Goal: Task Accomplishment & Management: Manage account settings

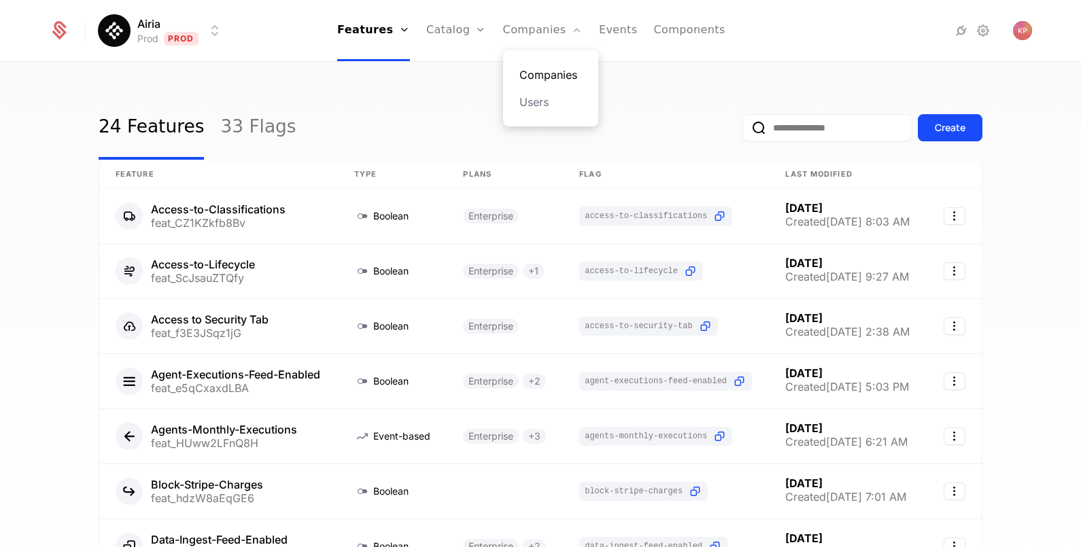
click at [537, 78] on link "Companies" at bounding box center [551, 75] width 63 height 16
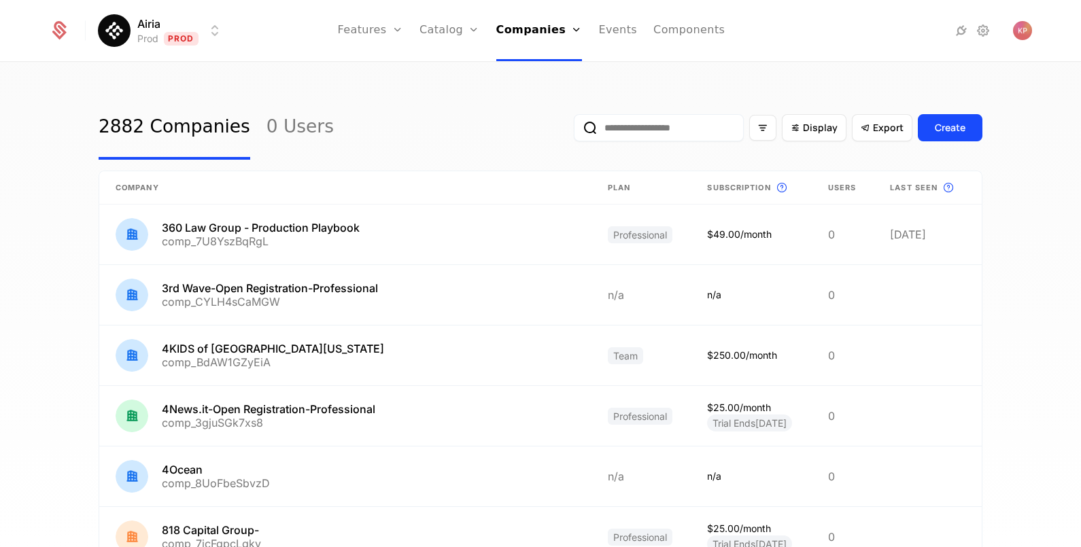
click at [626, 133] on input "email" at bounding box center [659, 127] width 170 height 27
paste input "**********"
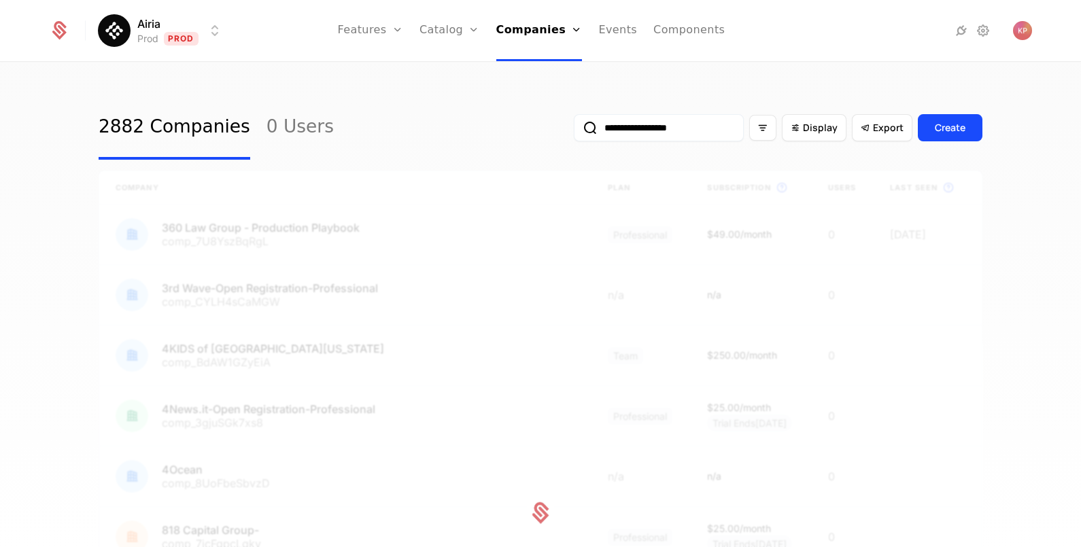
type input "**********"
click at [574, 131] on button "submit" at bounding box center [574, 131] width 0 height 0
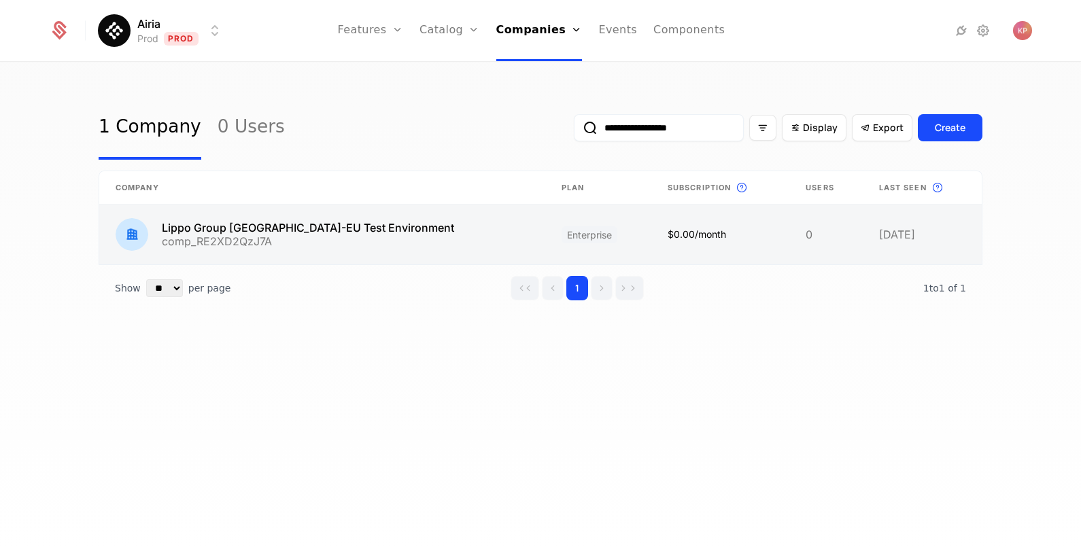
click at [393, 237] on link at bounding box center [322, 235] width 446 height 60
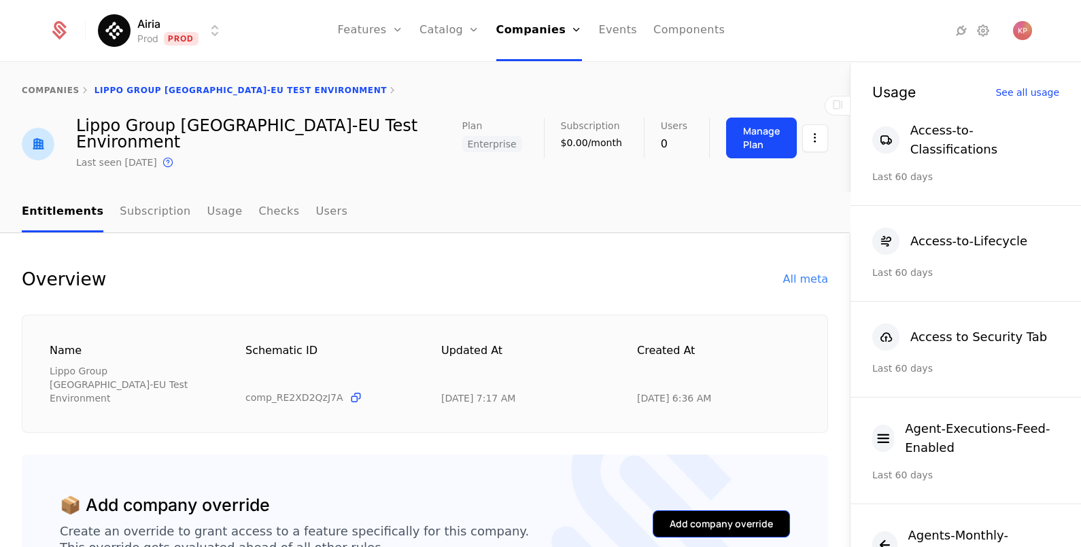
click at [653, 511] on button "Add company override" at bounding box center [721, 524] width 137 height 27
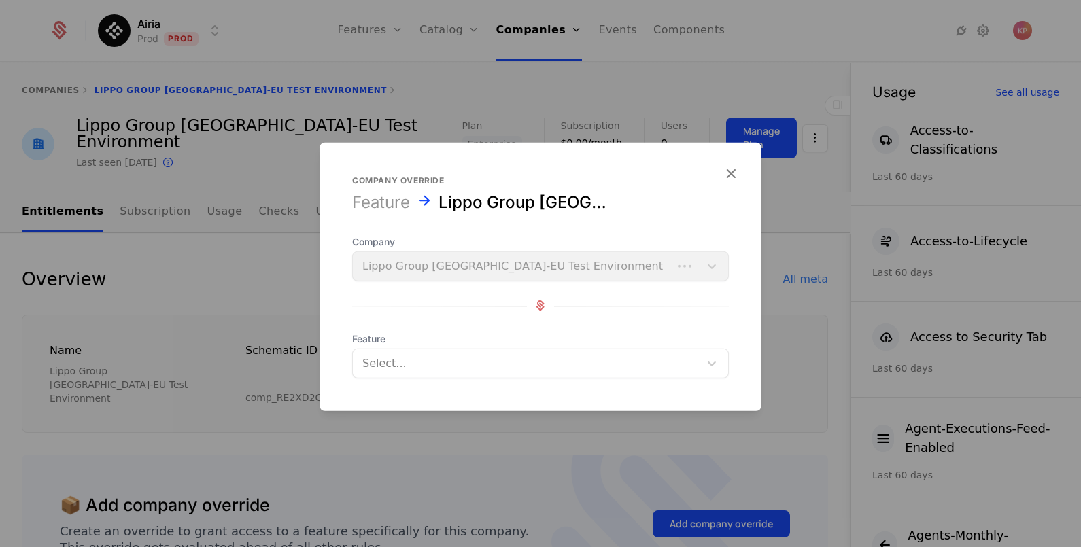
click at [394, 364] on div at bounding box center [526, 363] width 328 height 19
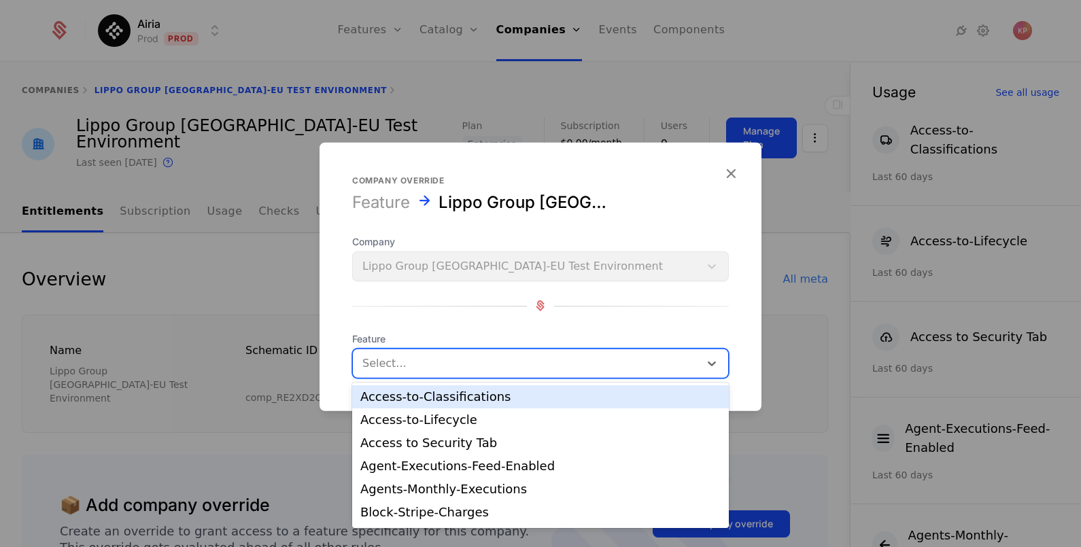
drag, startPoint x: 459, startPoint y: 405, endPoint x: 560, endPoint y: 417, distance: 102.1
click at [466, 405] on div "Access-to-Classifications" at bounding box center [540, 397] width 377 height 23
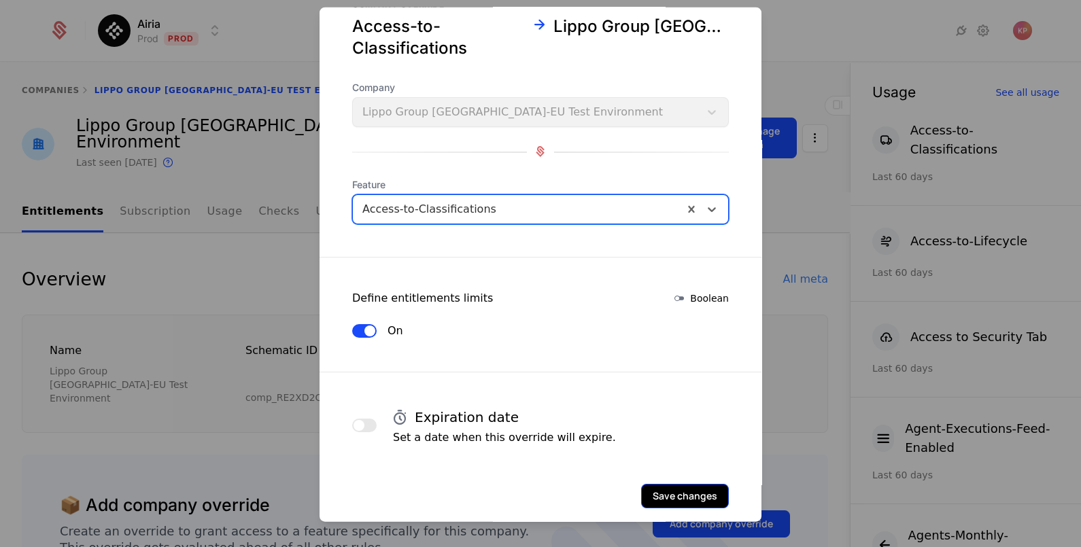
scroll to position [58, 0]
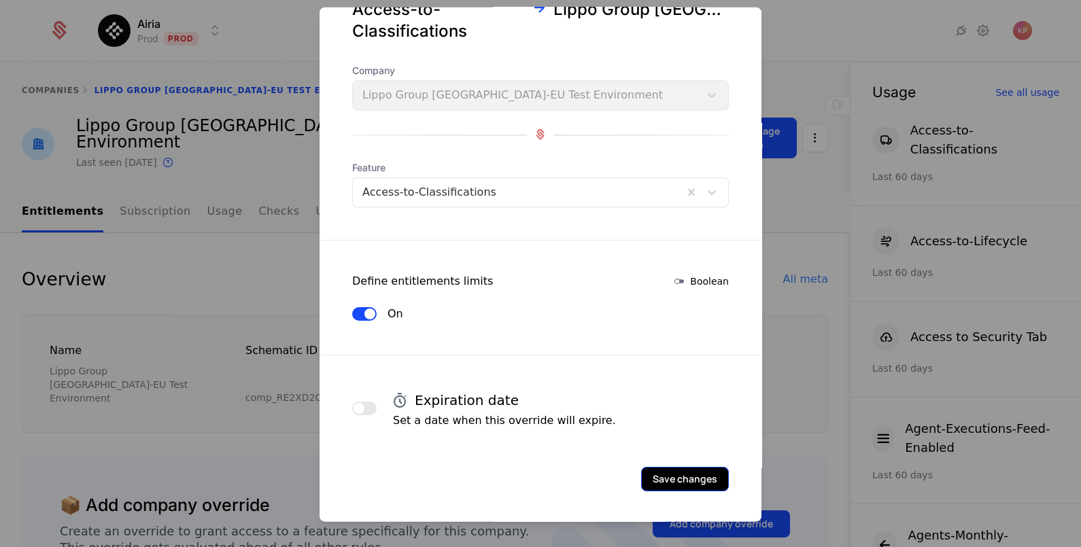
click at [663, 471] on button "Save changes" at bounding box center [685, 478] width 88 height 24
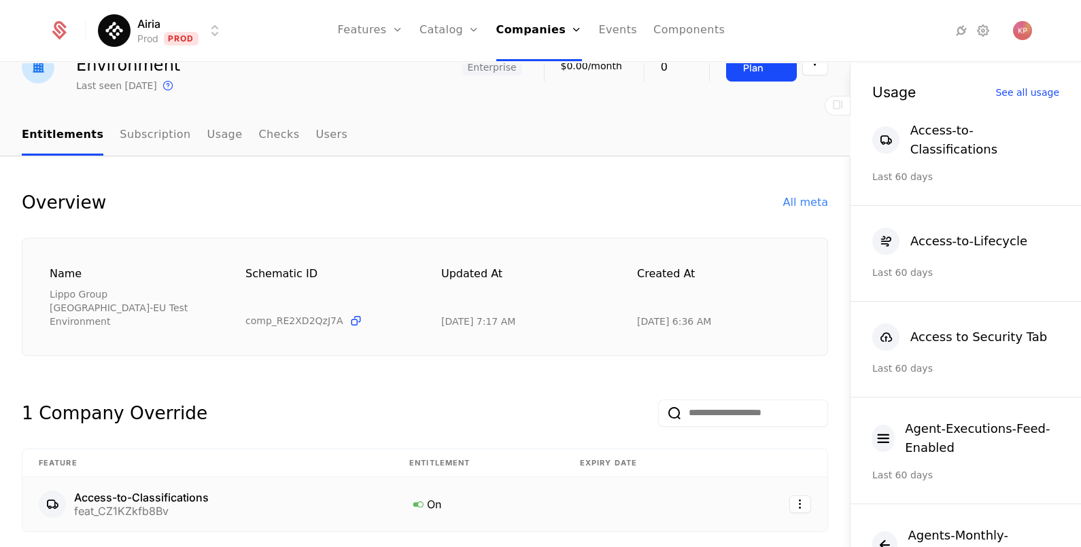
scroll to position [169, 0]
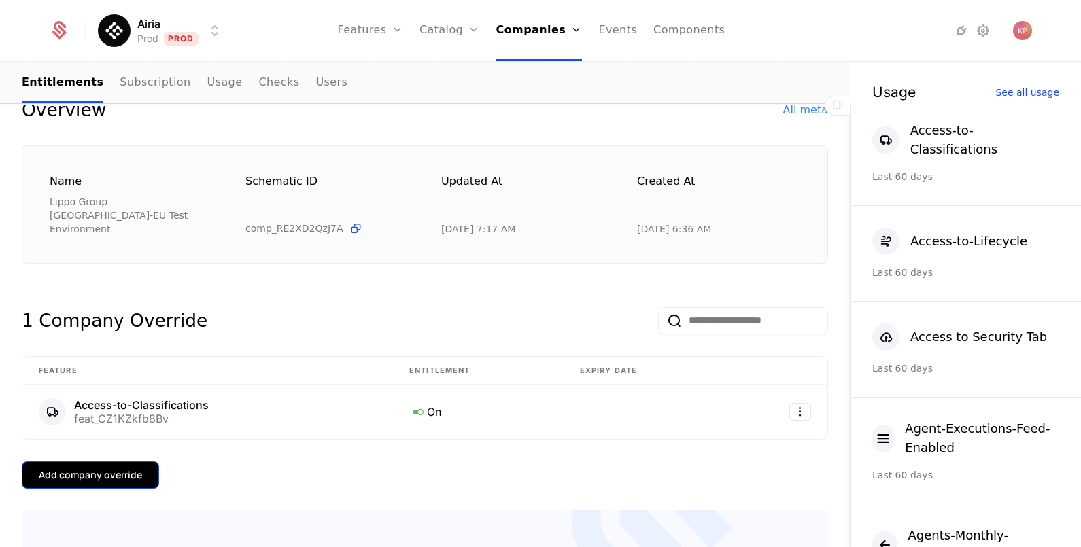
click at [100, 469] on div "Add company override" at bounding box center [90, 476] width 103 height 14
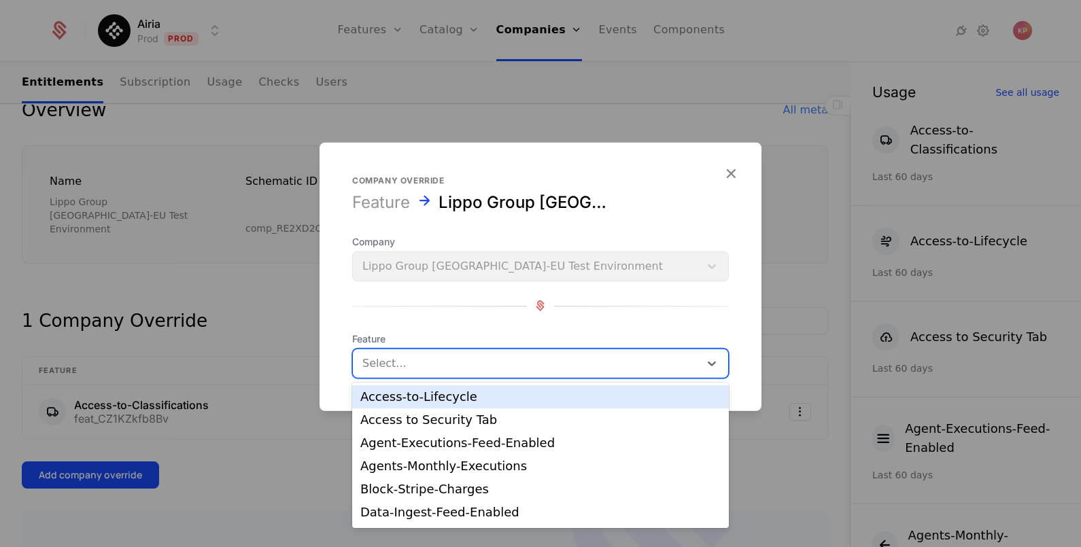
click at [458, 360] on div at bounding box center [526, 363] width 328 height 19
click at [456, 398] on div "Access-to-Lifecycle" at bounding box center [540, 397] width 360 height 12
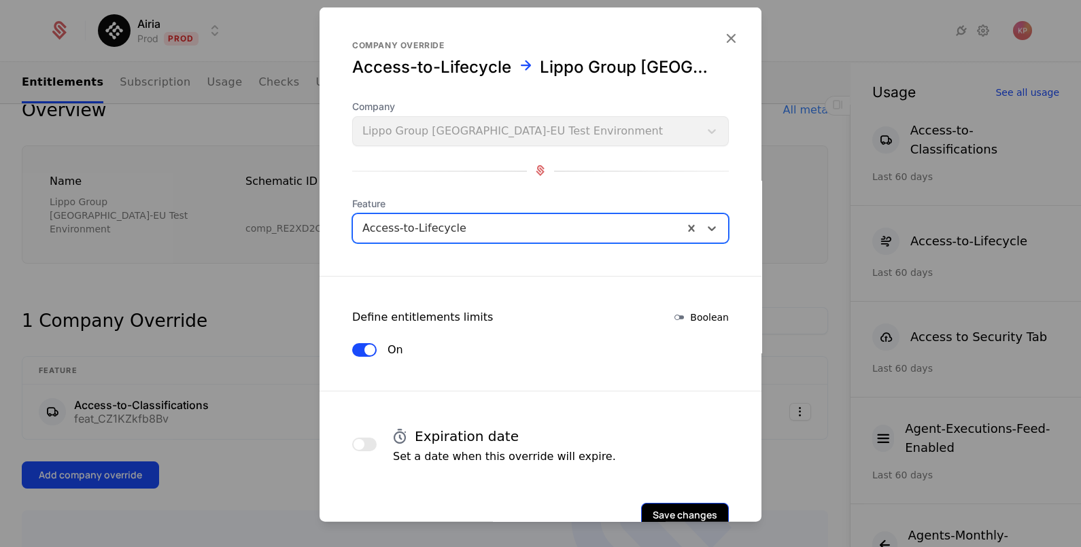
click at [652, 500] on div "Save changes" at bounding box center [541, 495] width 442 height 63
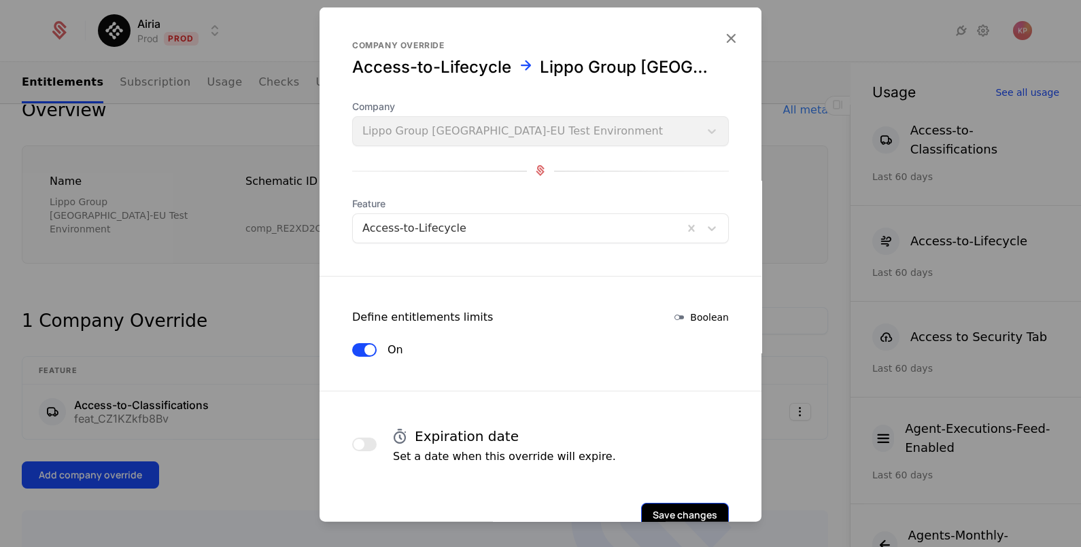
click at [653, 503] on button "Save changes" at bounding box center [685, 515] width 88 height 24
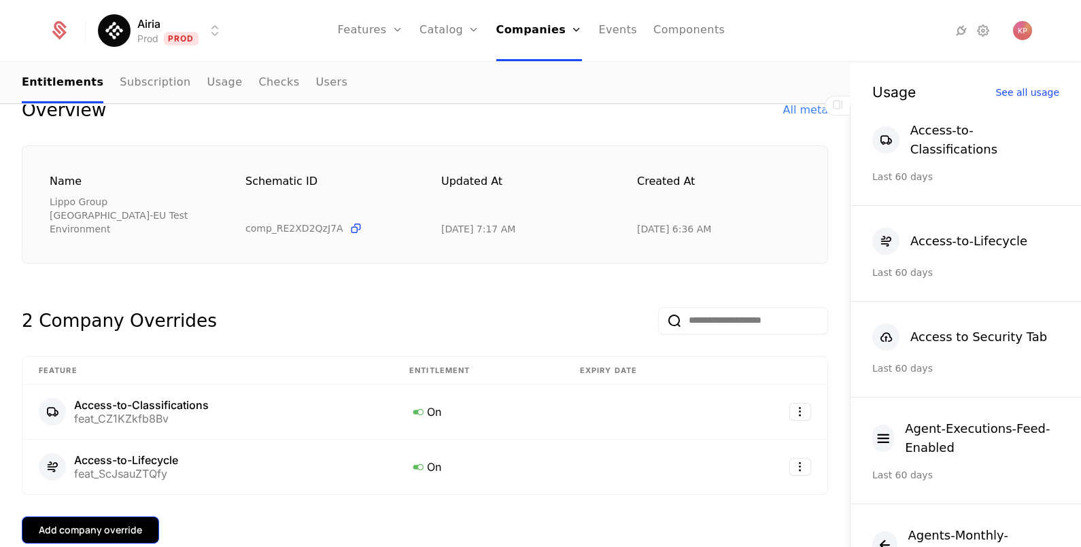
click at [106, 524] on div "Add company override" at bounding box center [90, 531] width 103 height 14
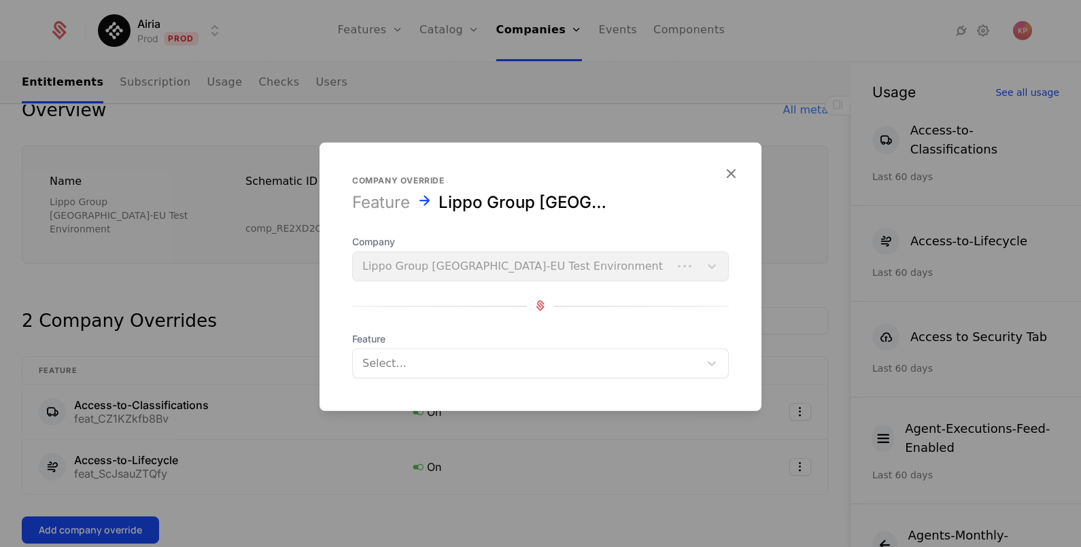
click at [420, 364] on div at bounding box center [526, 363] width 328 height 19
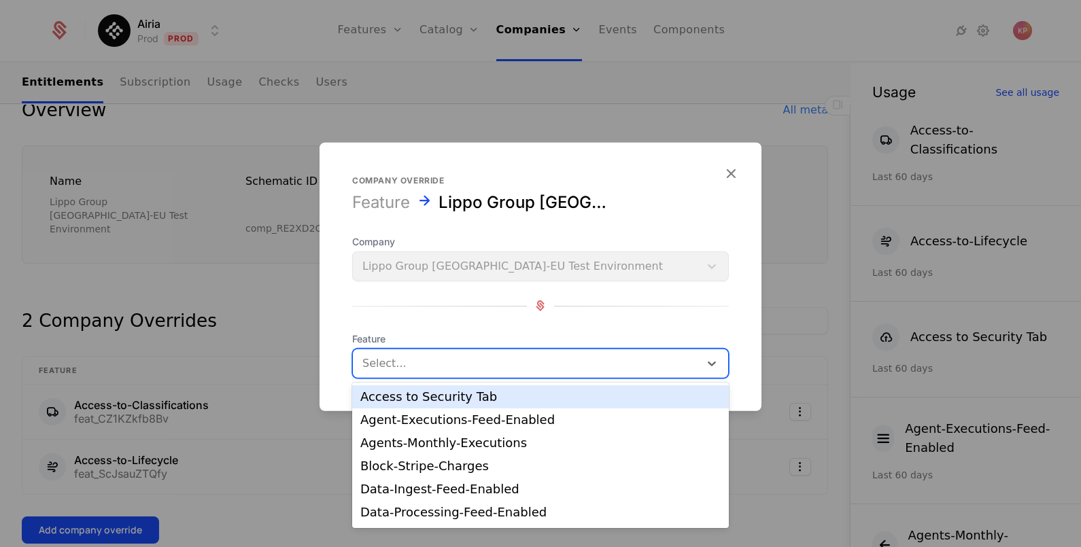
drag, startPoint x: 450, startPoint y: 401, endPoint x: 573, endPoint y: 425, distance: 125.4
click at [451, 401] on div "Access to Security Tab" at bounding box center [540, 397] width 360 height 12
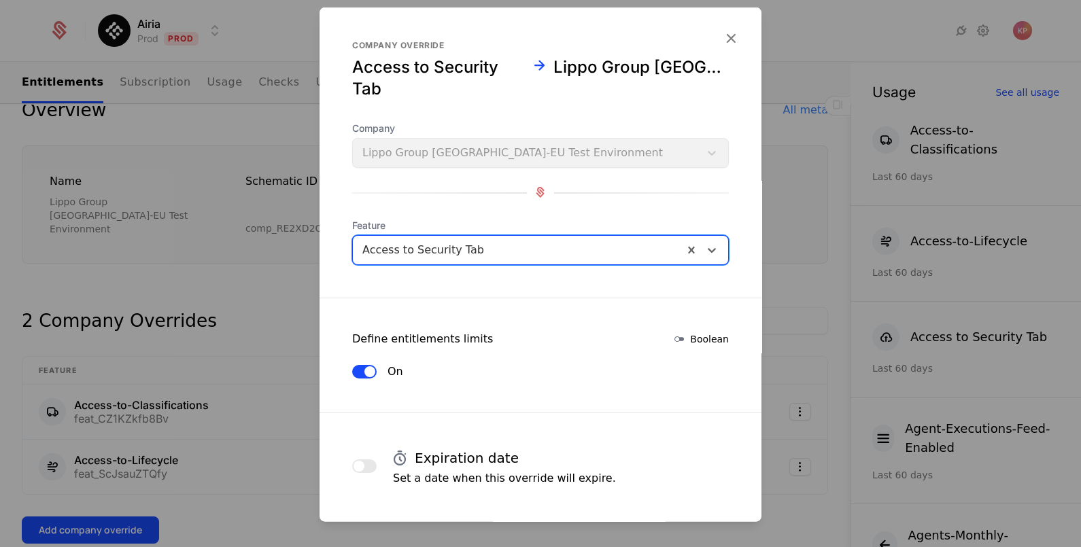
scroll to position [58, 0]
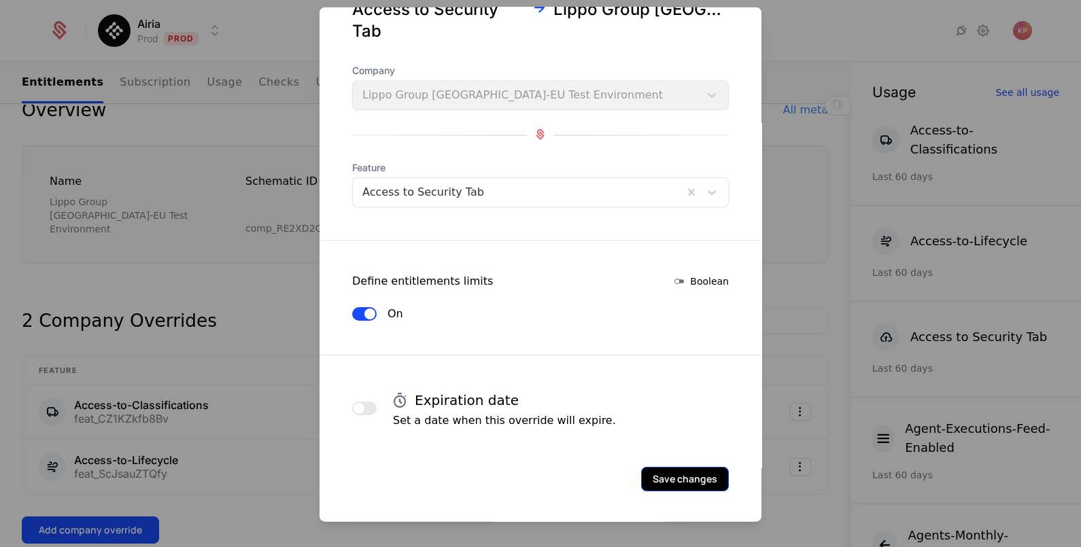
click at [698, 473] on button "Save changes" at bounding box center [685, 478] width 88 height 24
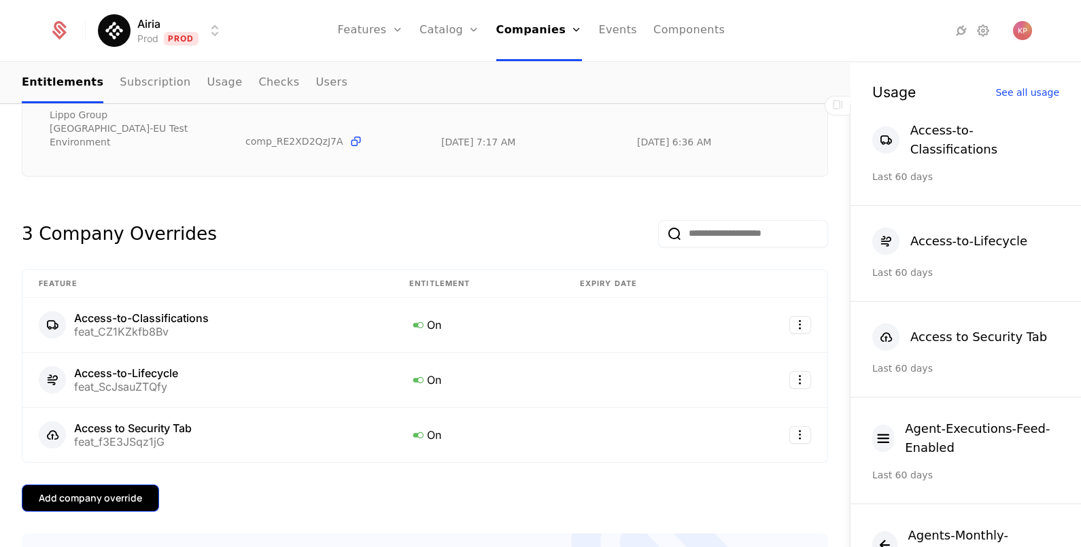
scroll to position [339, 0]
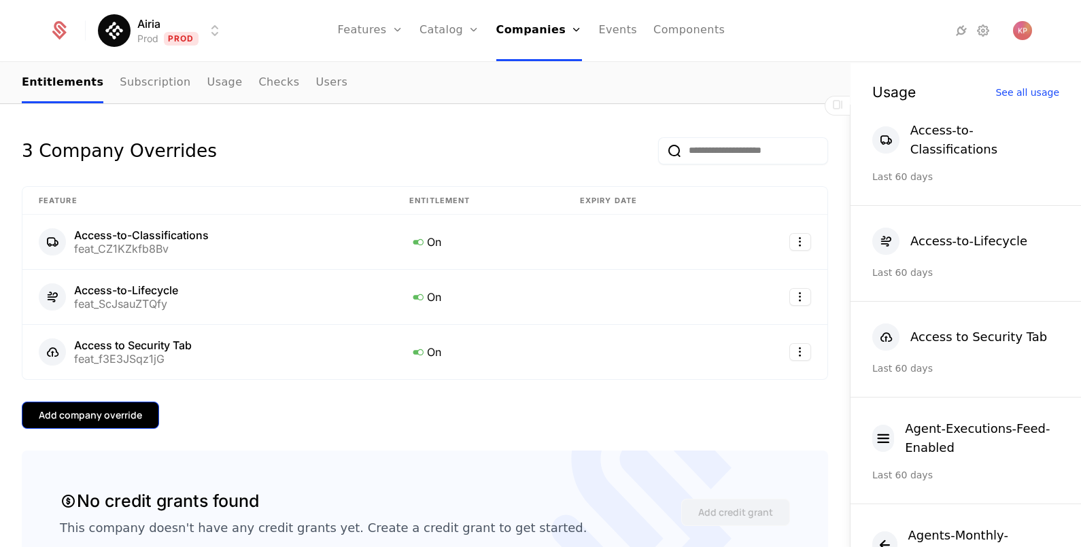
click at [118, 409] on div "Add company override" at bounding box center [90, 416] width 103 height 14
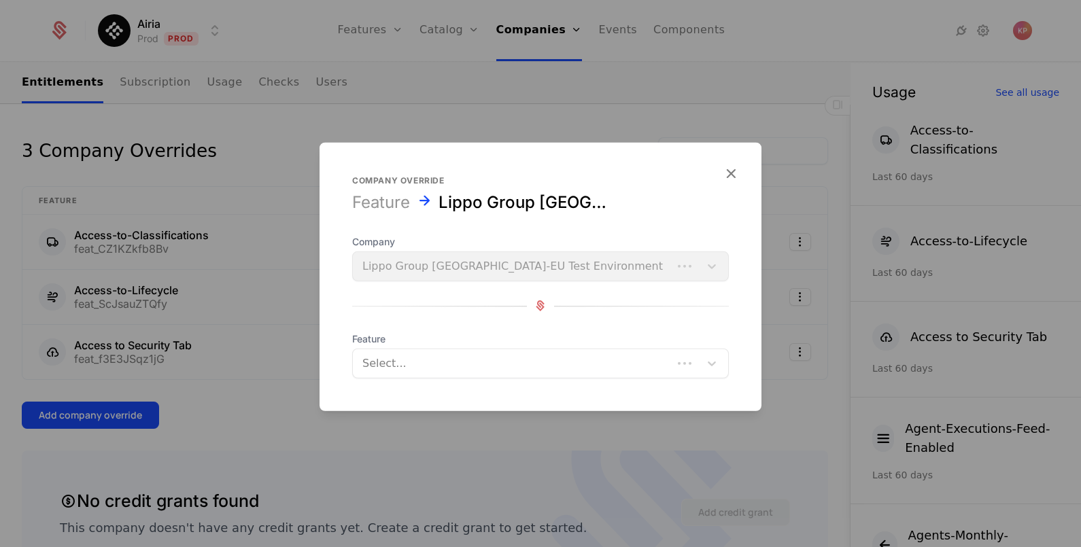
click at [416, 362] on div at bounding box center [512, 363] width 301 height 19
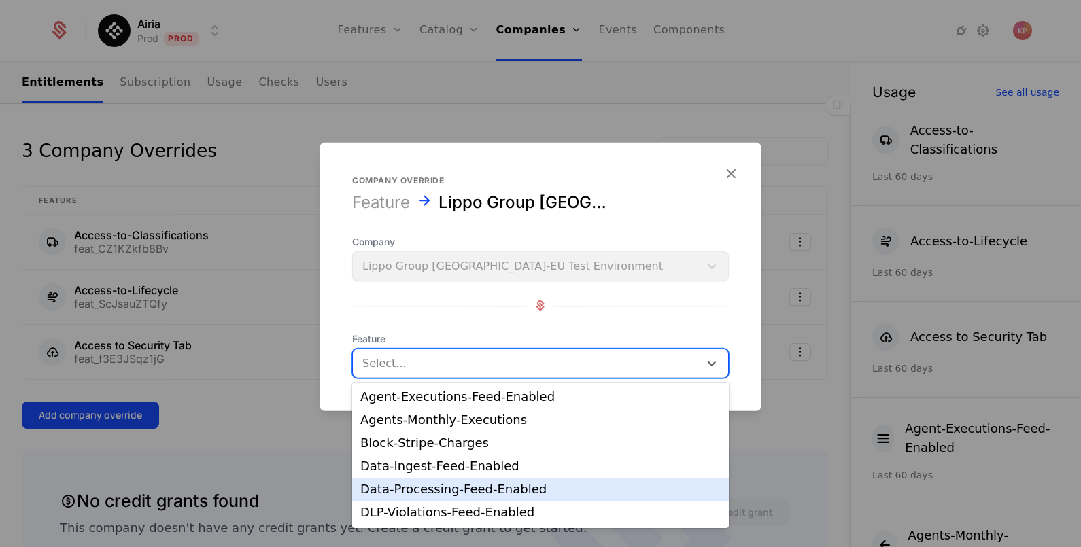
click at [479, 486] on div "Data-Processing-Feed-Enabled" at bounding box center [540, 489] width 360 height 12
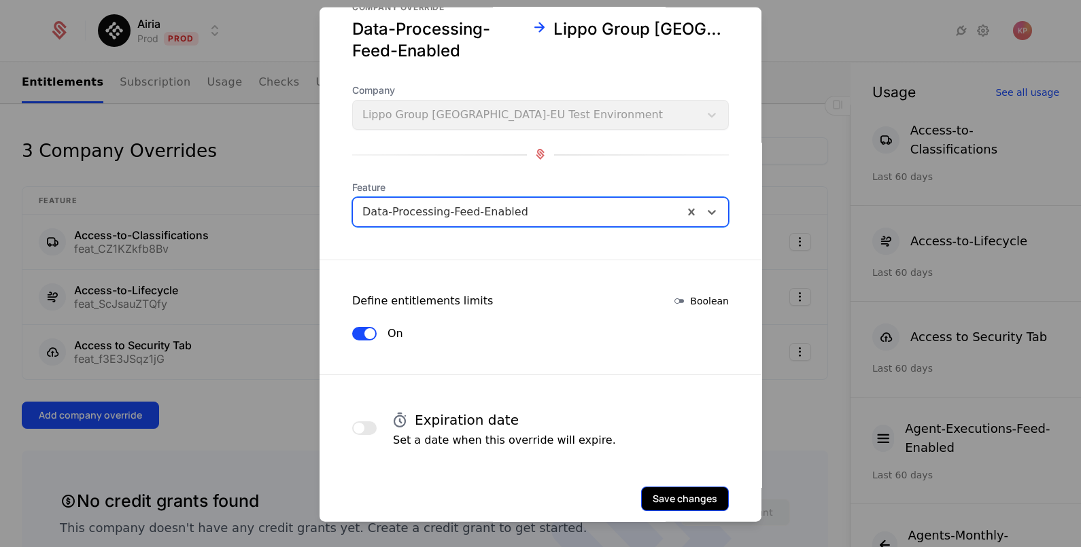
scroll to position [58, 0]
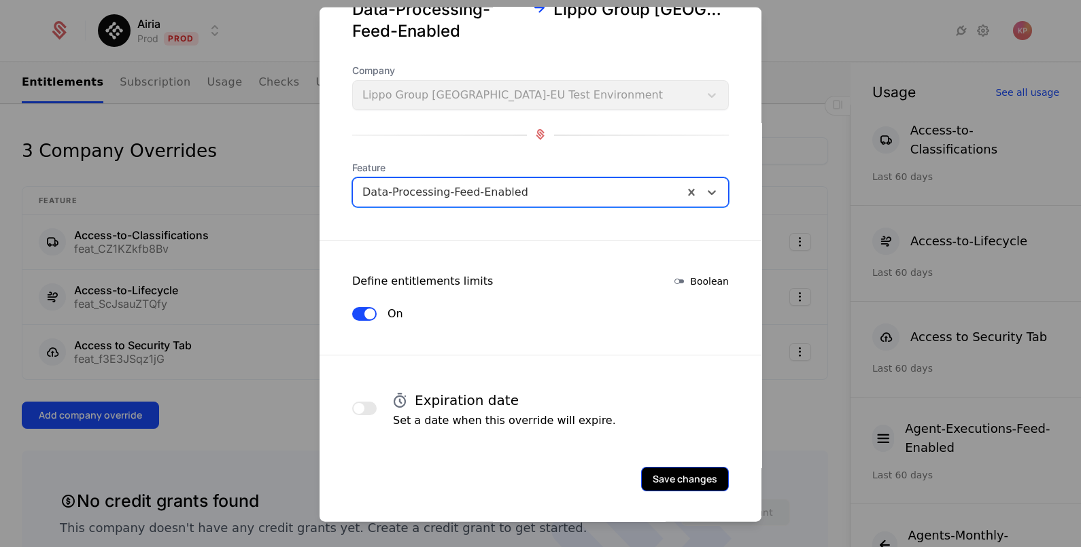
click at [694, 479] on button "Save changes" at bounding box center [685, 478] width 88 height 24
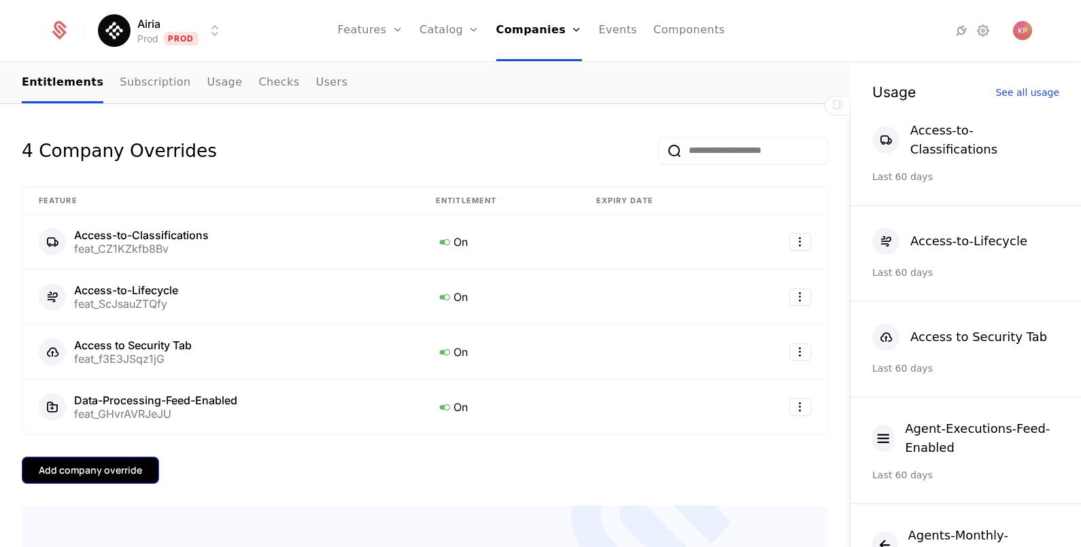
click at [107, 464] on div "Add company override" at bounding box center [90, 471] width 103 height 14
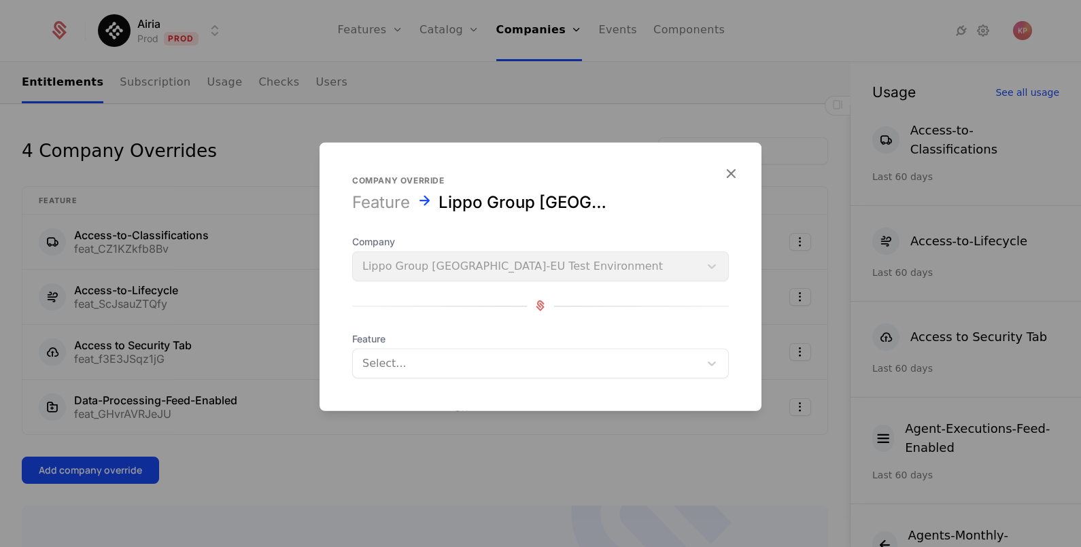
click at [404, 369] on div at bounding box center [526, 363] width 328 height 19
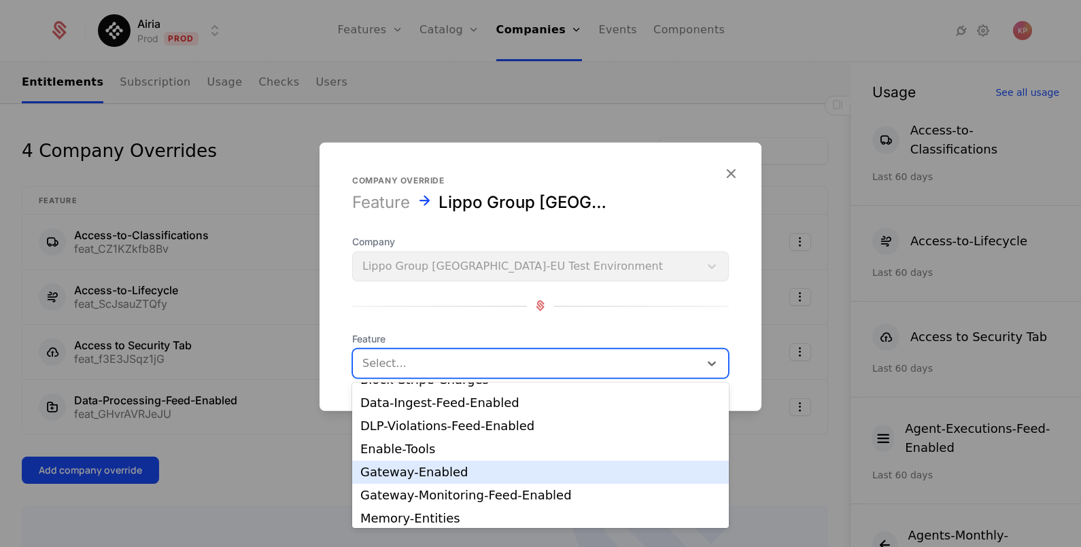
scroll to position [84, 0]
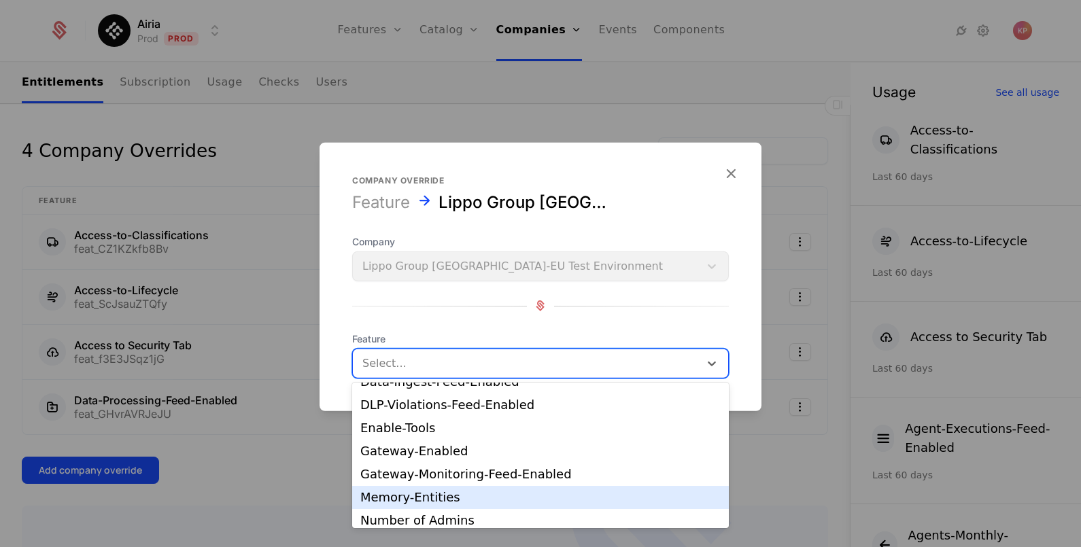
click at [479, 493] on div "Memory-Entities" at bounding box center [540, 498] width 360 height 12
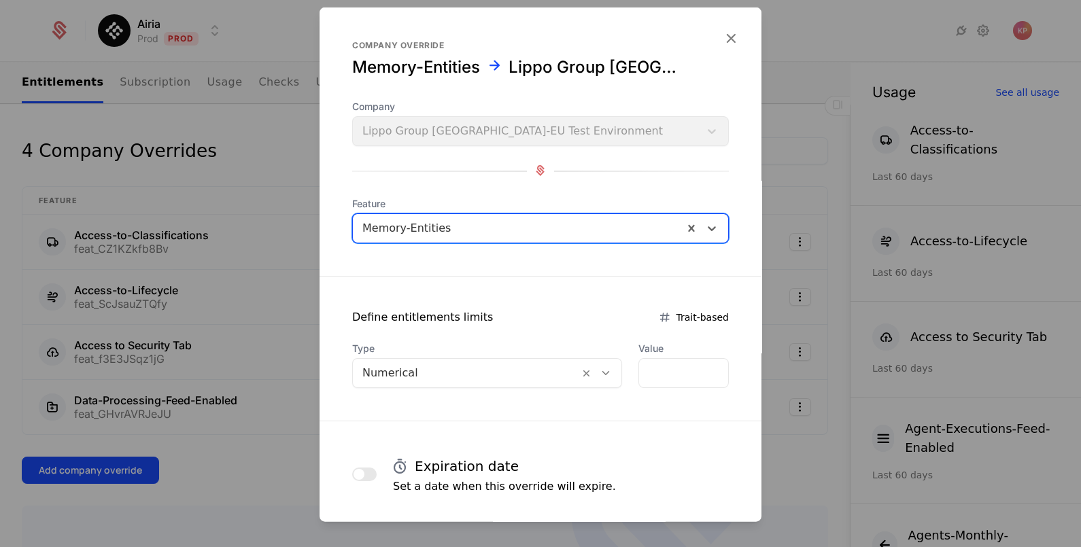
click at [440, 372] on div at bounding box center [465, 372] width 207 height 19
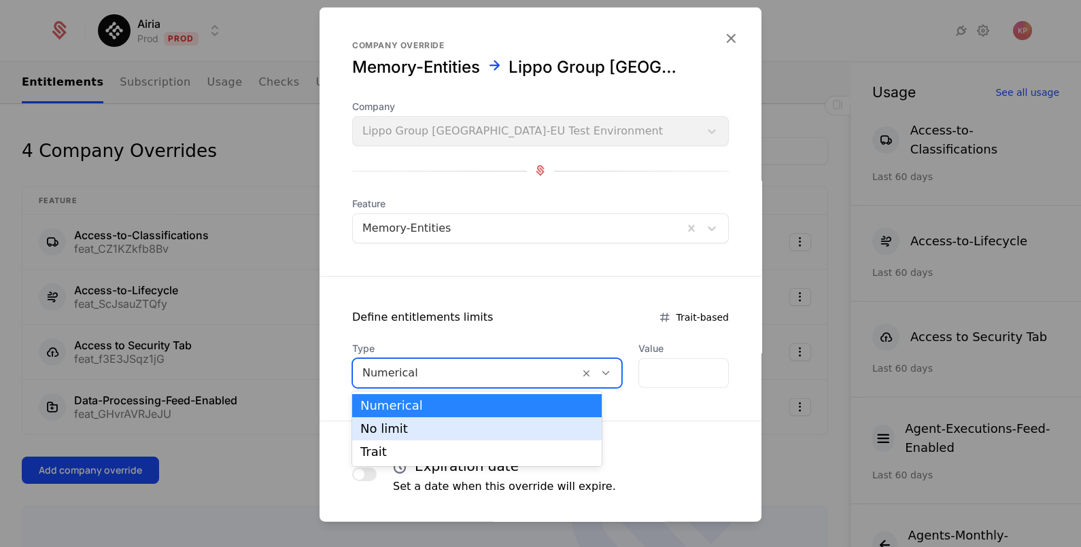
drag, startPoint x: 449, startPoint y: 428, endPoint x: 456, endPoint y: 429, distance: 6.8
click at [449, 428] on div "No limit" at bounding box center [476, 429] width 233 height 12
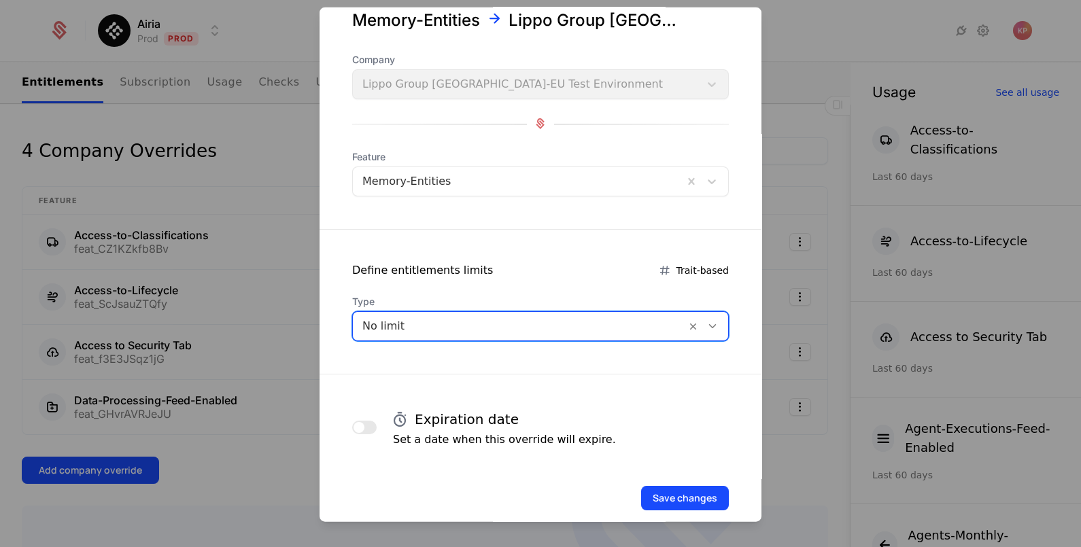
scroll to position [66, 0]
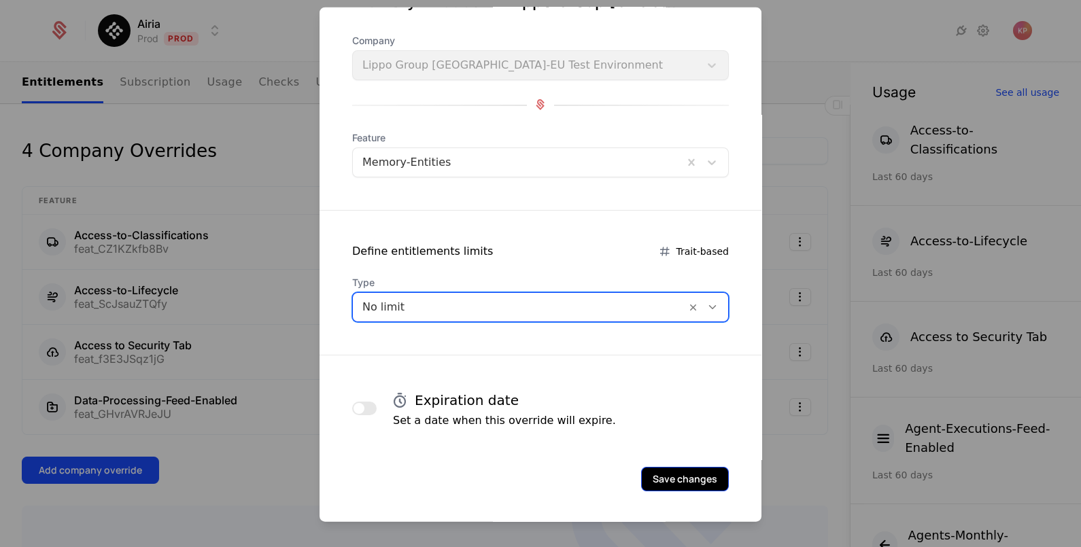
click at [693, 473] on button "Save changes" at bounding box center [685, 478] width 88 height 24
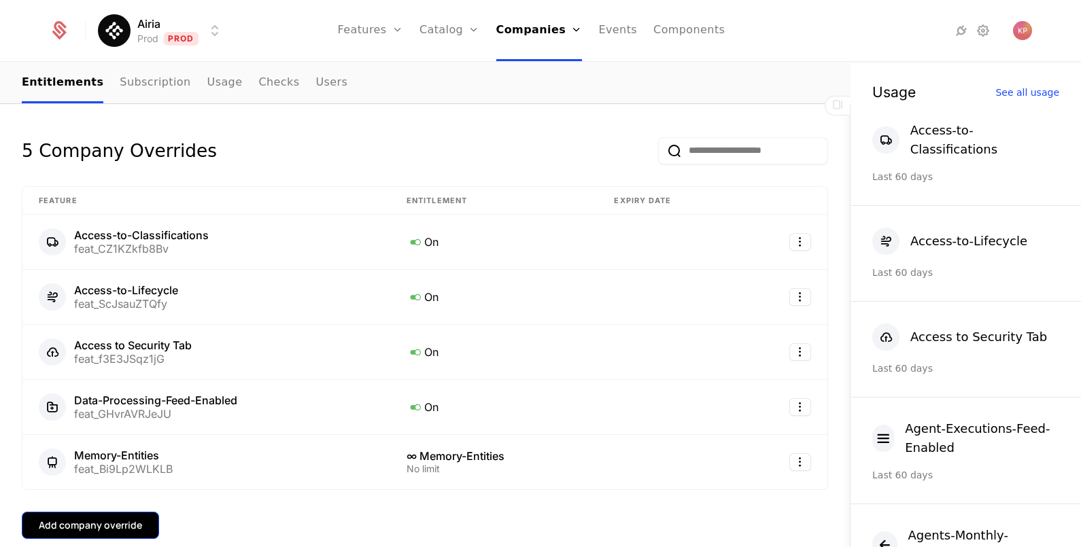
click at [129, 512] on button "Add company override" at bounding box center [90, 525] width 137 height 27
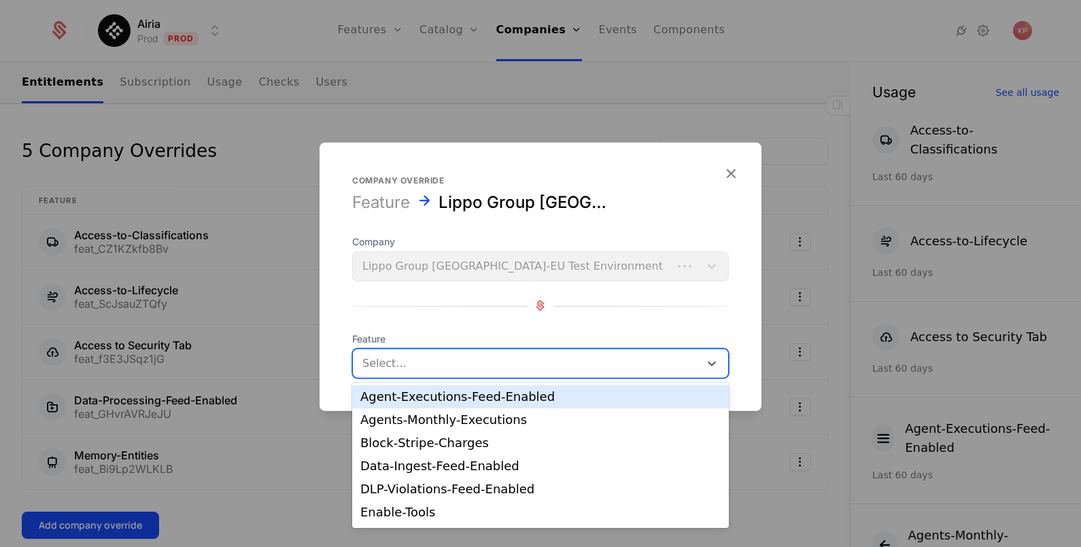
click at [426, 361] on div at bounding box center [526, 363] width 328 height 19
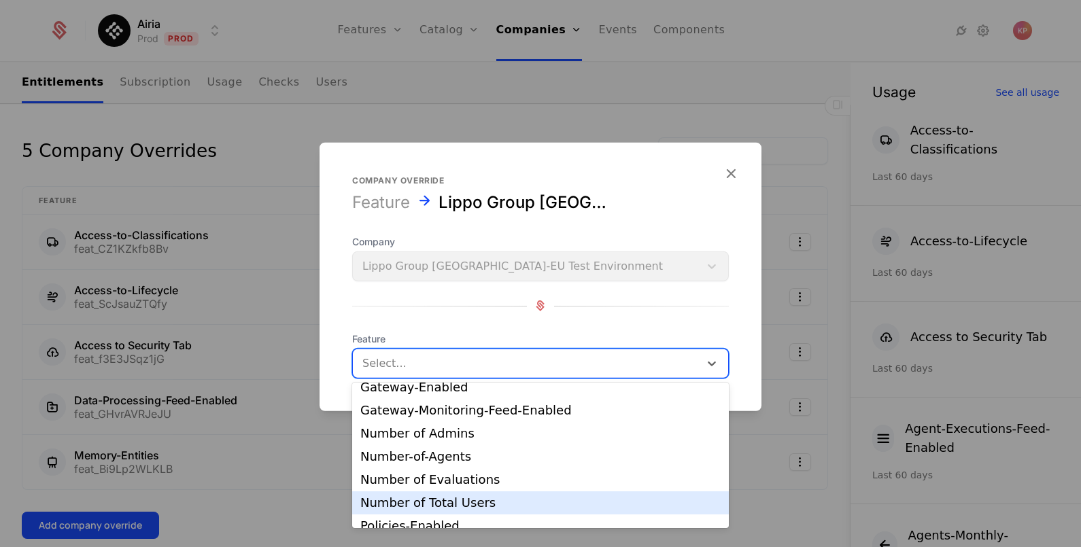
scroll to position [169, 0]
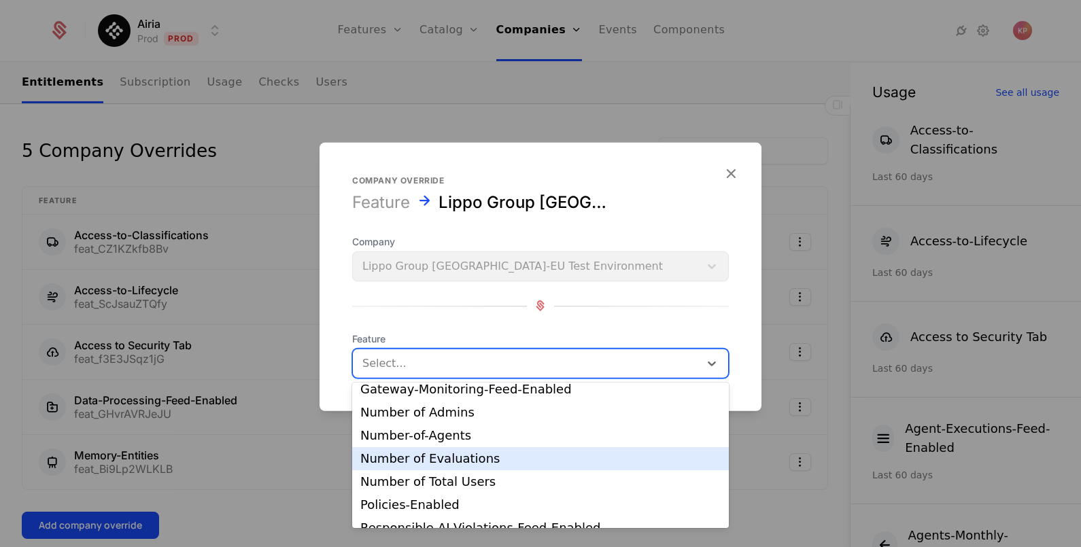
click at [483, 460] on div "Number of Evaluations" at bounding box center [540, 459] width 360 height 12
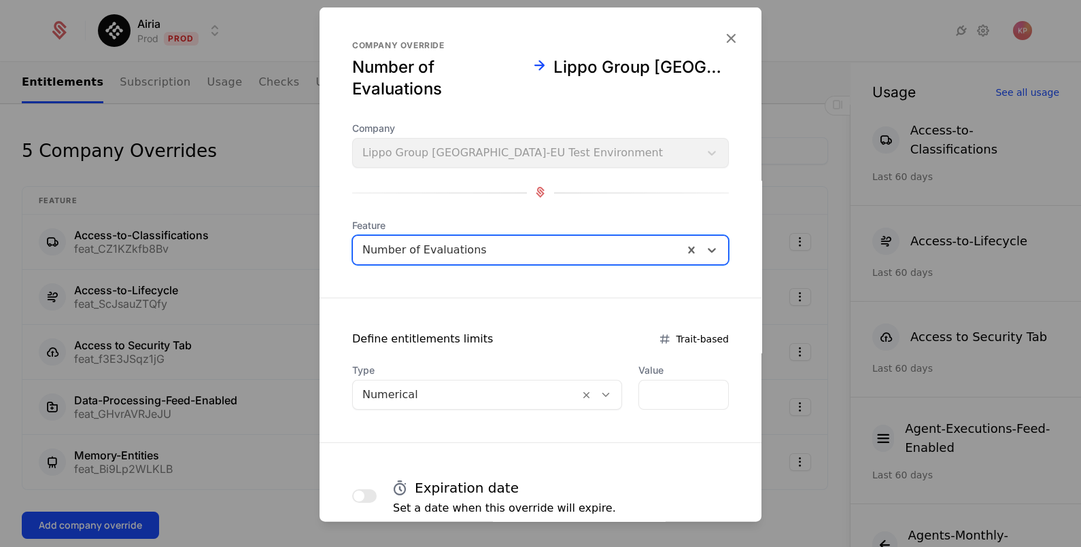
click at [516, 398] on div at bounding box center [465, 394] width 207 height 19
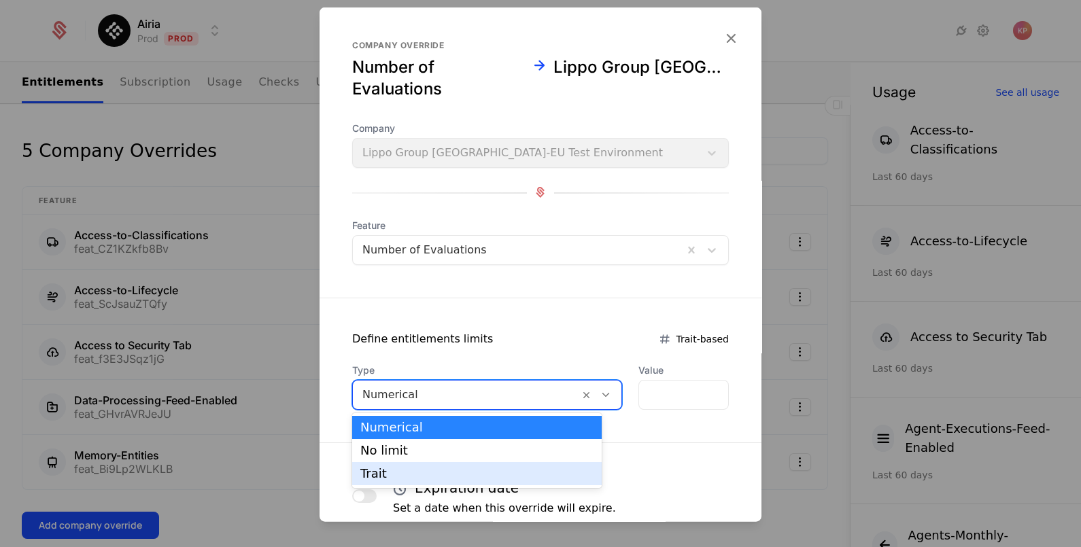
click at [490, 460] on div "Numerical No limit Trait" at bounding box center [477, 450] width 250 height 75
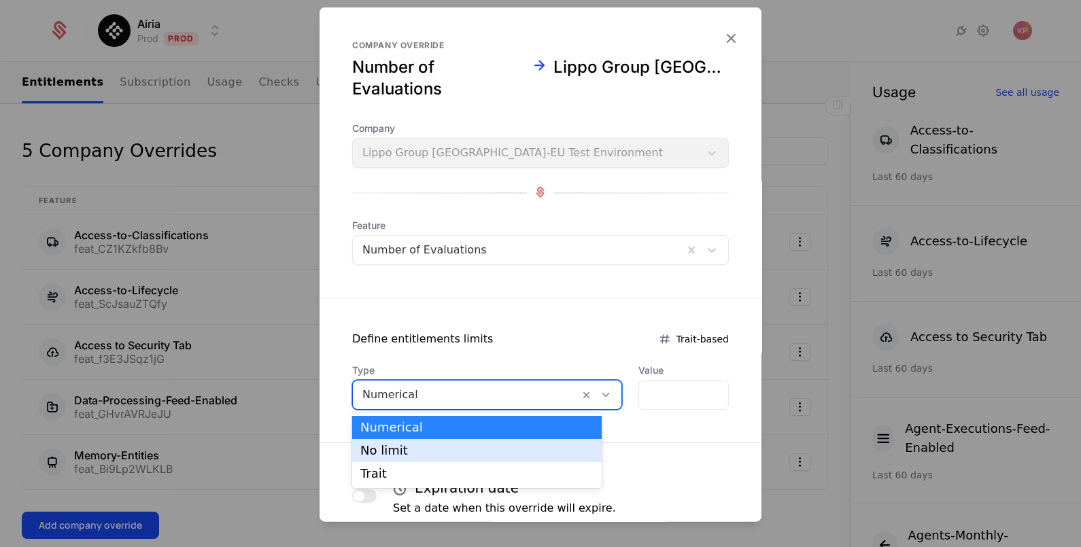
click at [491, 449] on div "No limit" at bounding box center [476, 451] width 233 height 12
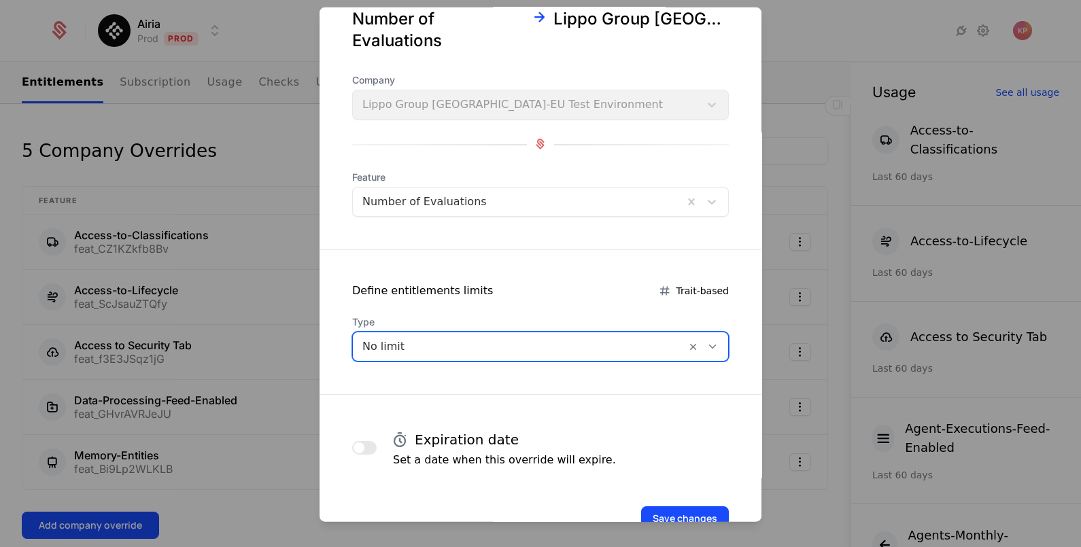
scroll to position [88, 0]
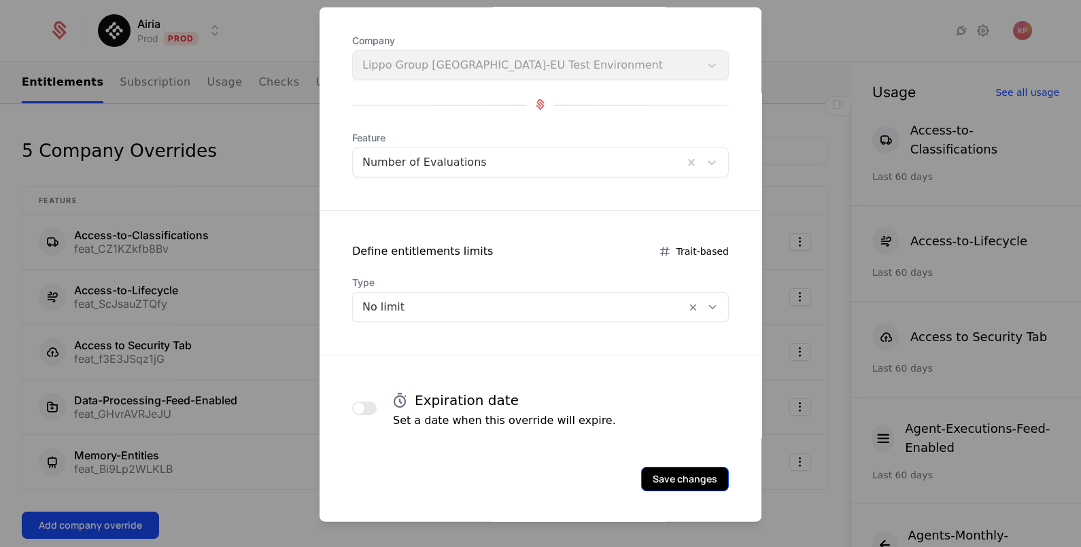
click at [671, 473] on button "Save changes" at bounding box center [685, 478] width 88 height 24
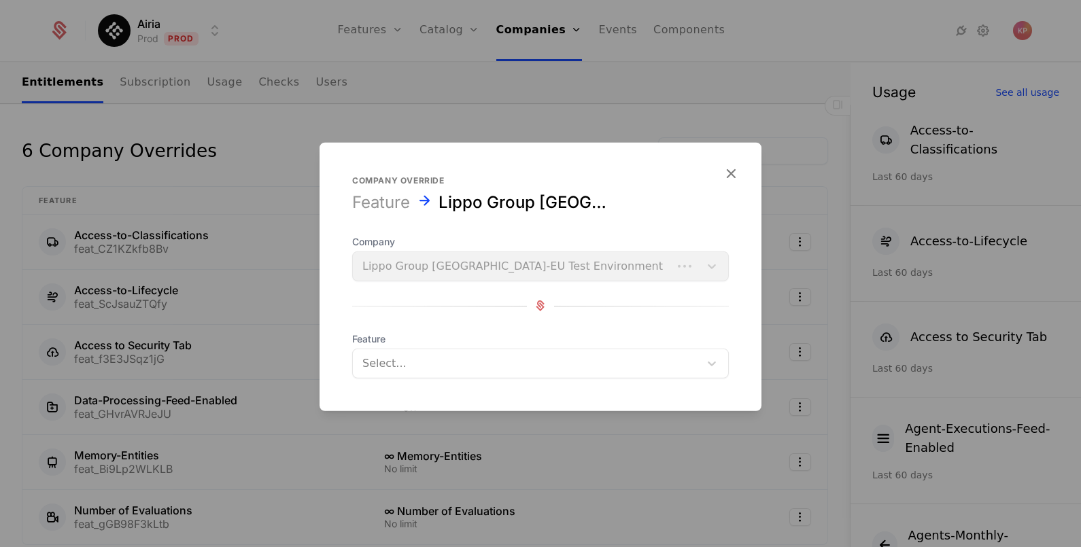
click at [428, 366] on div at bounding box center [526, 363] width 328 height 19
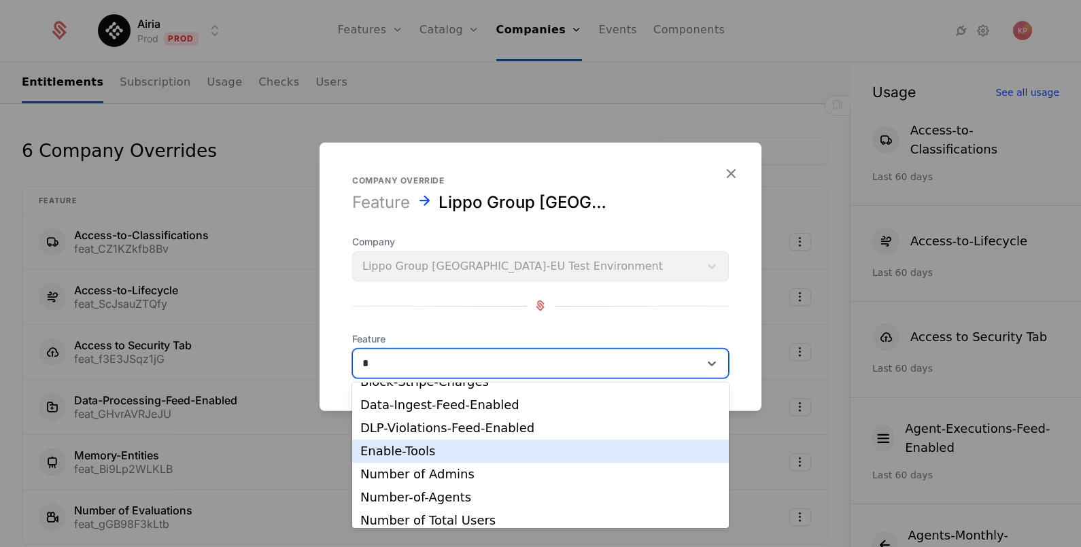
scroll to position [84, 0]
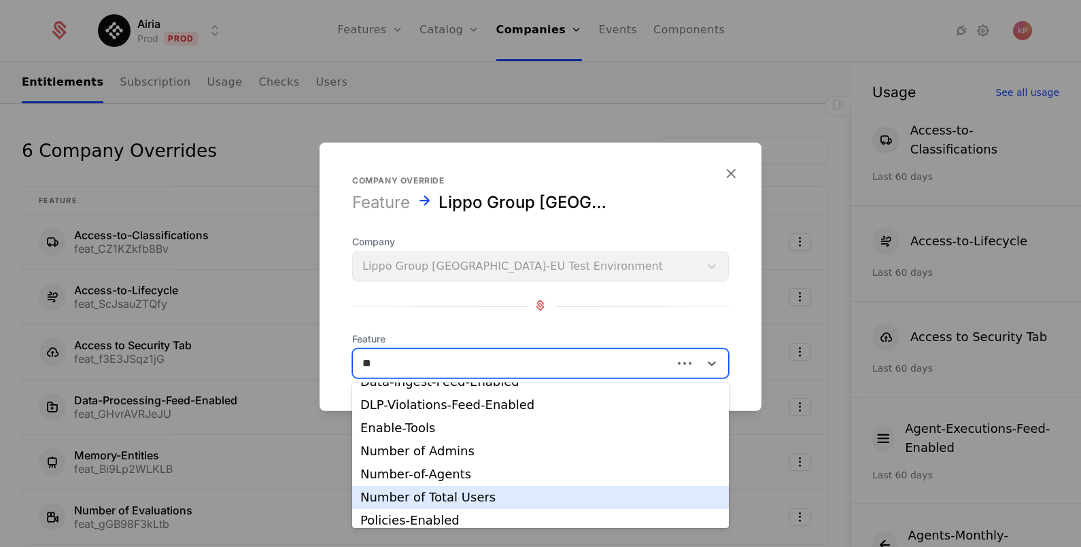
type input "***"
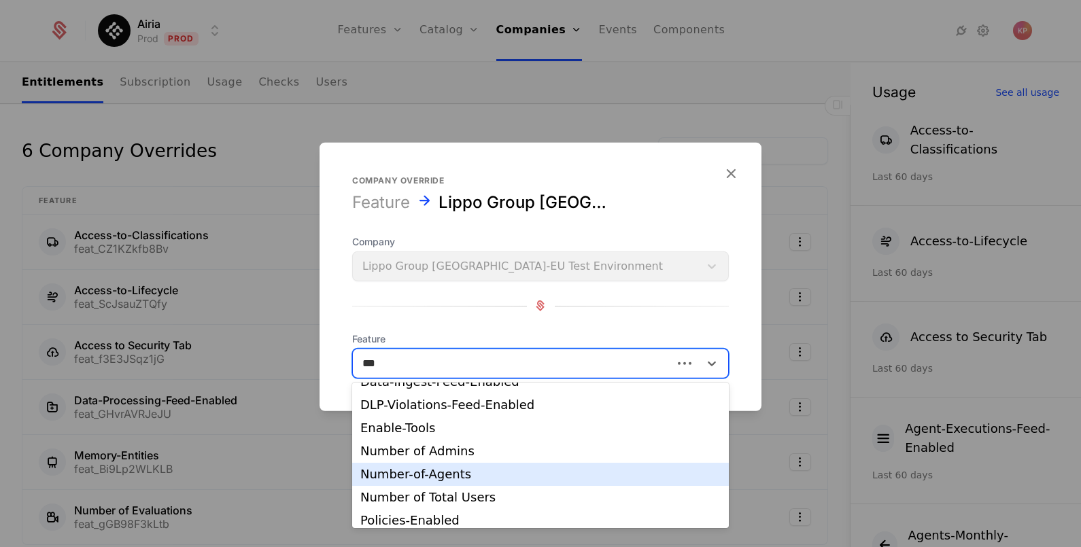
scroll to position [0, 0]
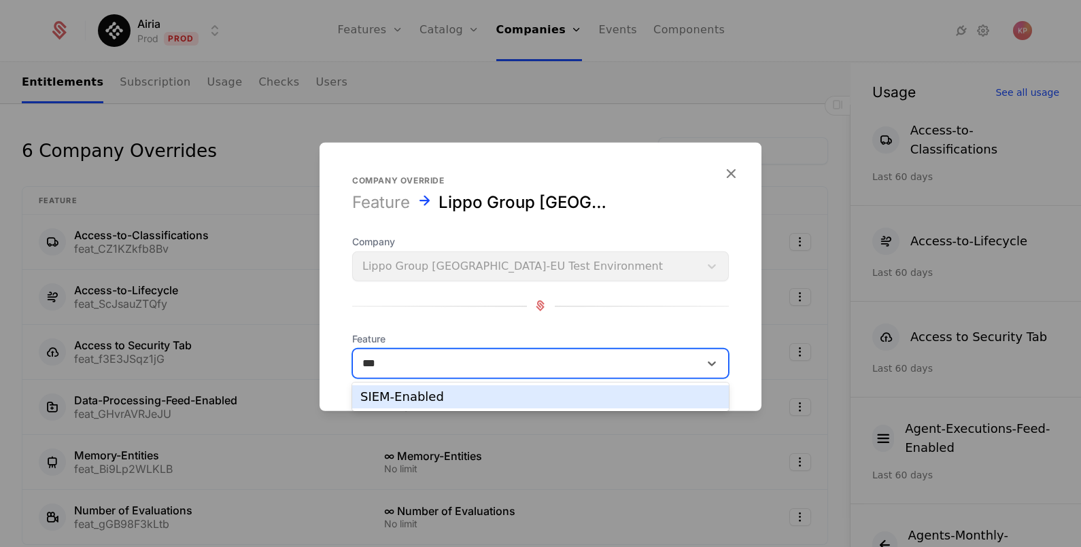
click at [462, 403] on div "SIEM-Enabled" at bounding box center [540, 397] width 360 height 12
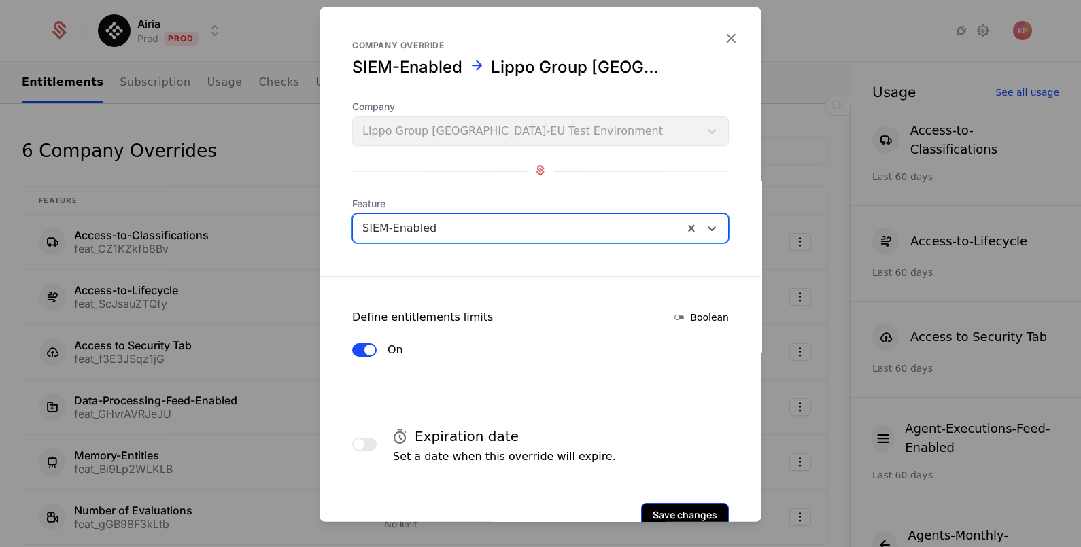
click at [670, 505] on button "Save changes" at bounding box center [685, 515] width 88 height 24
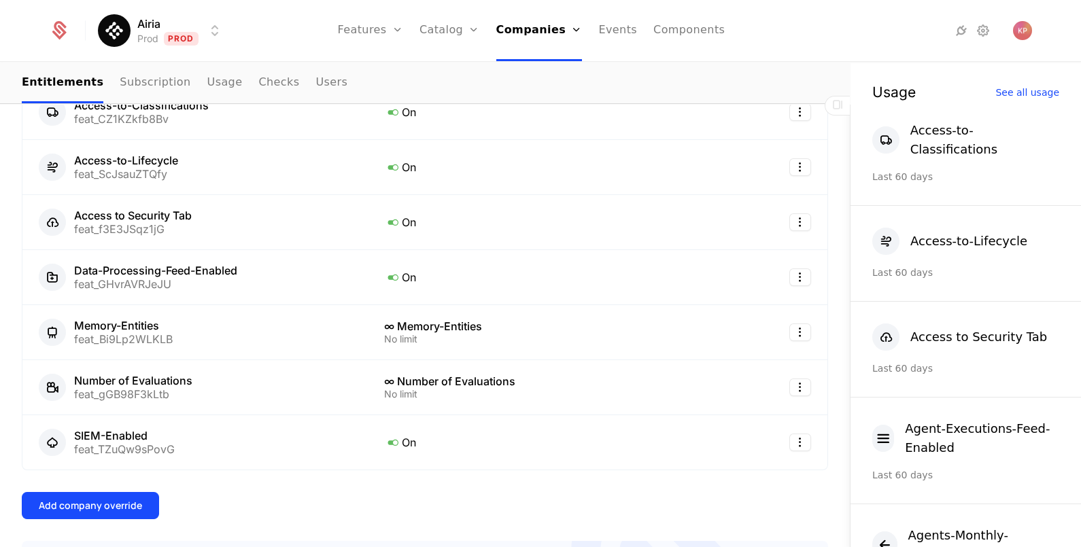
scroll to position [679, 0]
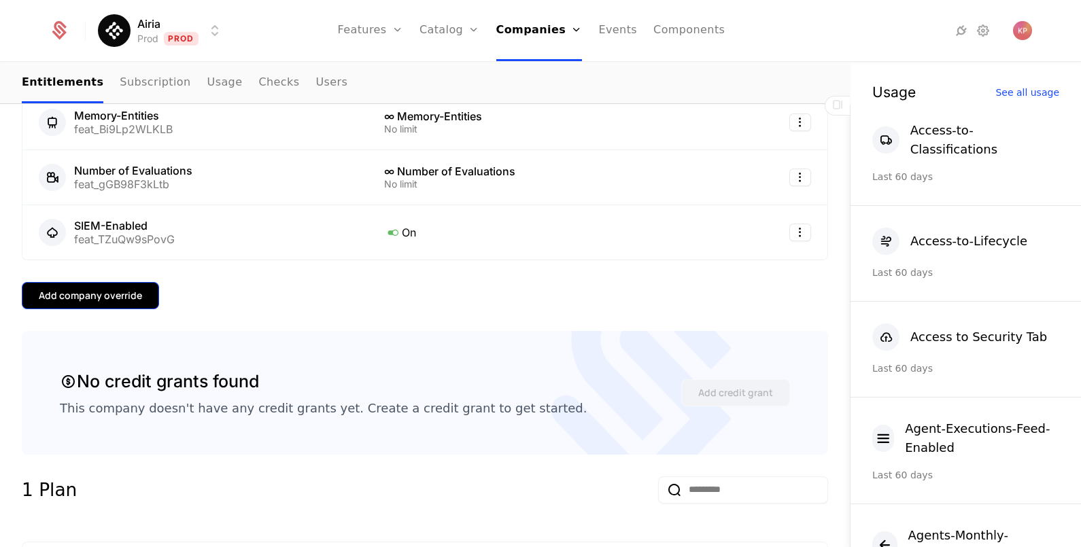
click at [111, 282] on button "Add company override" at bounding box center [90, 295] width 137 height 27
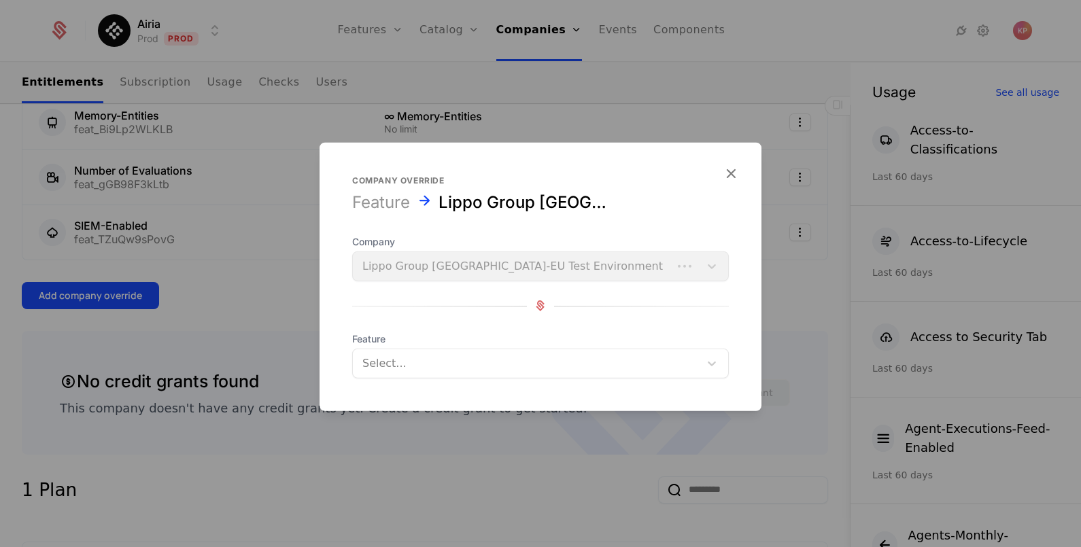
click at [432, 364] on div at bounding box center [526, 363] width 328 height 19
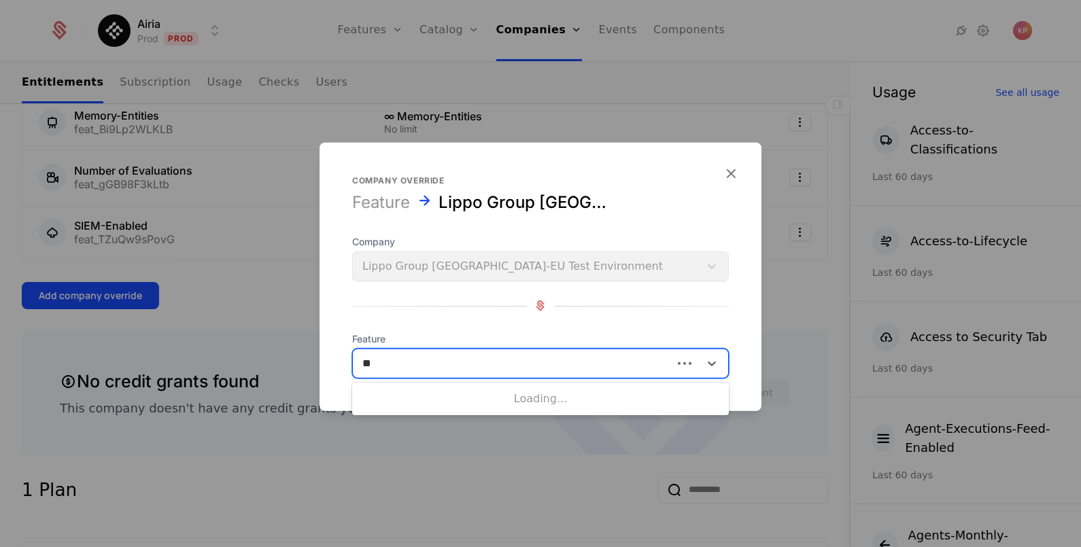
type input "***"
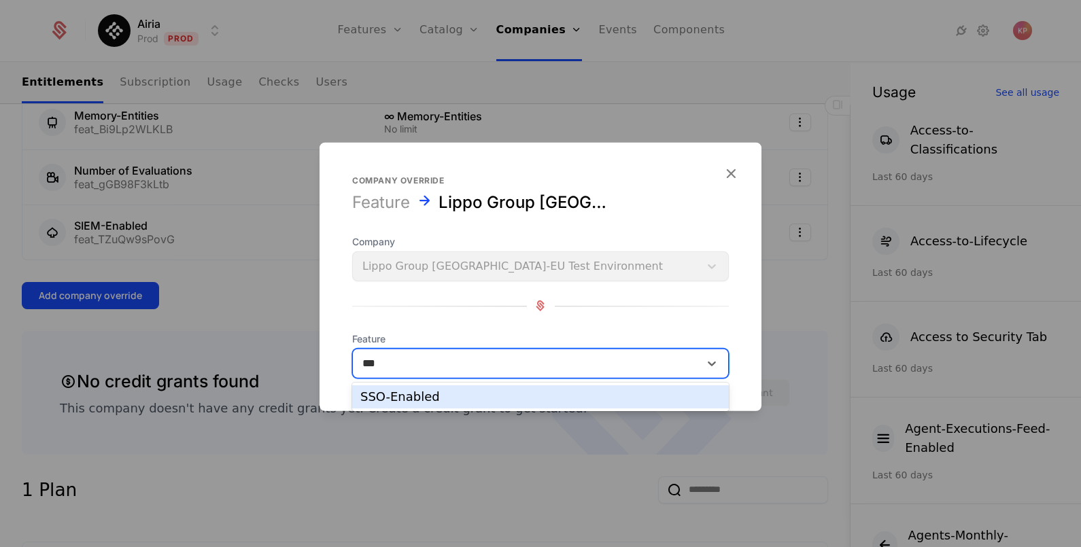
click at [467, 405] on div "SSO-Enabled" at bounding box center [540, 397] width 377 height 23
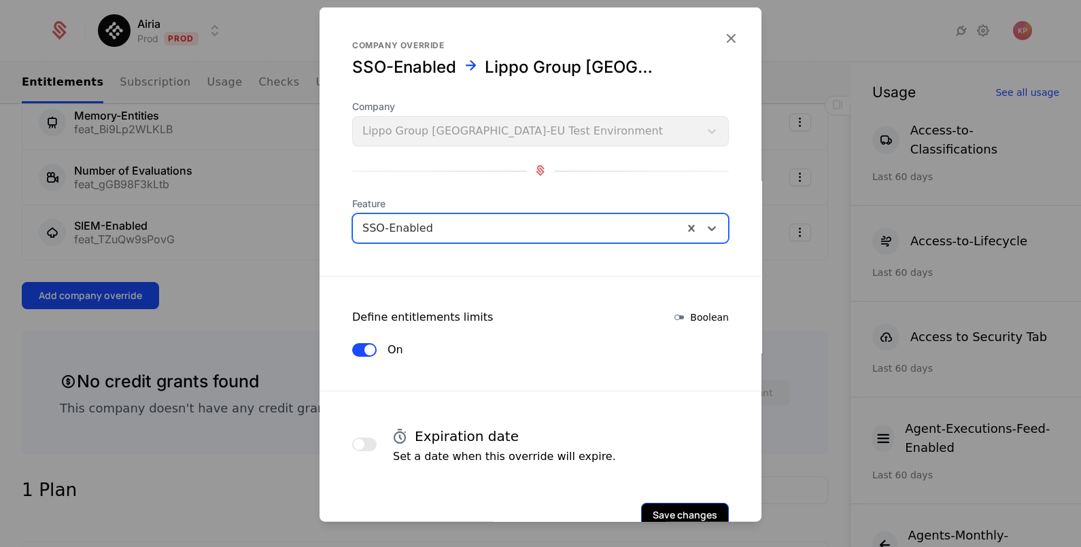
click at [666, 513] on button "Save changes" at bounding box center [685, 515] width 88 height 24
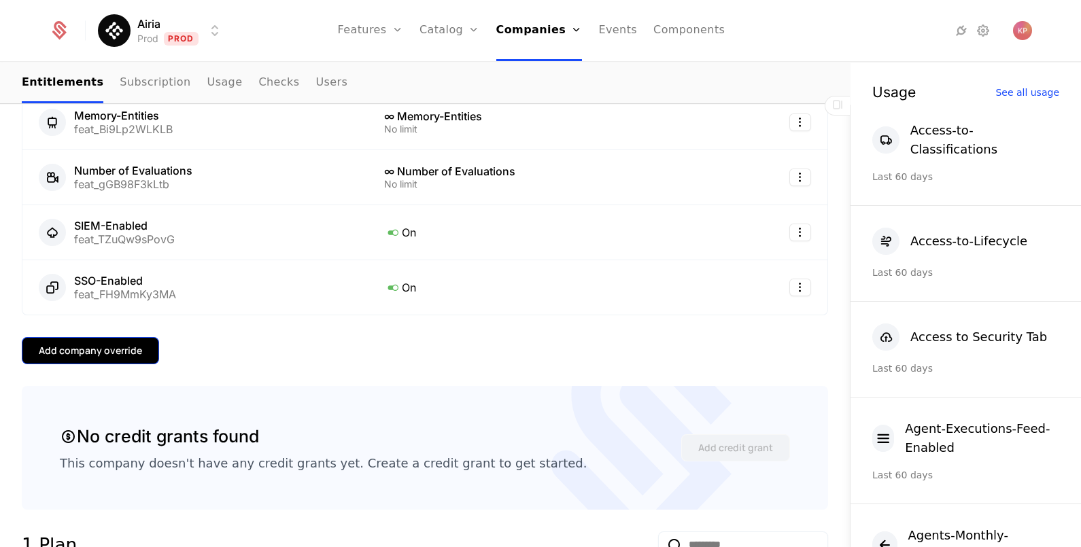
click at [116, 344] on div "Add company override" at bounding box center [90, 351] width 103 height 14
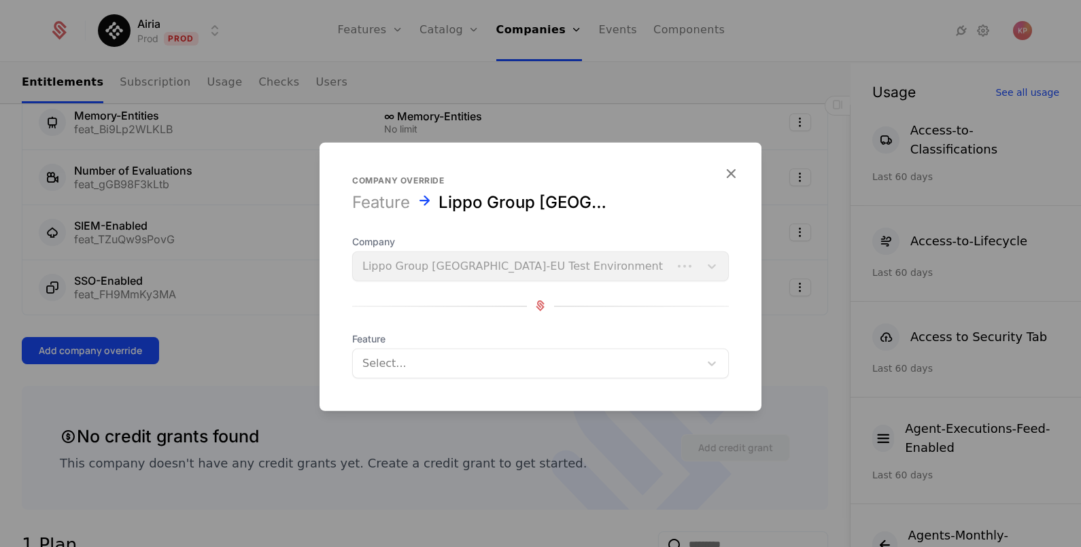
click at [371, 360] on div at bounding box center [526, 363] width 328 height 19
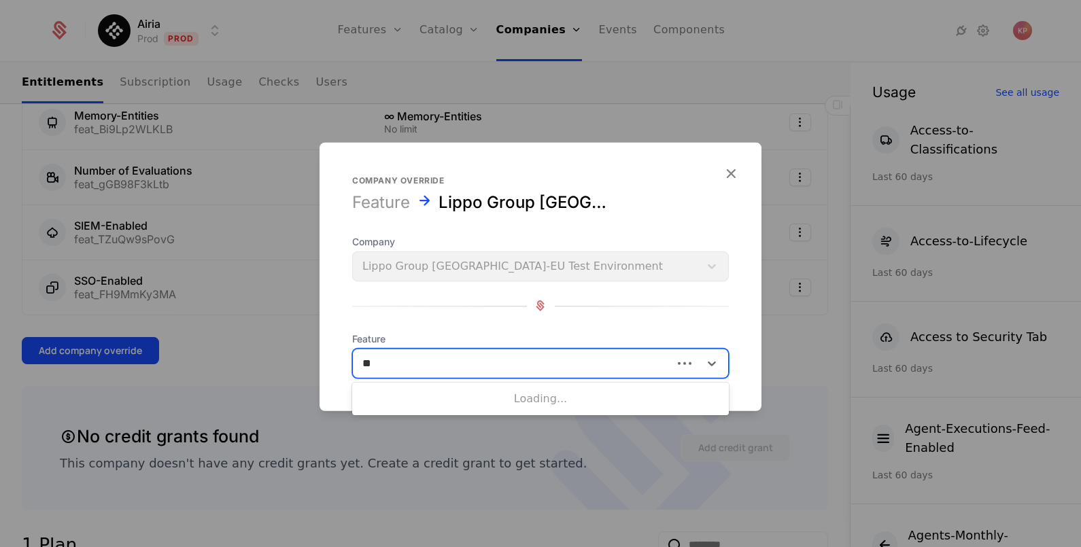
type input "***"
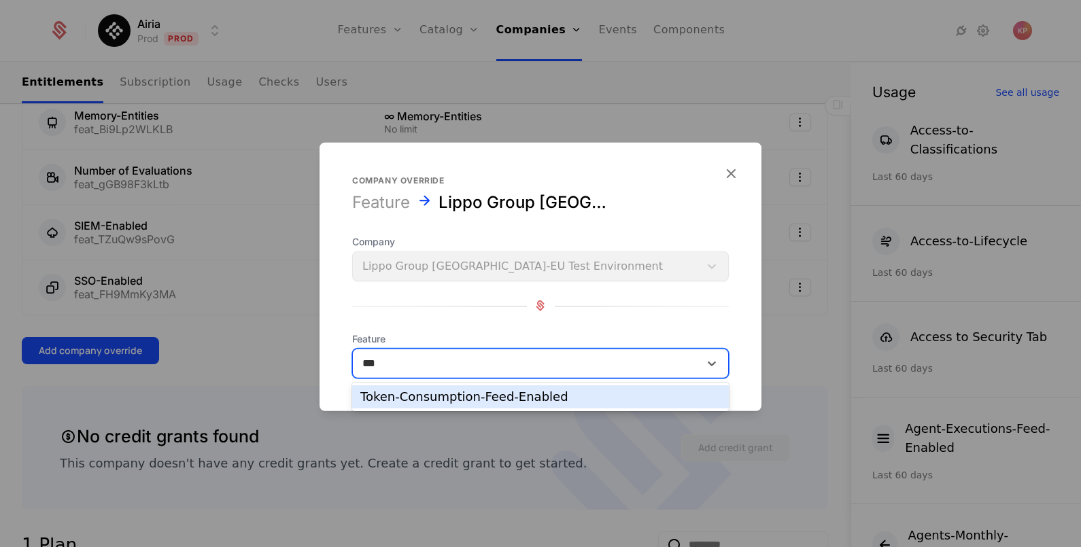
click at [446, 388] on div "Token-Consumption-Feed-Enabled" at bounding box center [540, 397] width 377 height 23
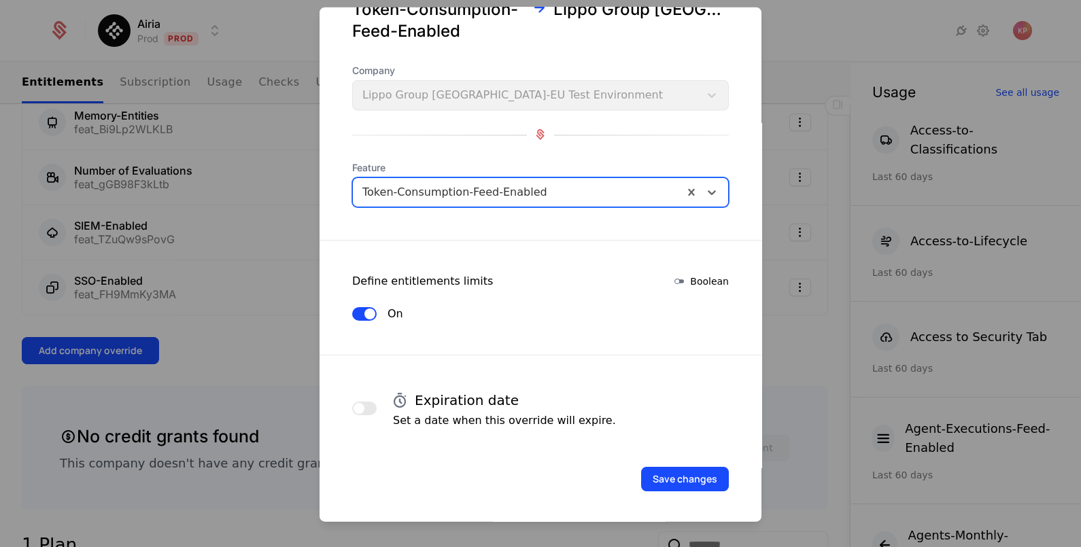
scroll to position [80, 0]
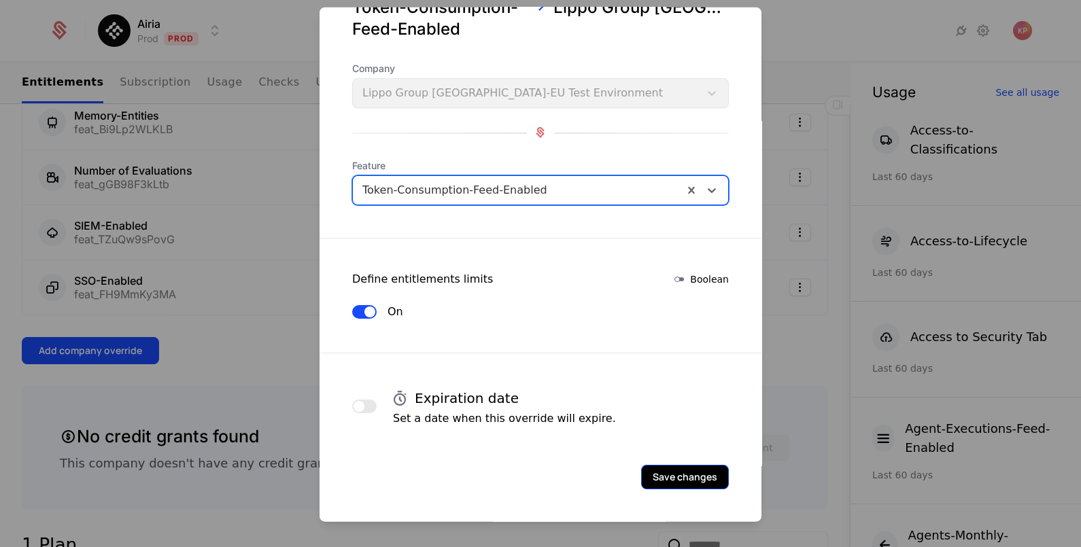
click at [687, 474] on button "Save changes" at bounding box center [685, 476] width 88 height 24
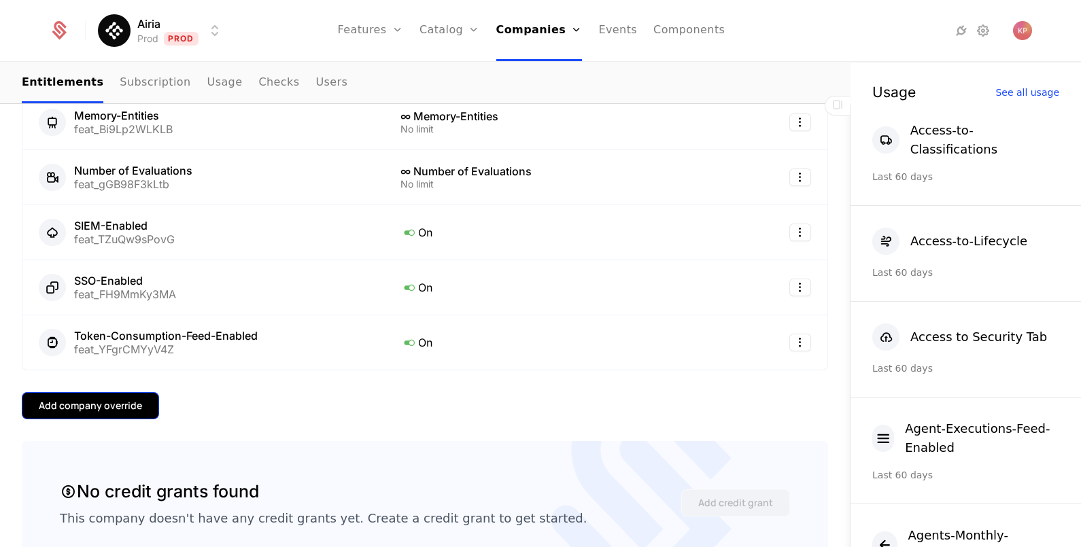
click at [111, 399] on div "Add company override" at bounding box center [90, 406] width 103 height 14
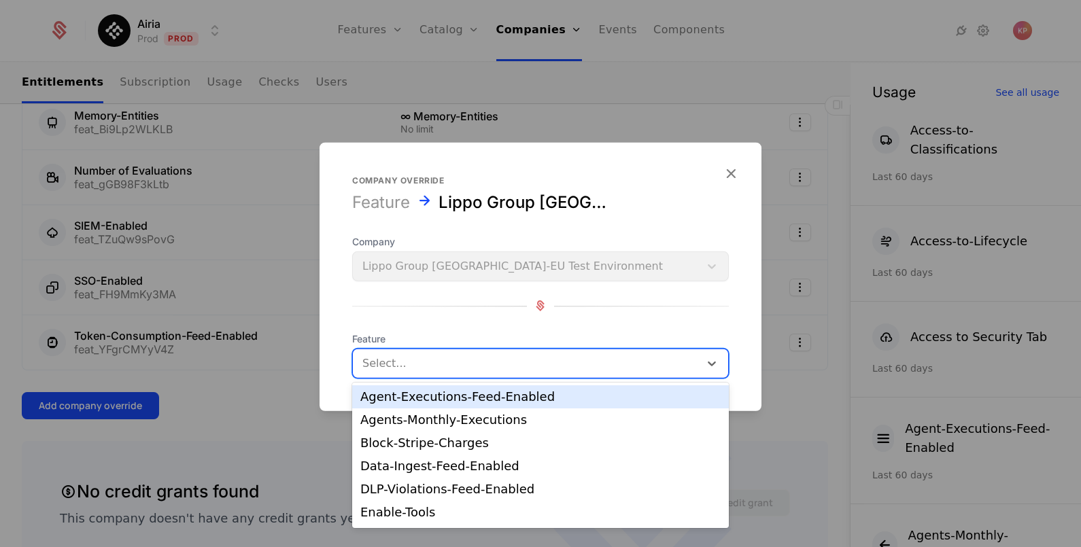
click at [454, 366] on div at bounding box center [526, 363] width 328 height 19
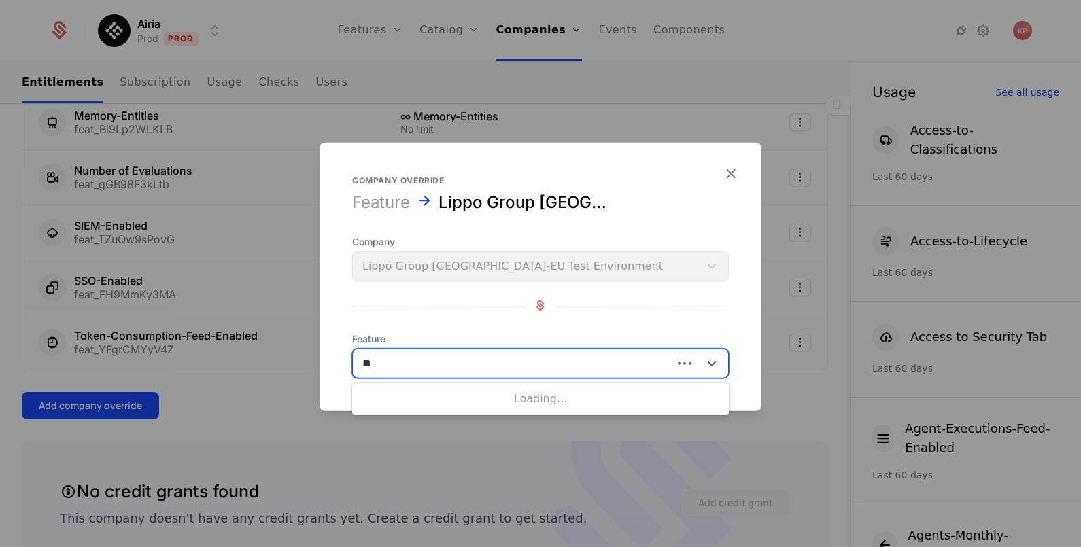
type input "***"
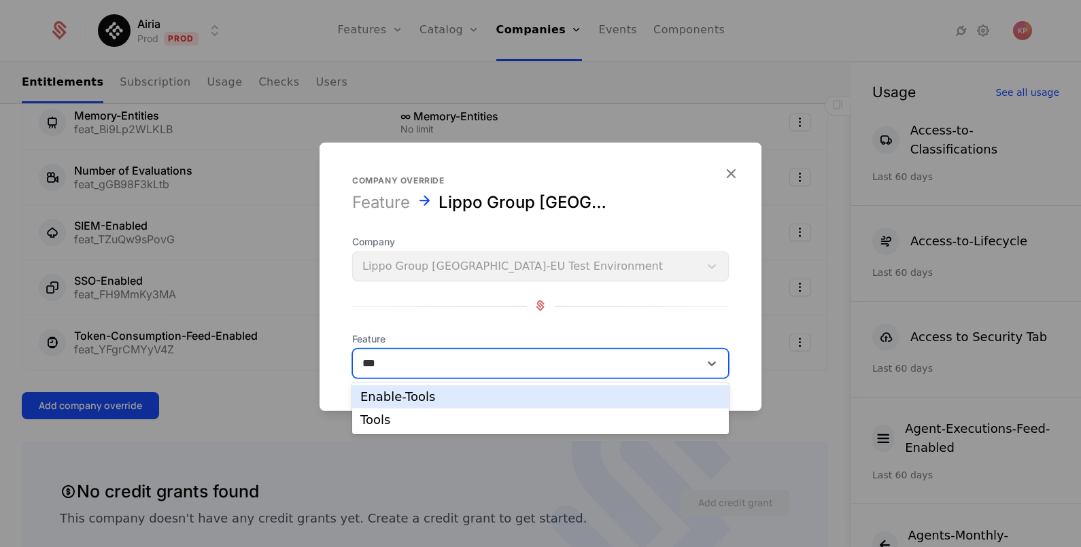
click at [446, 398] on div "Enable-Tools" at bounding box center [540, 397] width 360 height 12
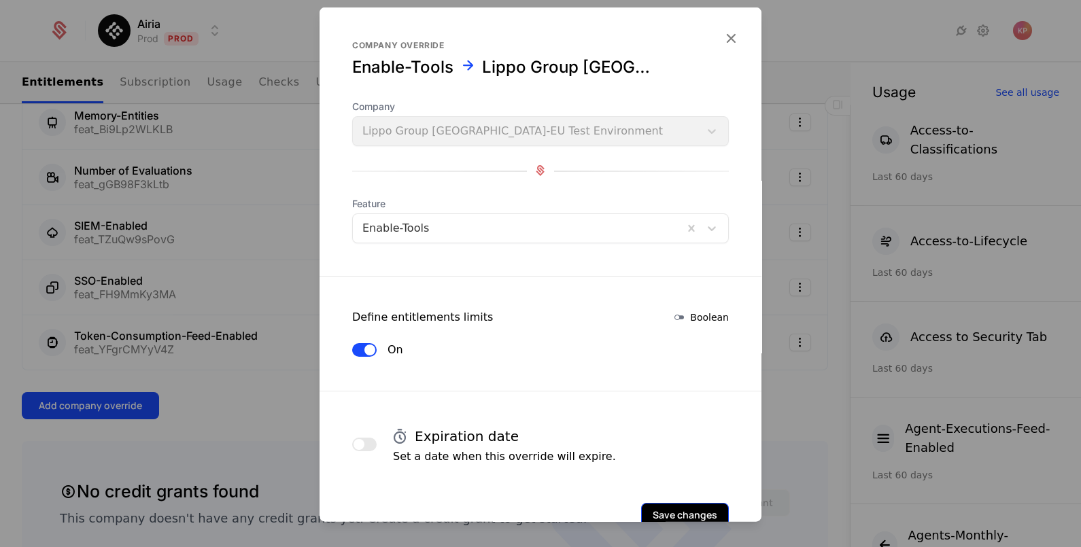
click at [656, 509] on button "Save changes" at bounding box center [685, 515] width 88 height 24
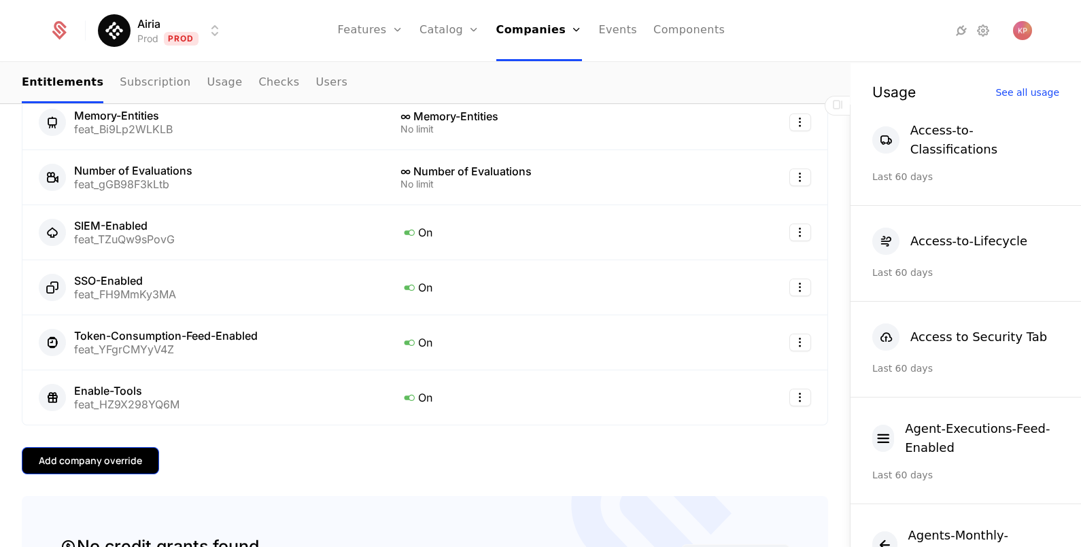
click at [122, 447] on button "Add company override" at bounding box center [90, 460] width 137 height 27
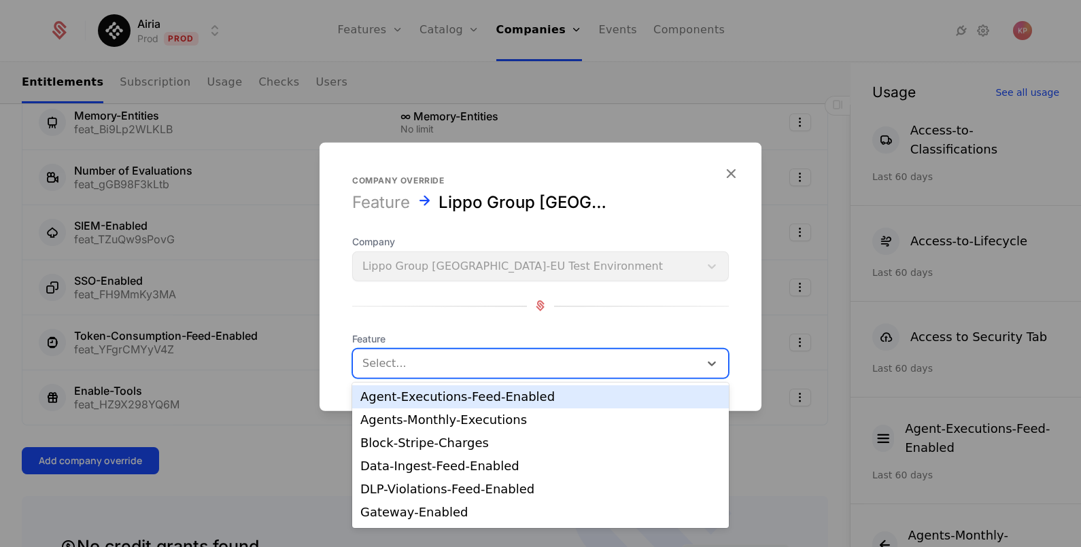
click at [398, 362] on div at bounding box center [526, 363] width 328 height 19
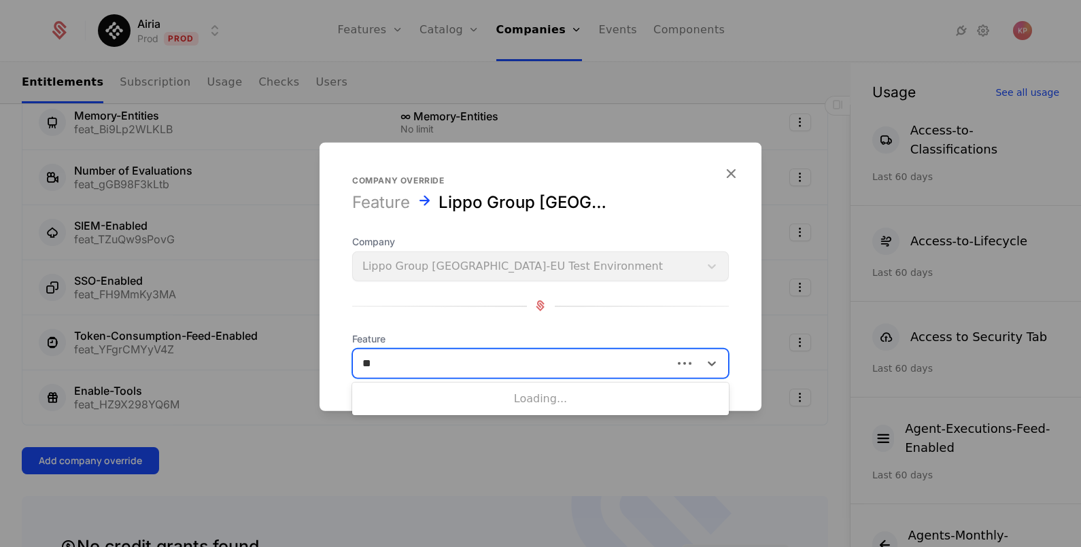
type input "***"
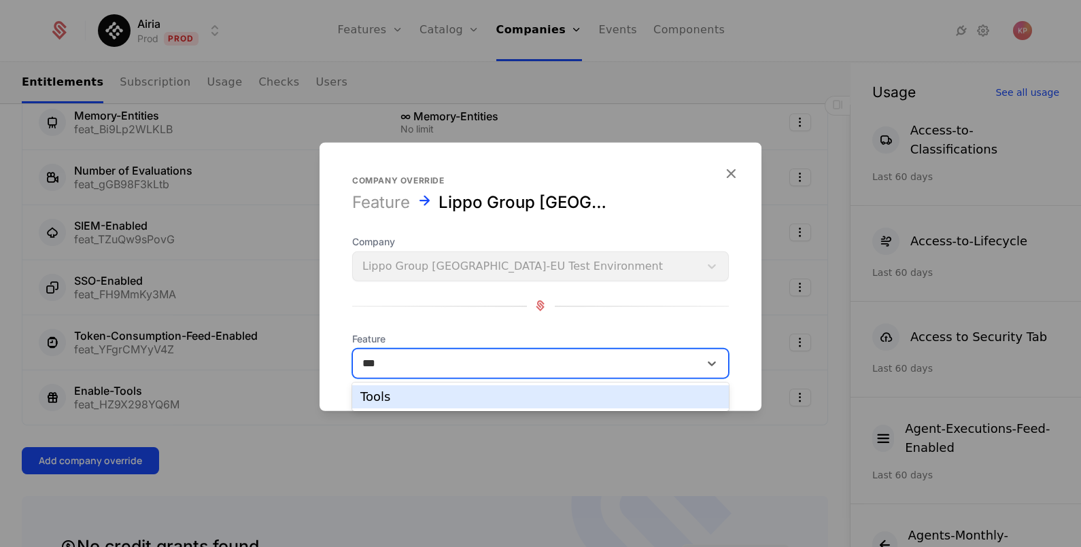
click at [420, 398] on div "Tools" at bounding box center [540, 397] width 360 height 12
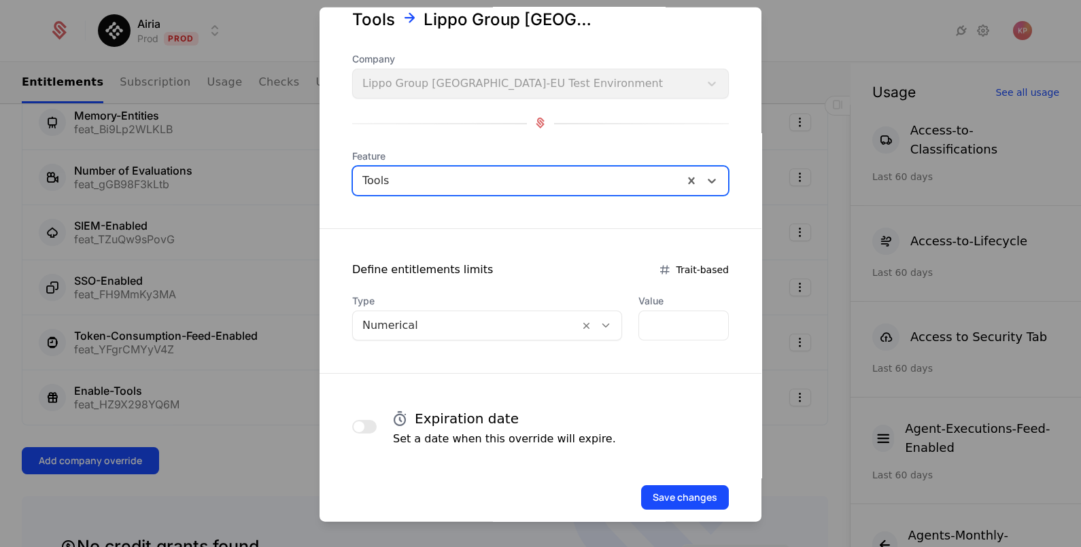
scroll to position [66, 0]
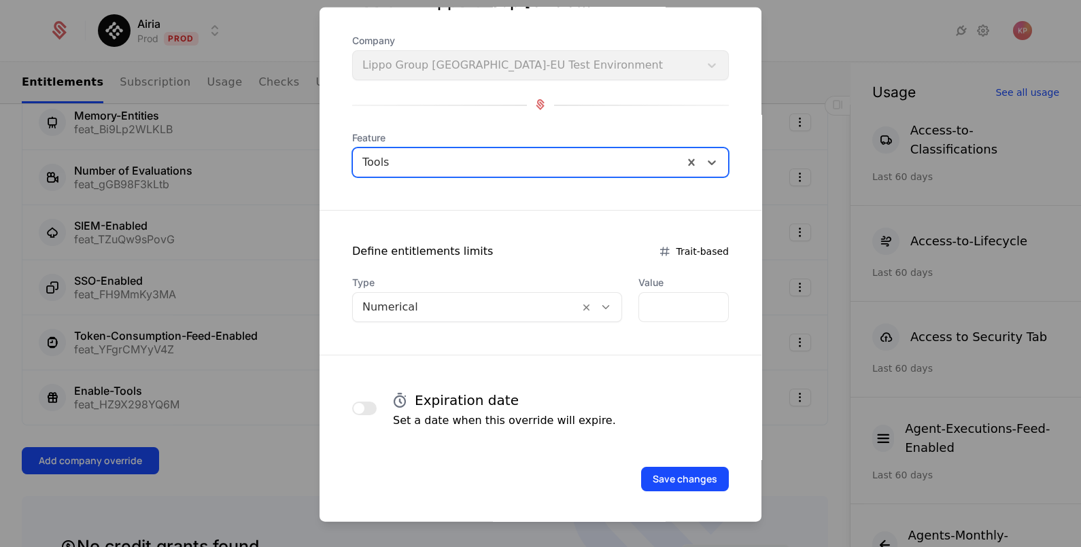
click at [450, 294] on div "Numerical" at bounding box center [466, 306] width 226 height 24
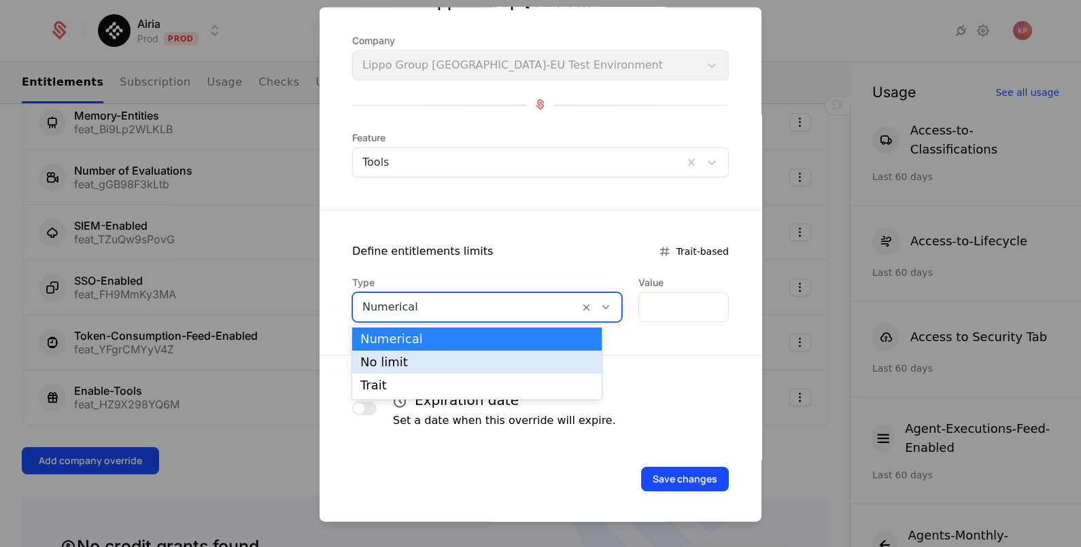
drag, startPoint x: 445, startPoint y: 356, endPoint x: 528, endPoint y: 409, distance: 98.5
click at [444, 356] on div "No limit" at bounding box center [476, 362] width 233 height 12
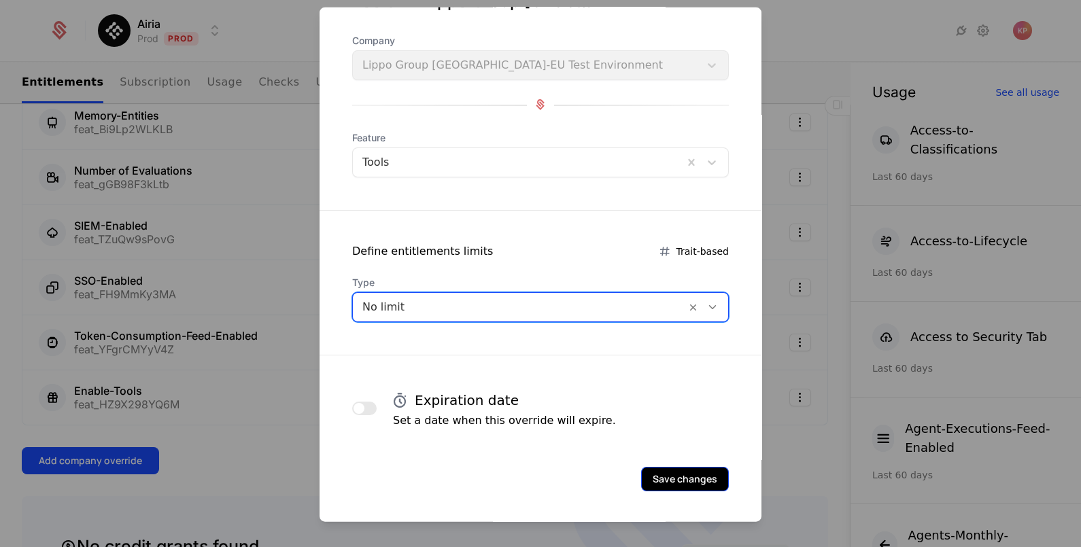
click at [641, 469] on button "Save changes" at bounding box center [685, 478] width 88 height 24
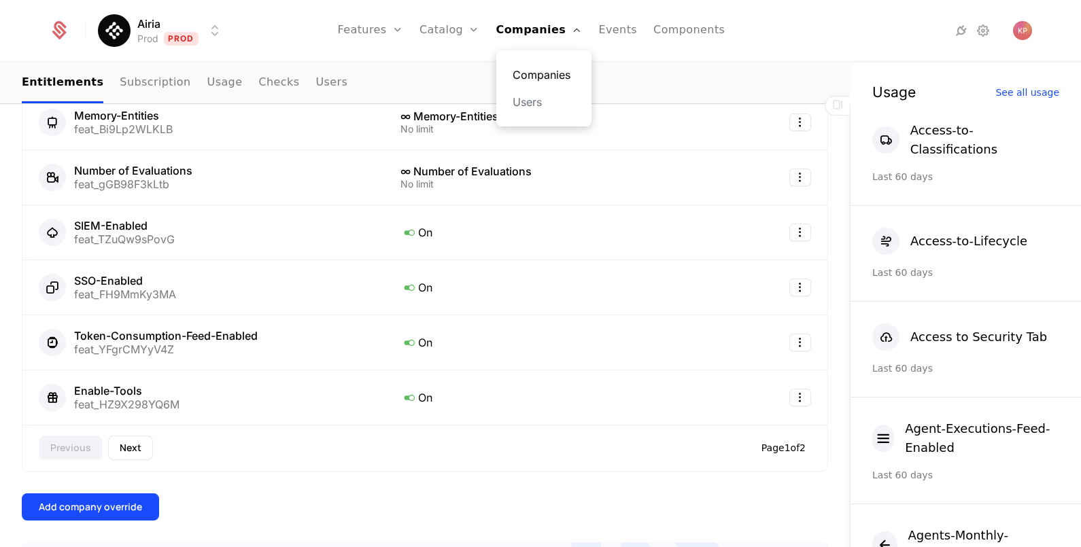
click at [543, 72] on link "Companies" at bounding box center [544, 75] width 63 height 16
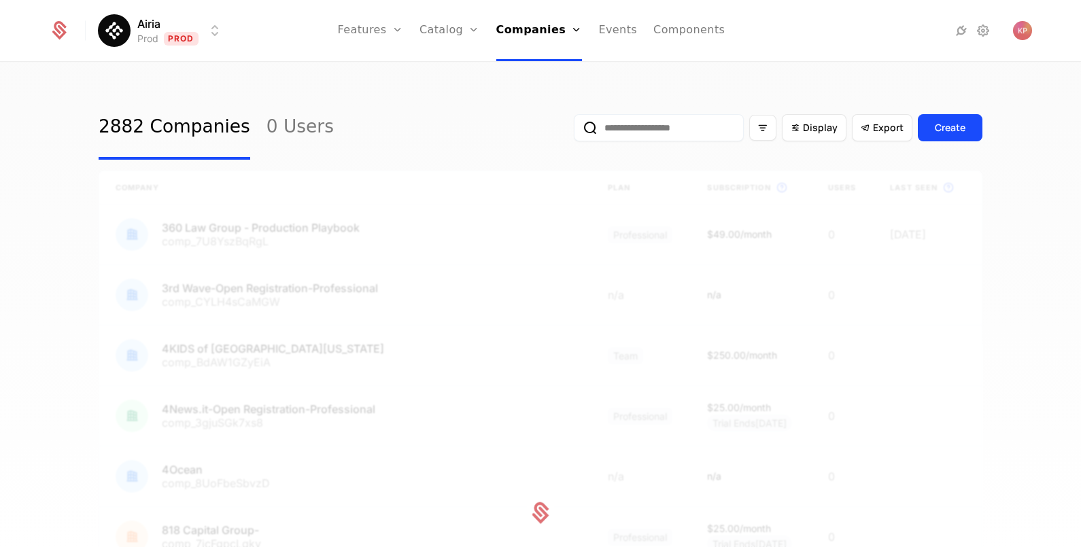
click at [609, 135] on input "email" at bounding box center [659, 127] width 170 height 27
paste input "**********"
type input "**********"
click at [574, 131] on button "submit" at bounding box center [574, 131] width 0 height 0
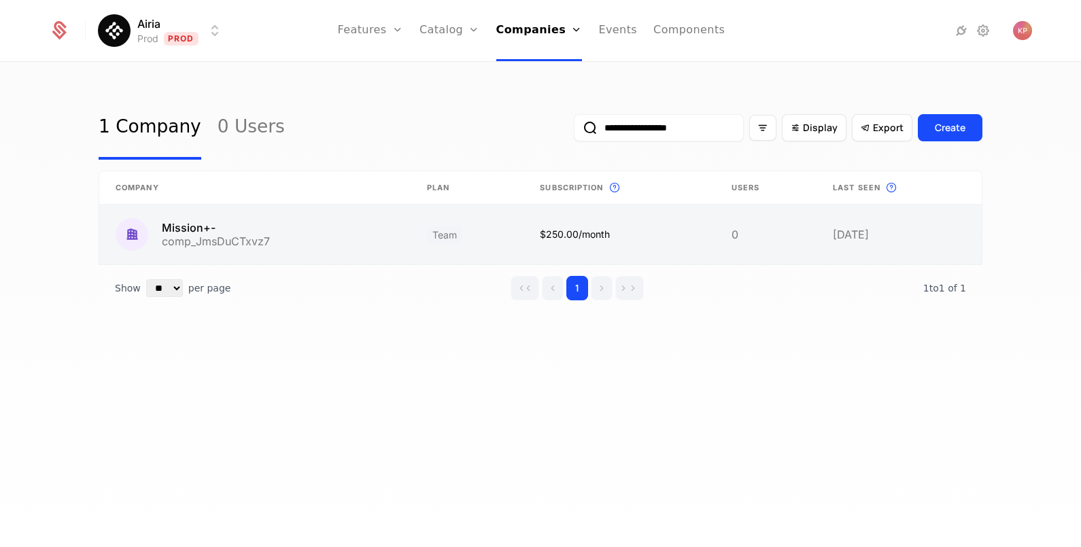
click at [266, 240] on link at bounding box center [254, 235] width 311 height 60
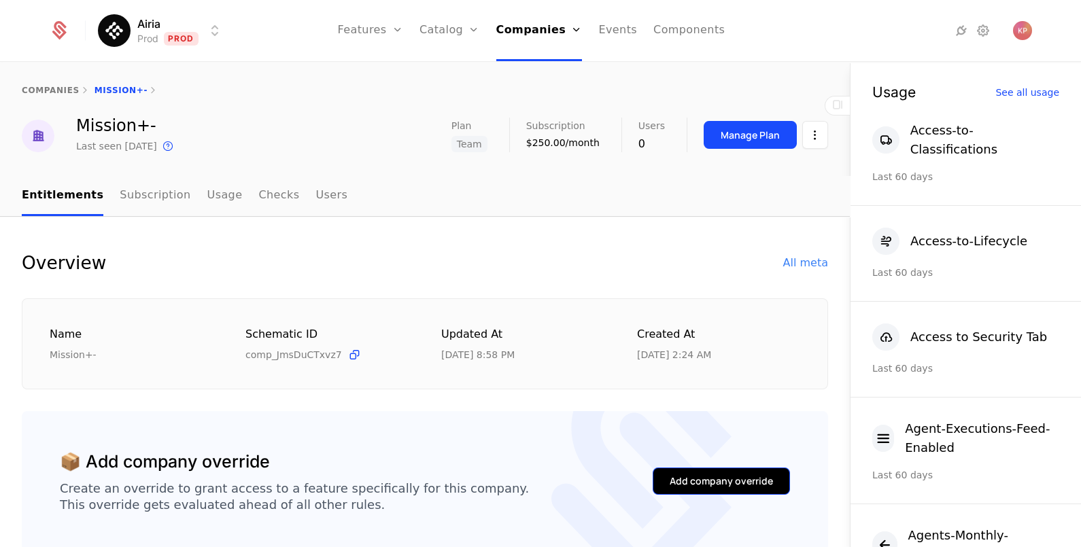
click at [670, 476] on div "Add company override" at bounding box center [721, 482] width 103 height 14
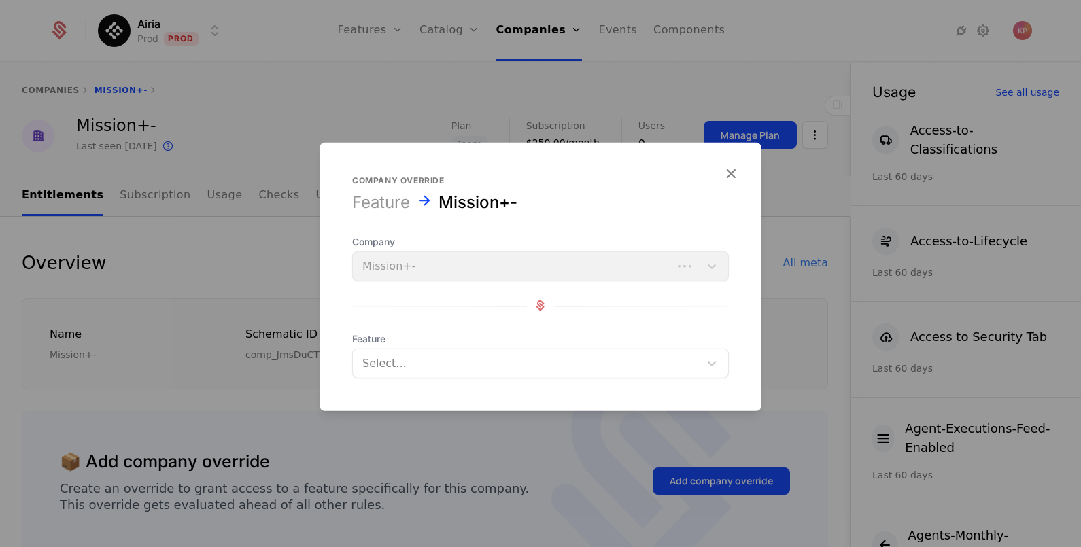
drag, startPoint x: 430, startPoint y: 365, endPoint x: 433, endPoint y: 372, distance: 7.3
click at [431, 367] on div at bounding box center [526, 363] width 328 height 19
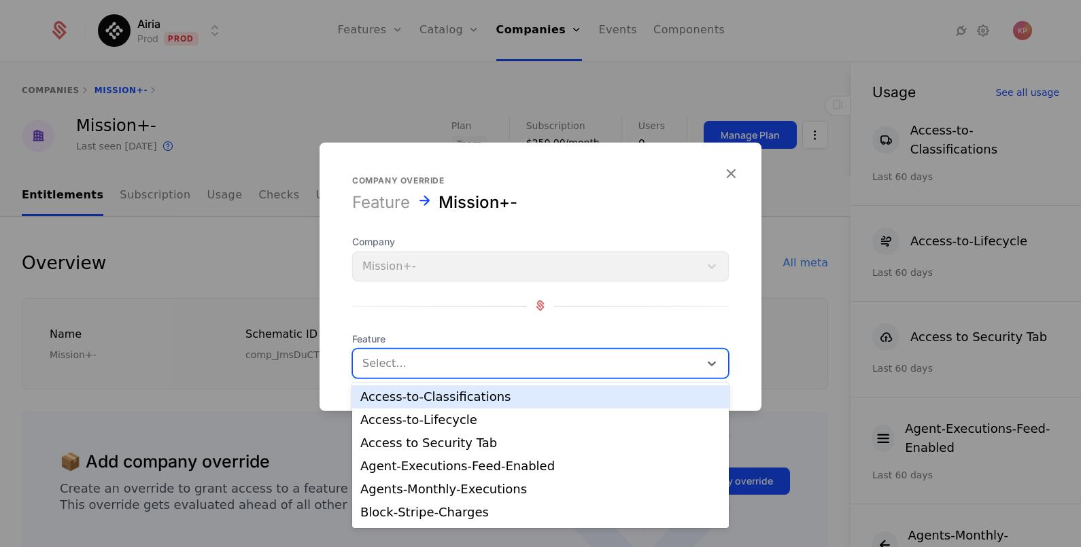
click at [439, 392] on div "Access-to-Classifications" at bounding box center [540, 397] width 360 height 12
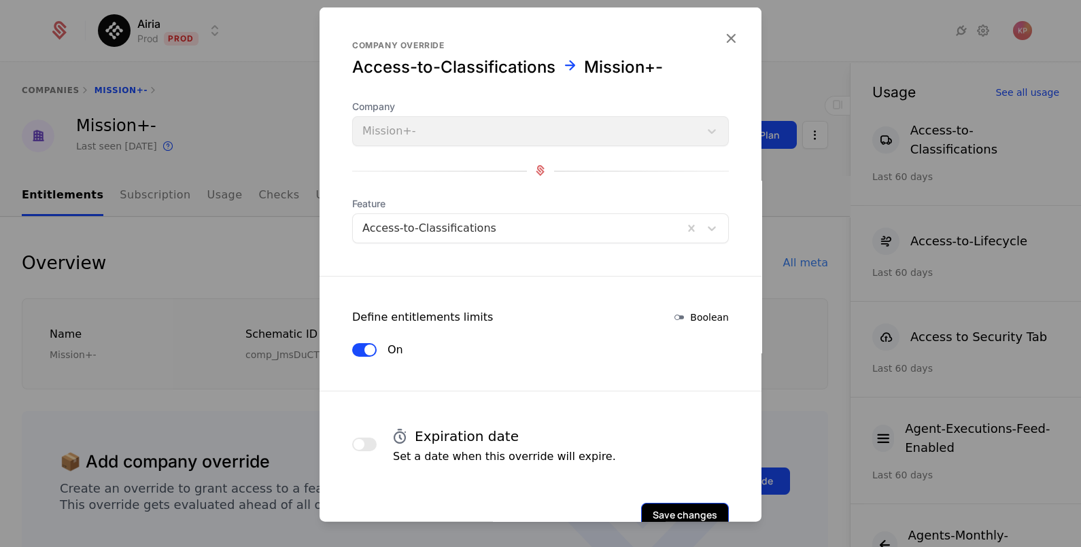
click at [661, 506] on button "Save changes" at bounding box center [685, 515] width 88 height 24
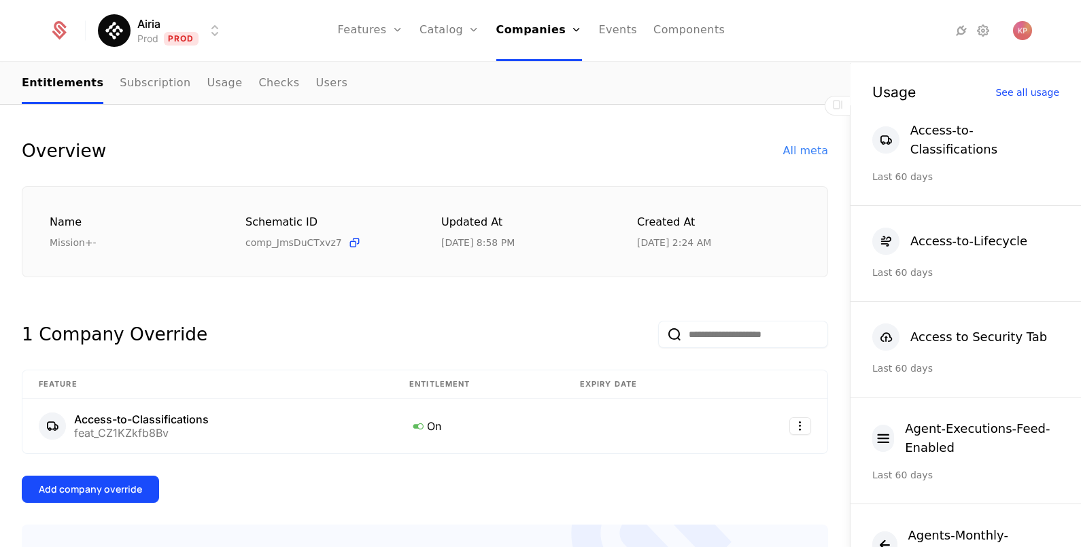
scroll to position [169, 0]
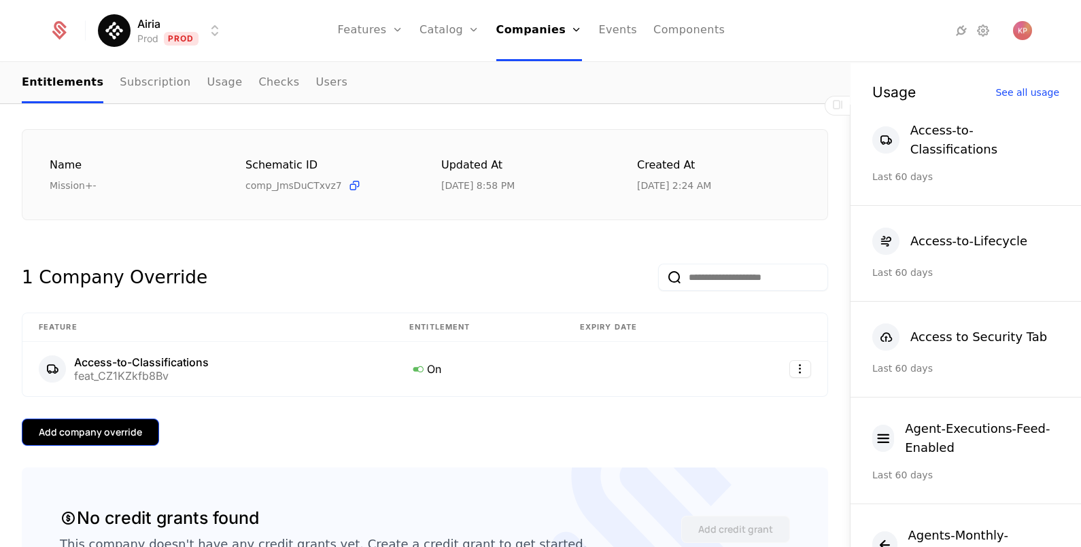
click at [120, 437] on button "Add company override" at bounding box center [90, 432] width 137 height 27
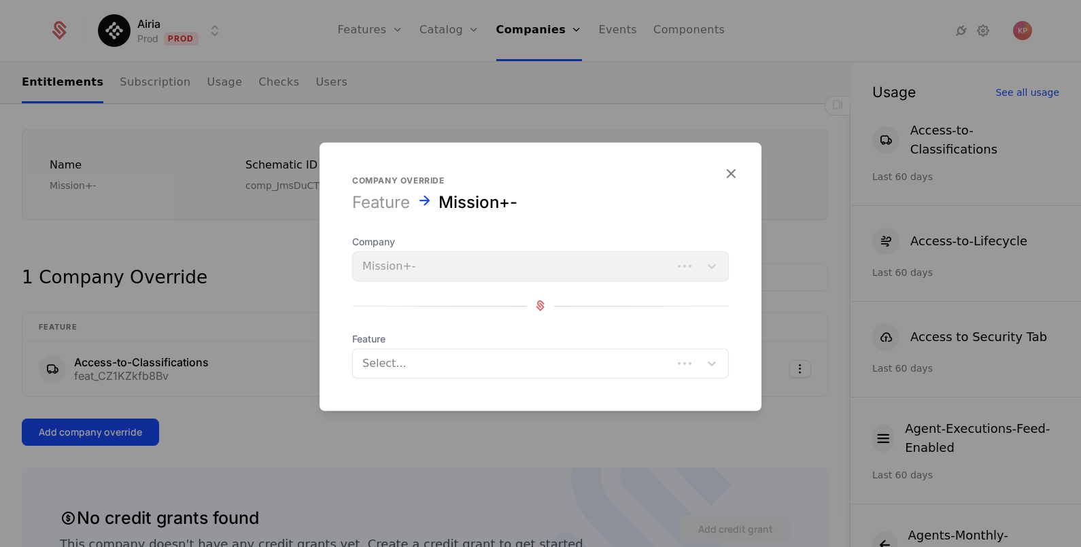
click at [443, 369] on div at bounding box center [512, 363] width 301 height 19
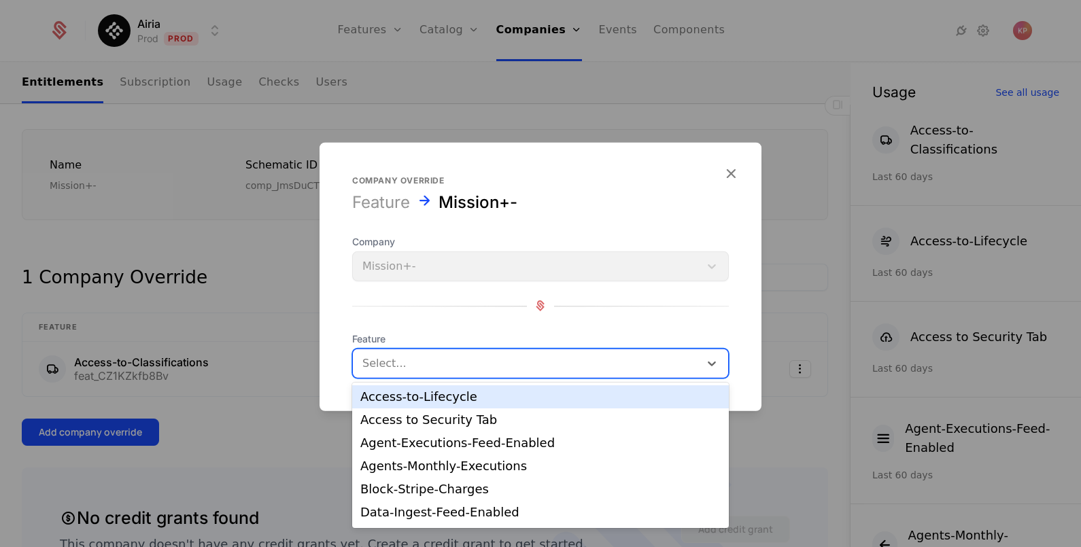
drag, startPoint x: 439, startPoint y: 403, endPoint x: 498, endPoint y: 407, distance: 60.0
click at [439, 402] on div "Access-to-Lifecycle" at bounding box center [540, 397] width 360 height 12
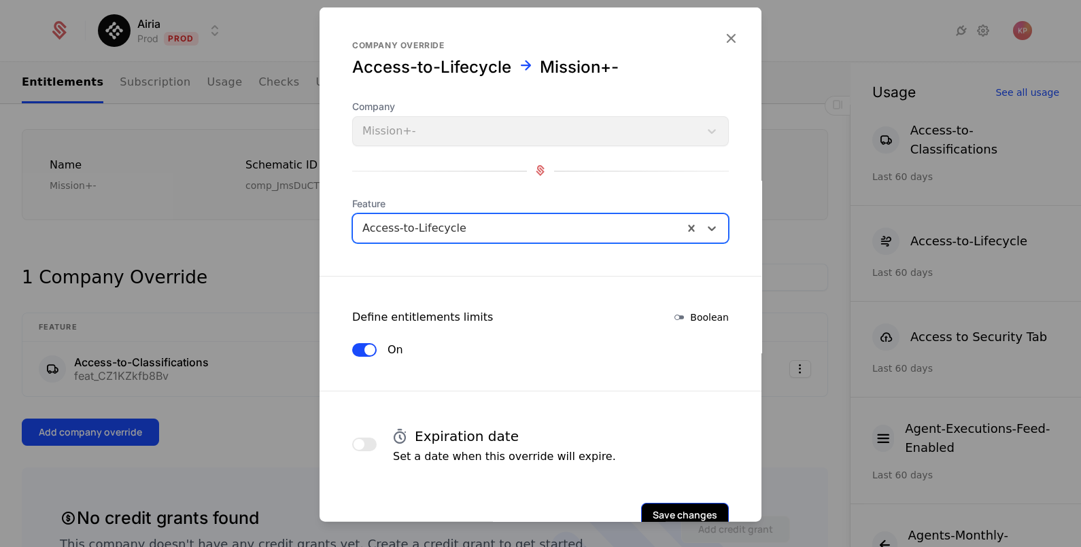
click at [653, 509] on button "Save changes" at bounding box center [685, 515] width 88 height 24
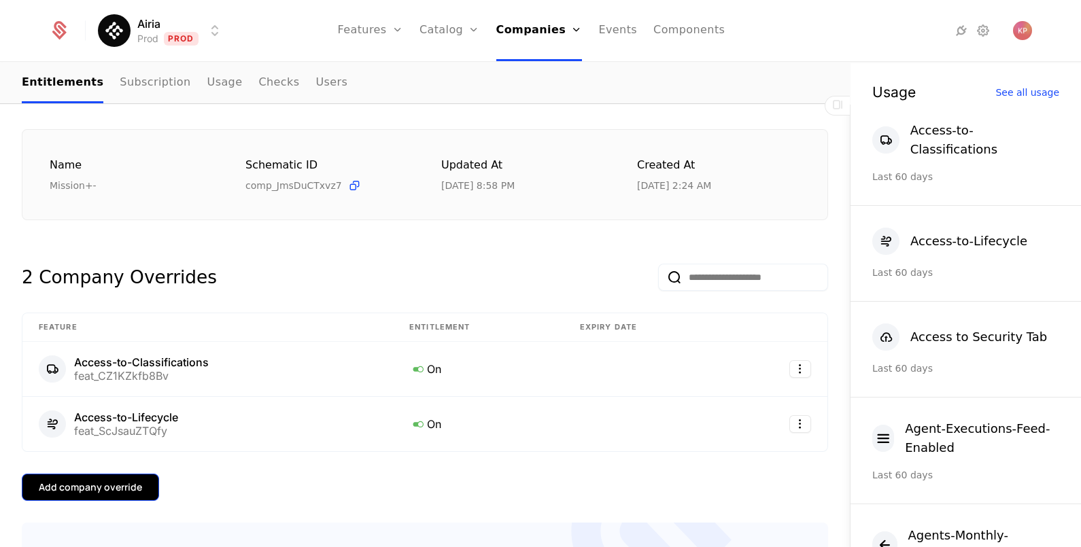
click at [131, 487] on div "Add company override" at bounding box center [90, 488] width 103 height 14
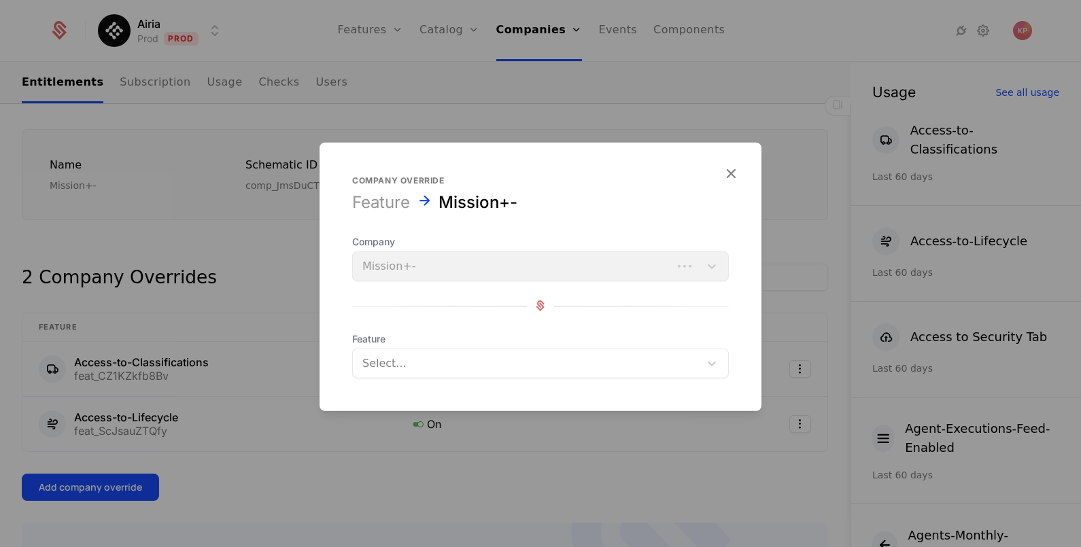
click at [404, 356] on div at bounding box center [526, 363] width 328 height 19
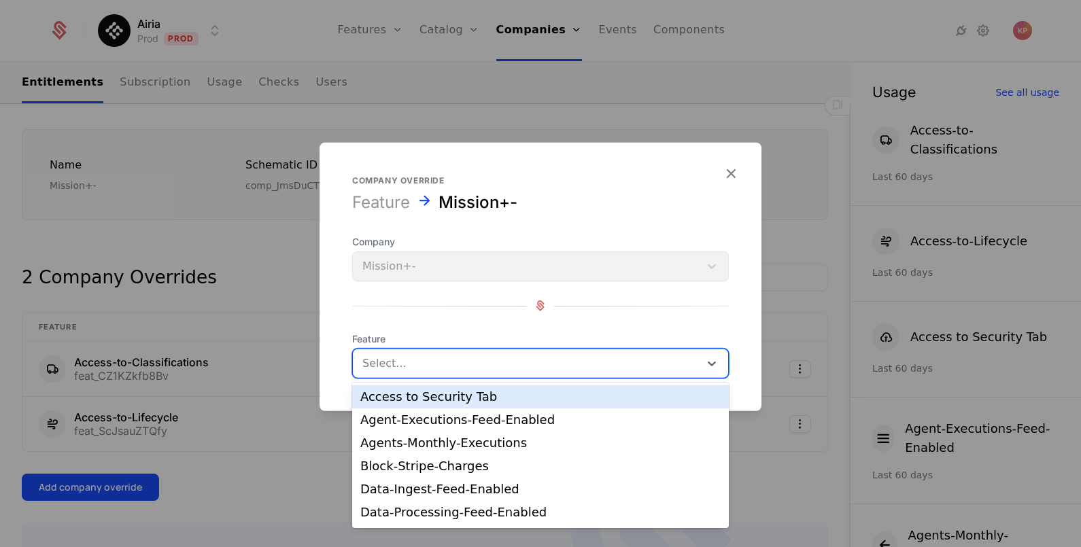
click at [424, 398] on div "Access to Security Tab" at bounding box center [540, 397] width 360 height 12
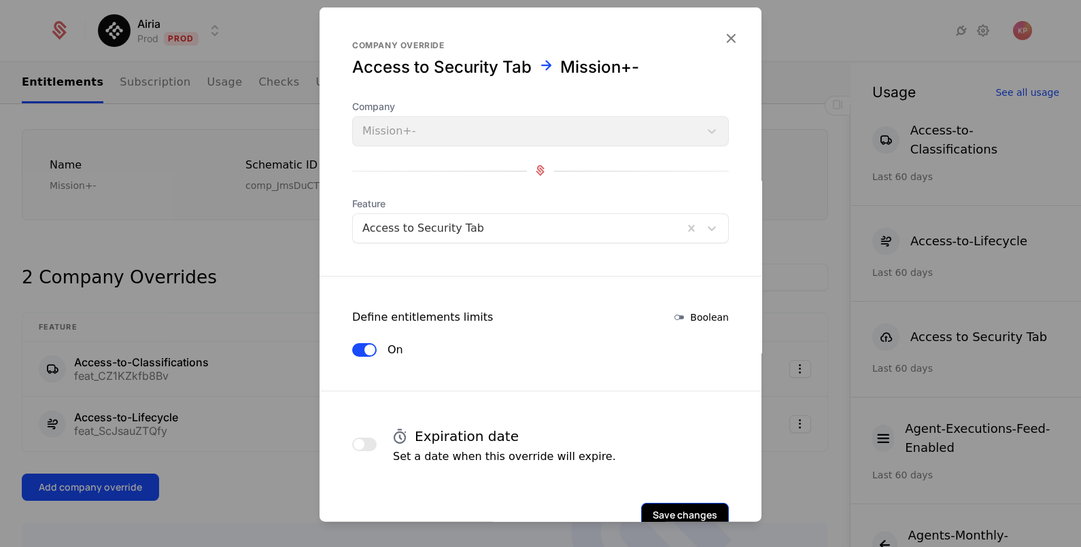
click at [669, 513] on button "Save changes" at bounding box center [685, 515] width 88 height 24
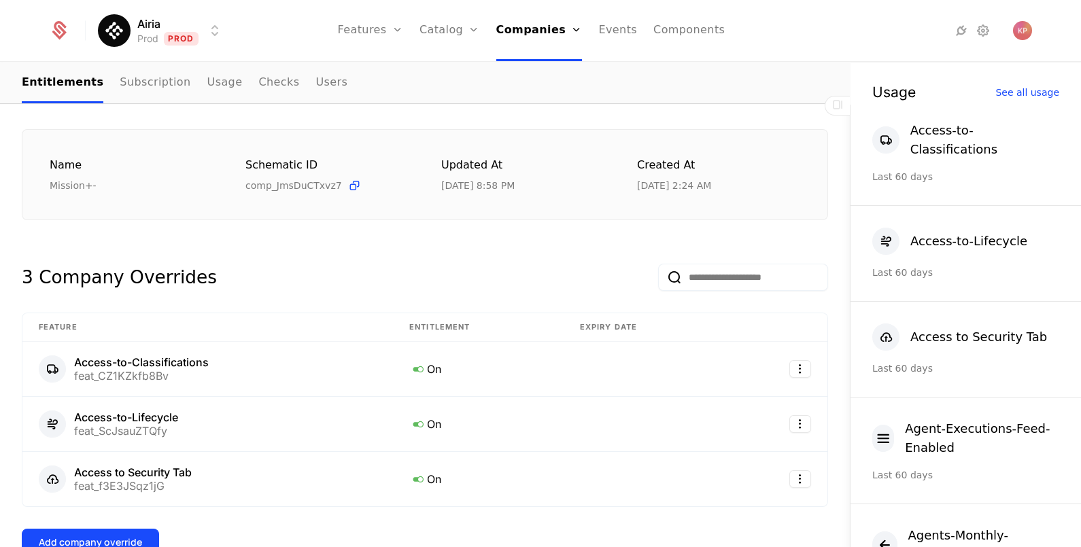
click at [150, 529] on button "Add company override" at bounding box center [90, 542] width 137 height 27
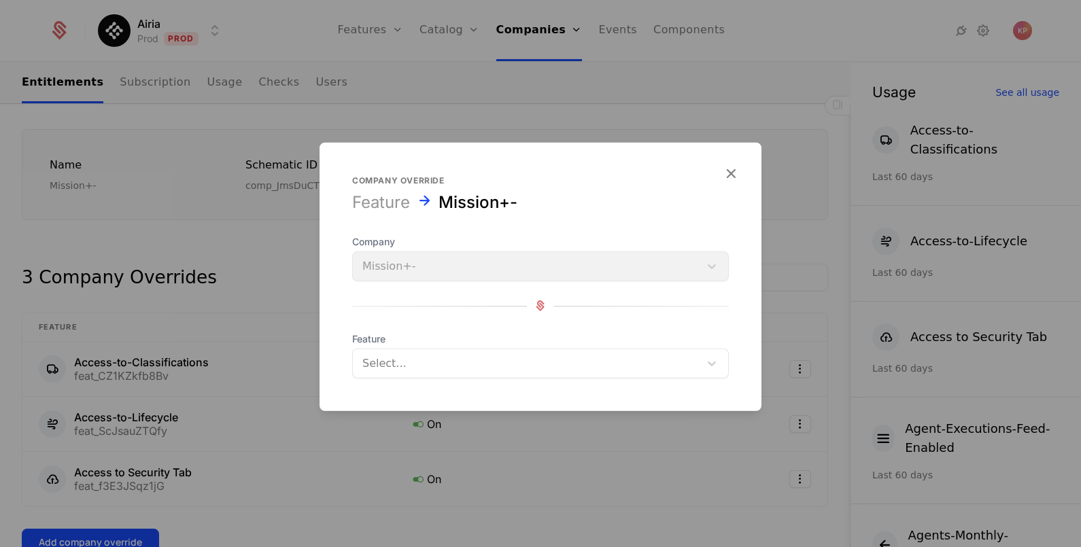
click at [398, 365] on div at bounding box center [526, 363] width 328 height 19
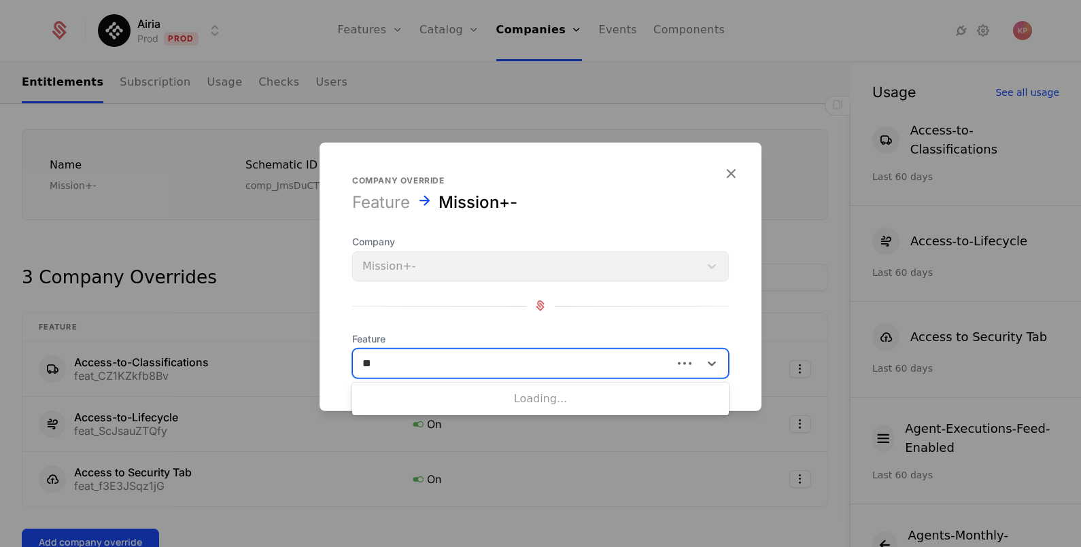
type input "***"
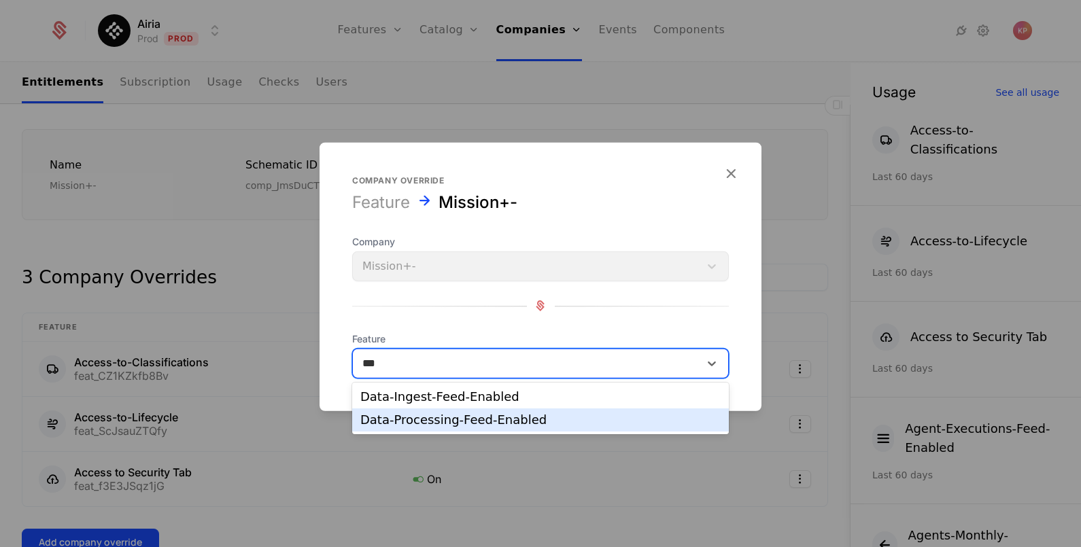
drag, startPoint x: 441, startPoint y: 401, endPoint x: 443, endPoint y: 417, distance: 16.4
click at [443, 417] on div "Data-Ingest-Feed-Enabled Data-Processing-Feed-Enabled" at bounding box center [540, 409] width 377 height 52
drag, startPoint x: 420, startPoint y: 416, endPoint x: 619, endPoint y: 411, distance: 198.6
click at [420, 417] on div "Data-Processing-Feed-Enabled" at bounding box center [540, 420] width 360 height 12
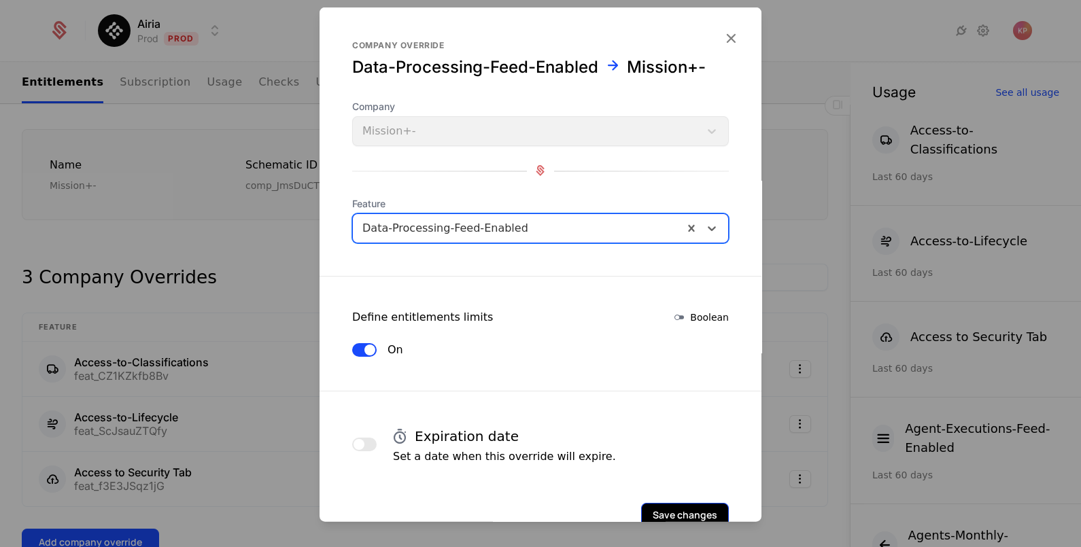
click at [653, 510] on button "Save changes" at bounding box center [685, 515] width 88 height 24
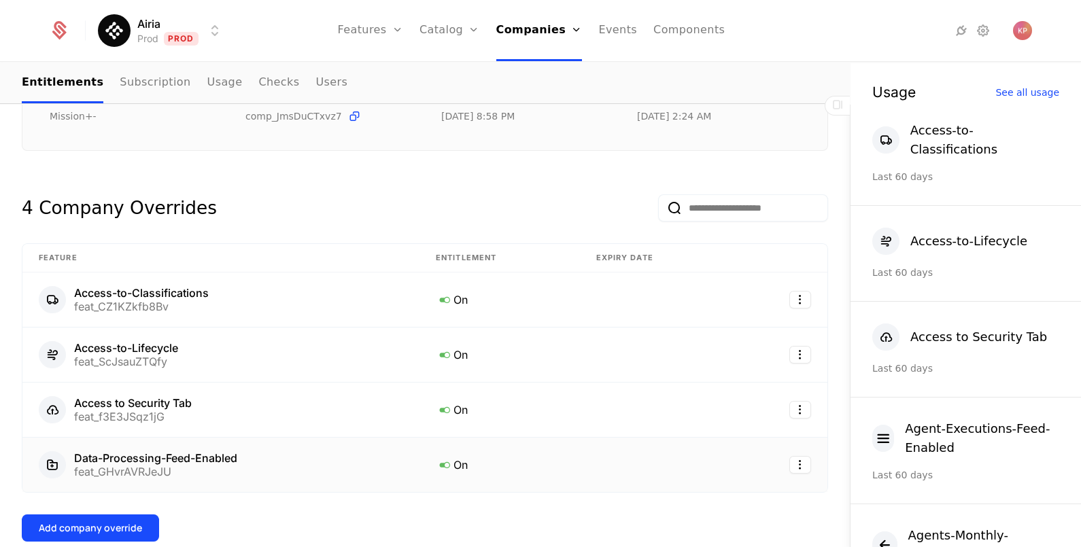
scroll to position [255, 0]
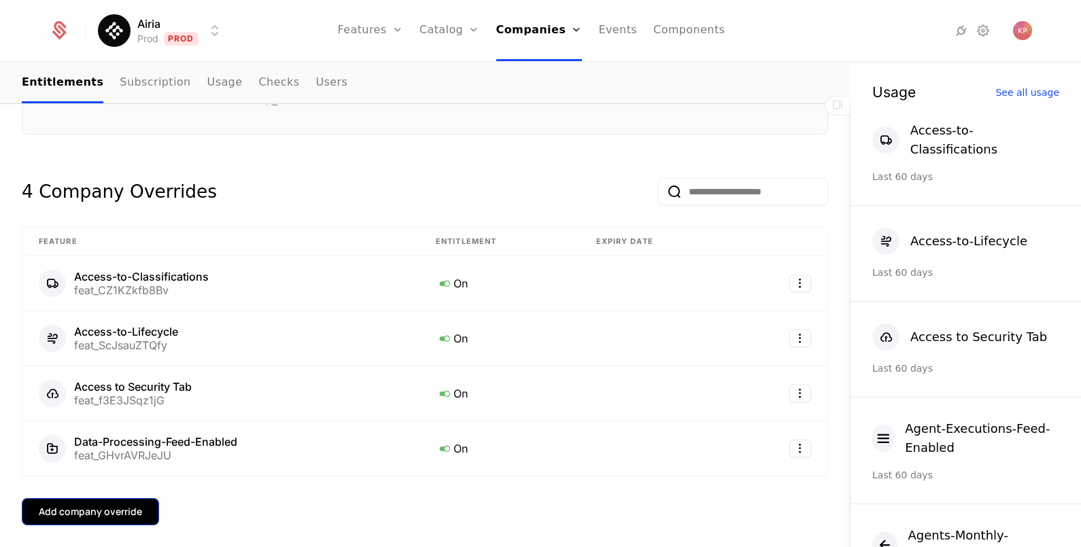
click at [120, 502] on button "Add company override" at bounding box center [90, 511] width 137 height 27
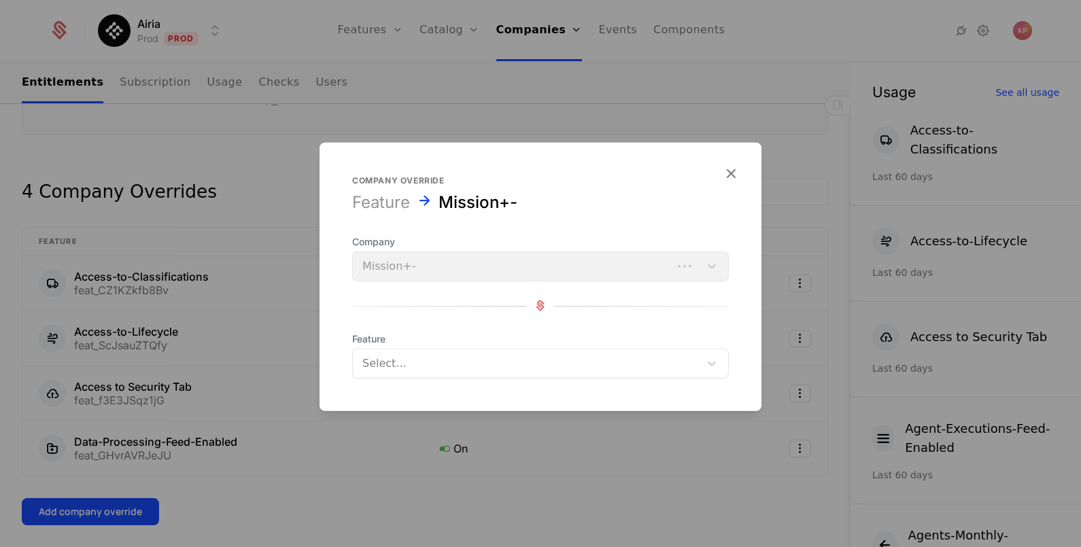
click at [411, 373] on div "Select..." at bounding box center [526, 363] width 347 height 24
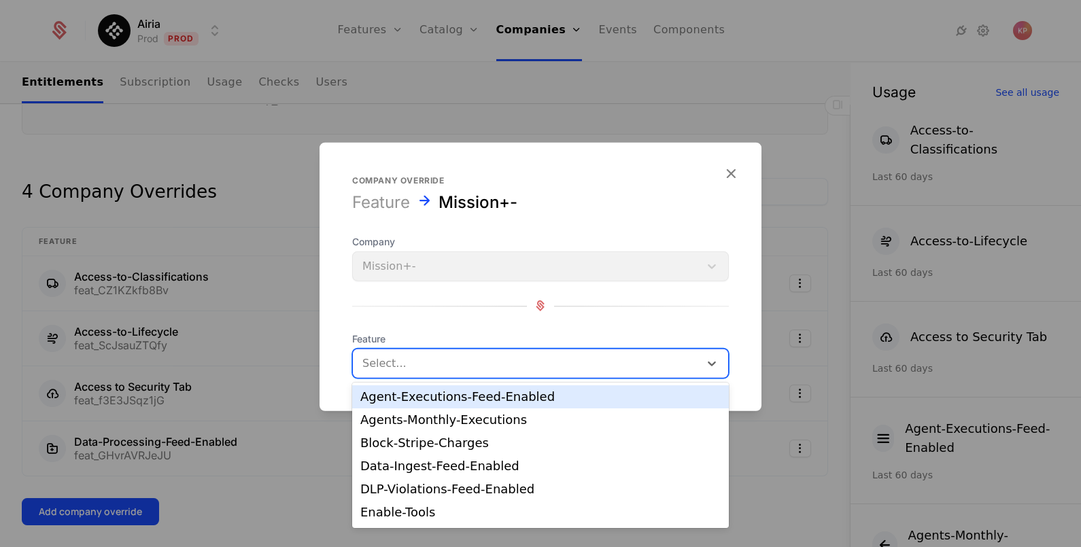
click at [417, 367] on div at bounding box center [526, 363] width 328 height 19
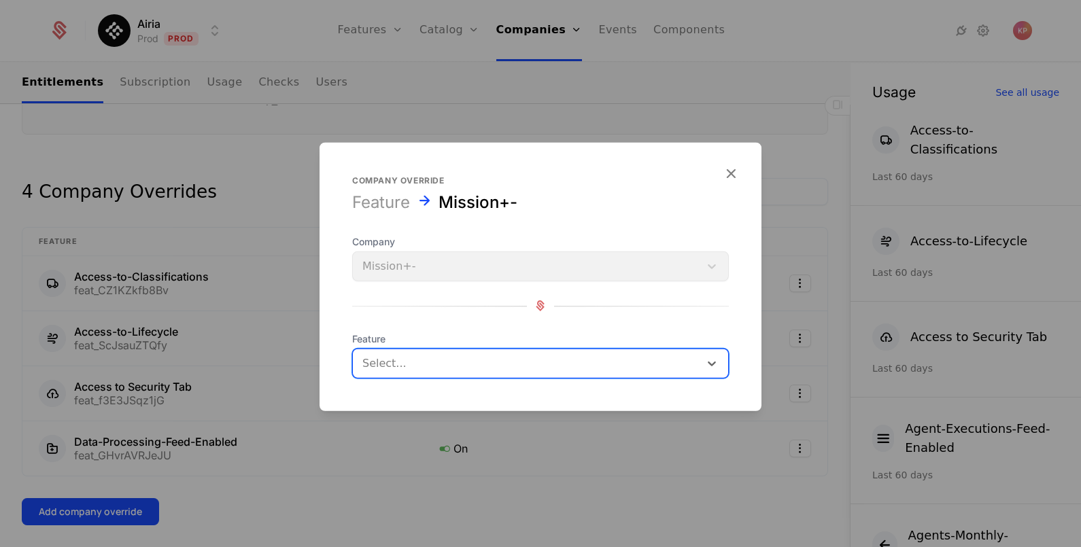
click at [417, 367] on div at bounding box center [526, 363] width 328 height 19
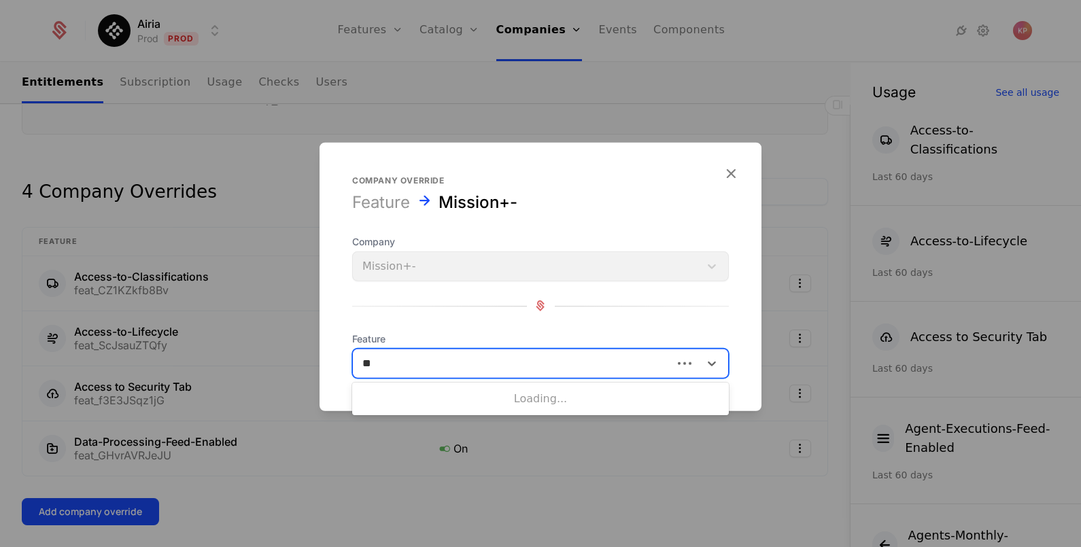
type input "***"
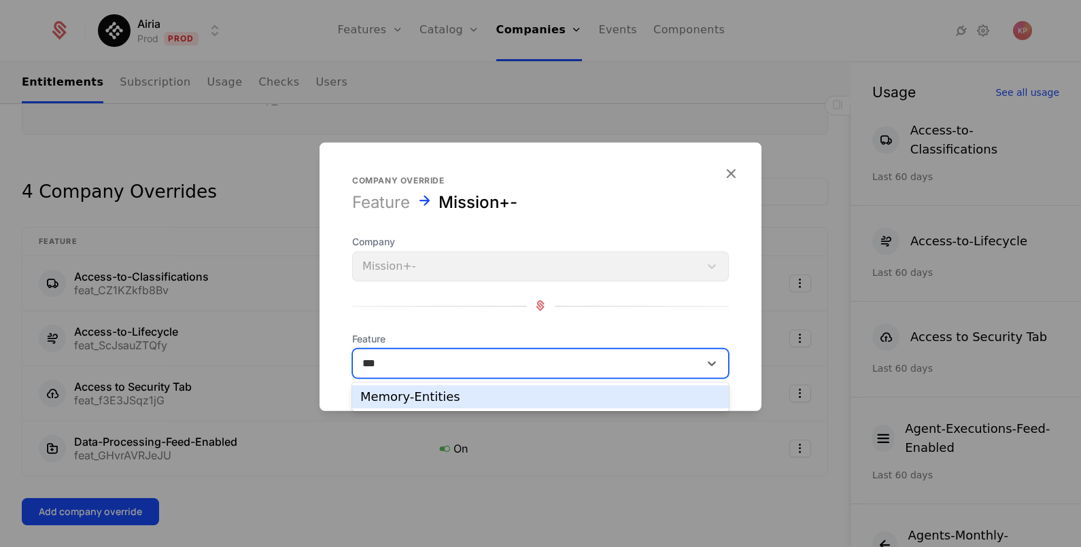
click at [414, 399] on div "Memory-Entities" at bounding box center [540, 397] width 360 height 12
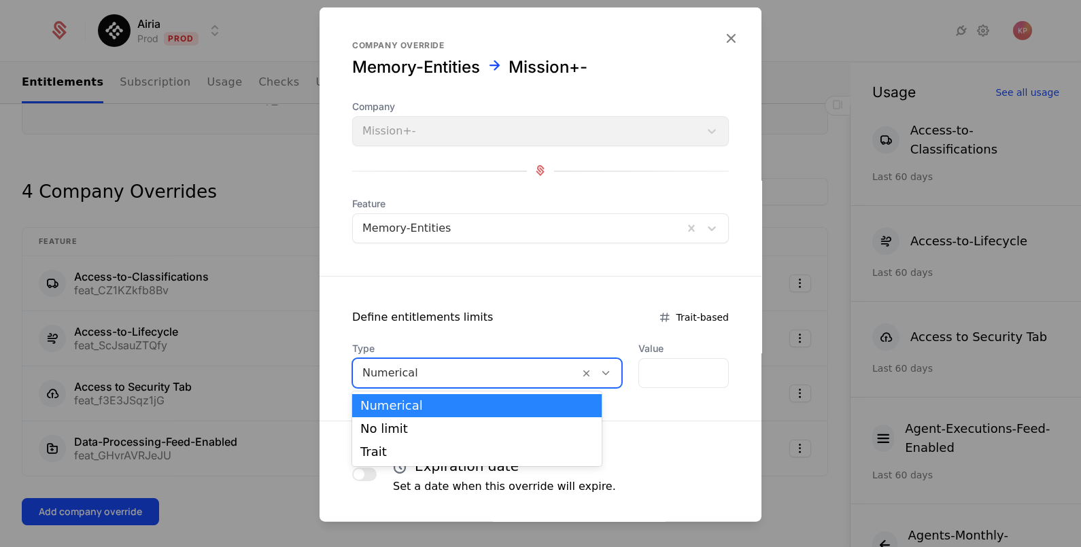
drag, startPoint x: 422, startPoint y: 380, endPoint x: 420, endPoint y: 412, distance: 32.1
click at [422, 381] on div "Numerical" at bounding box center [466, 372] width 226 height 24
click at [421, 425] on div "No limit" at bounding box center [476, 429] width 233 height 12
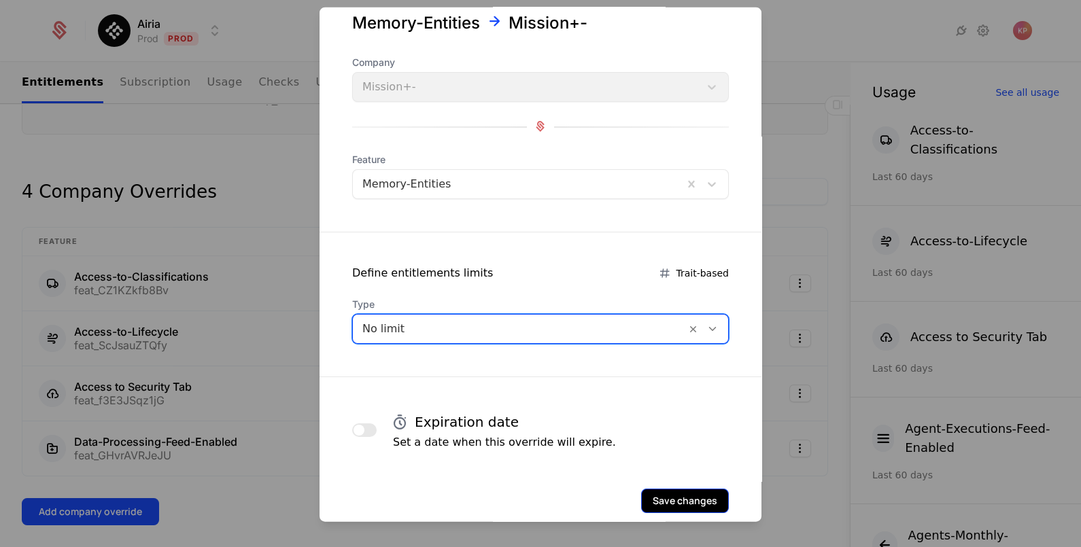
scroll to position [66, 0]
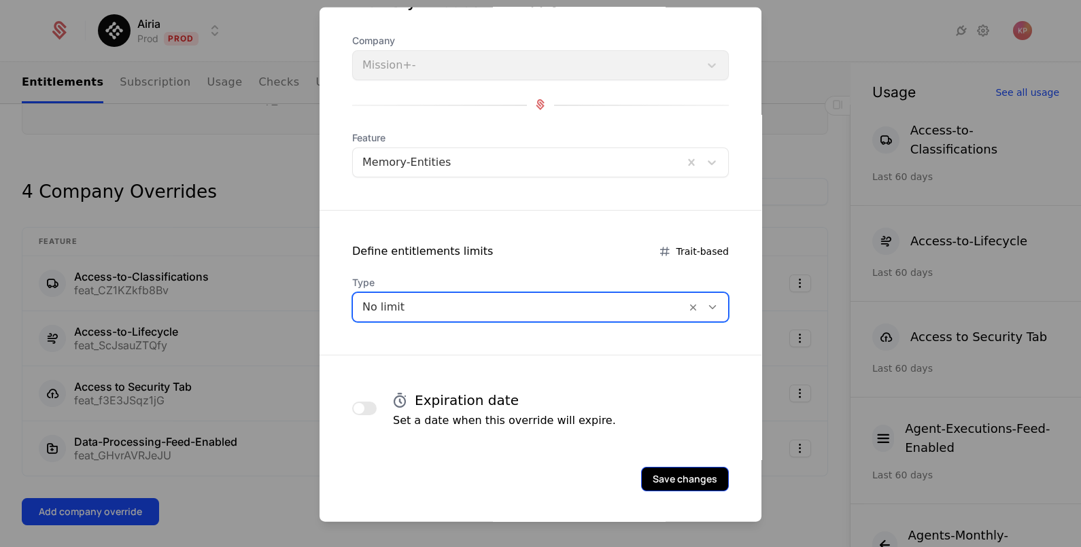
click at [671, 467] on button "Save changes" at bounding box center [685, 478] width 88 height 24
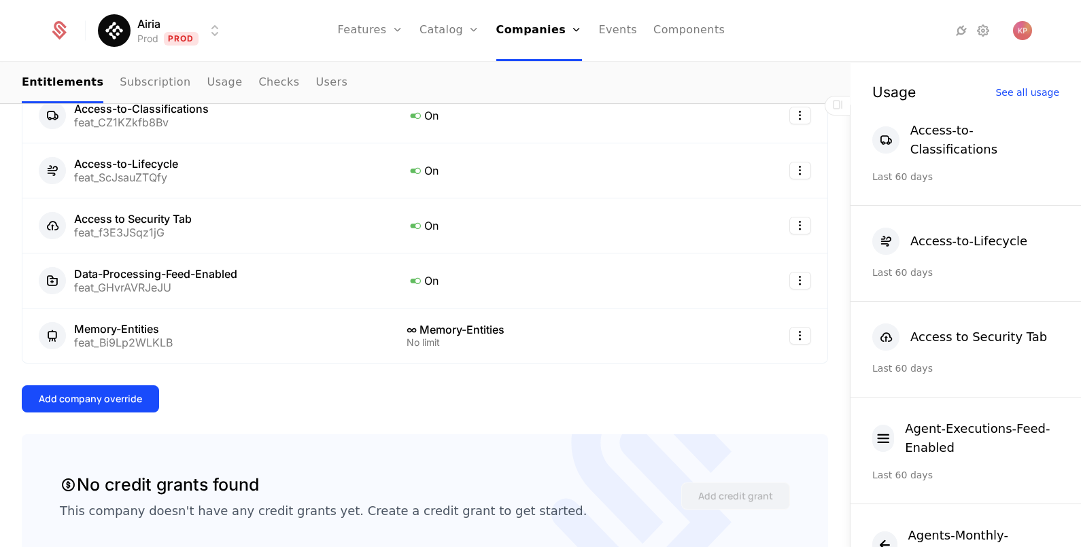
scroll to position [425, 0]
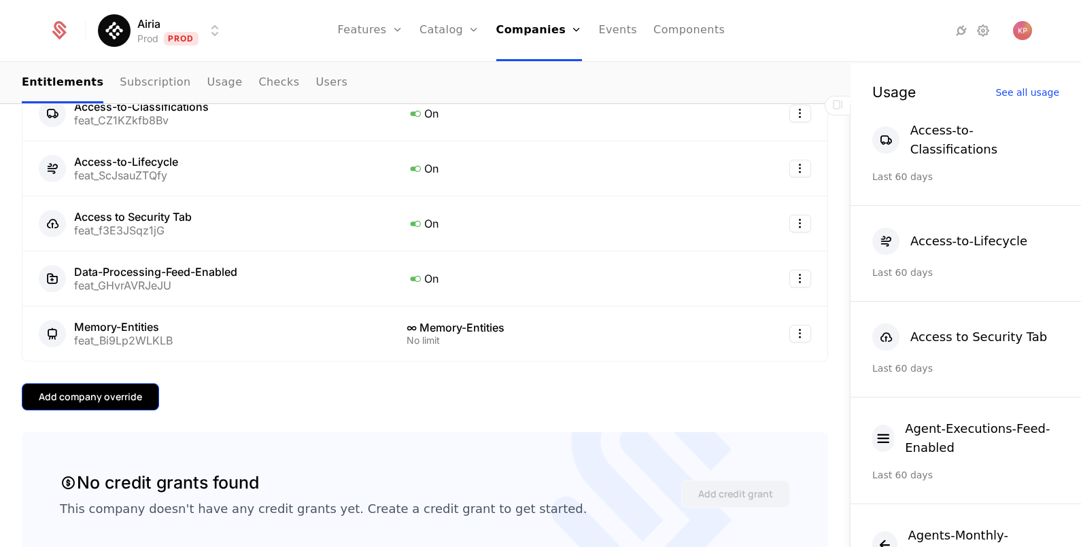
click at [135, 403] on button "Add company override" at bounding box center [90, 397] width 137 height 27
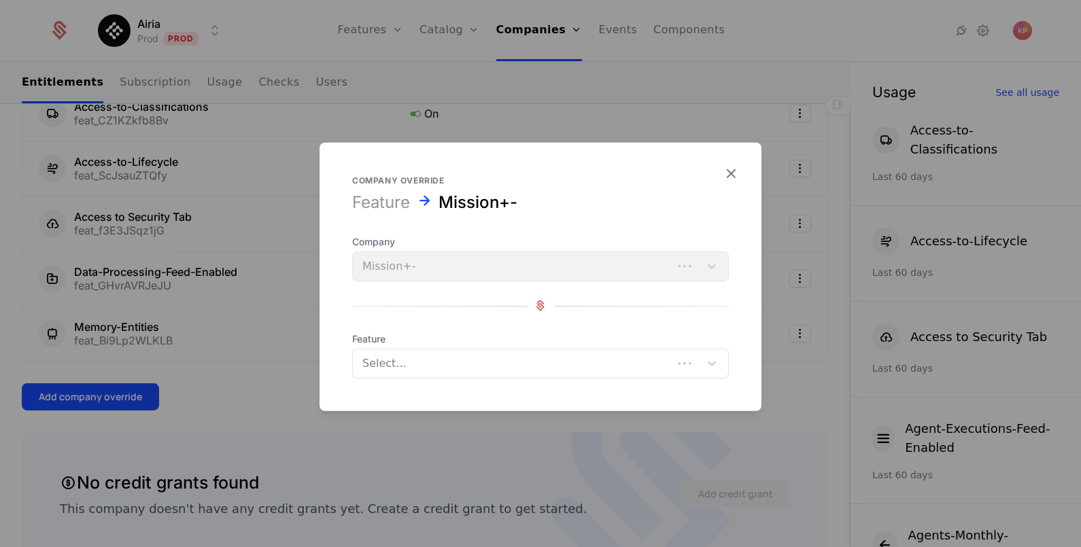
click at [513, 355] on div at bounding box center [512, 363] width 301 height 19
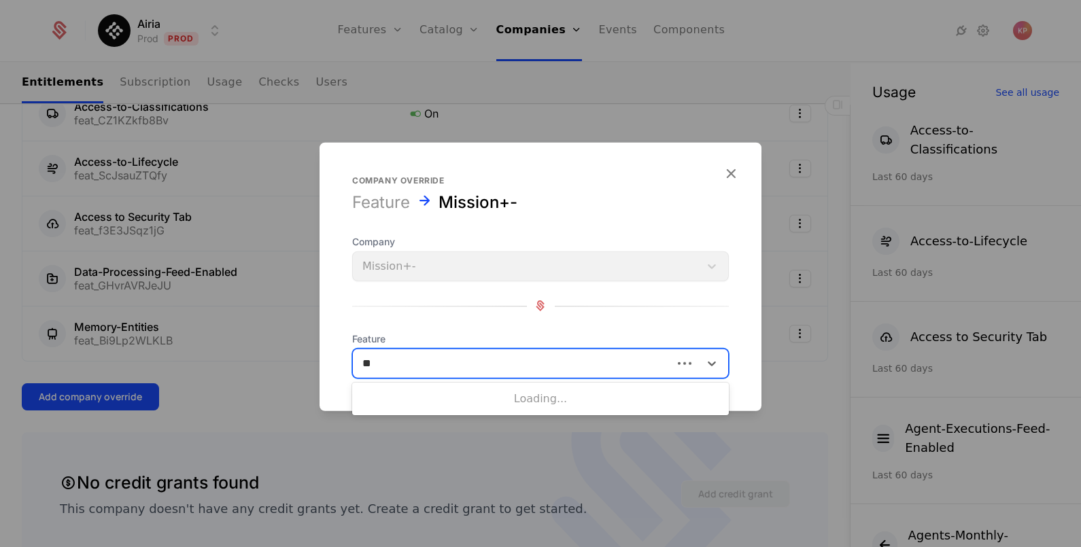
type input "***"
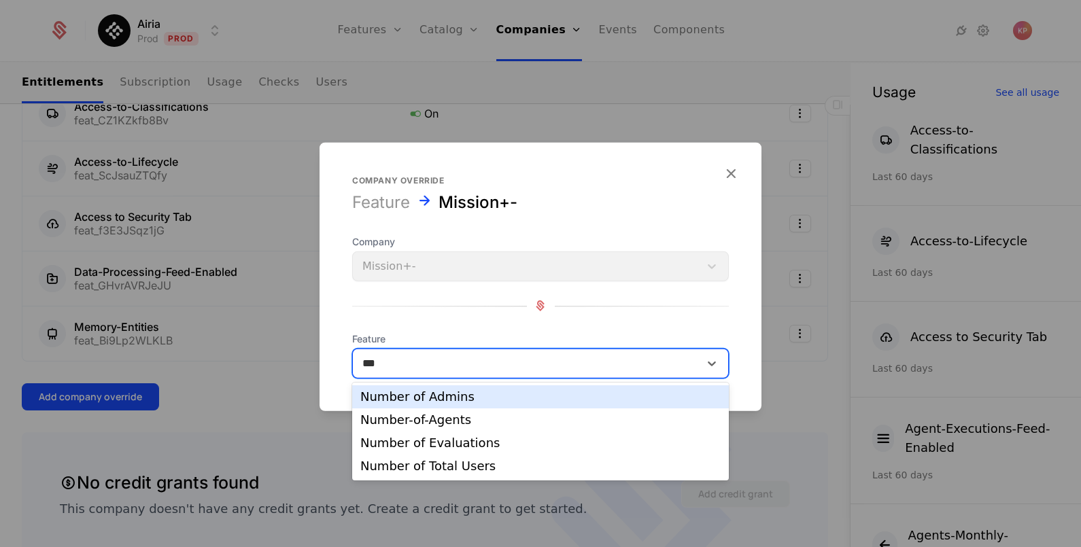
click at [484, 390] on div "Number of Admins" at bounding box center [540, 397] width 377 height 23
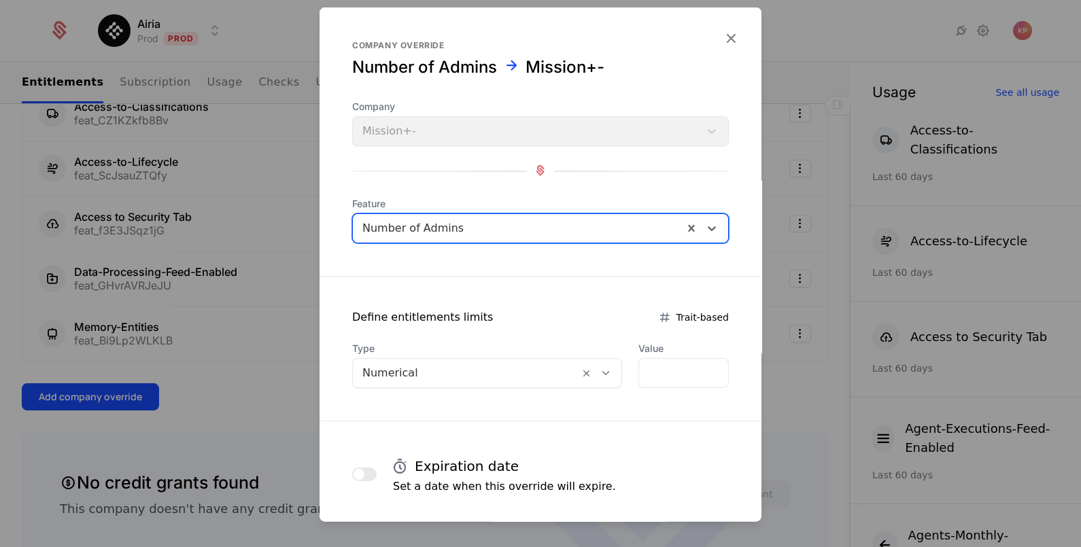
click at [477, 373] on div at bounding box center [465, 372] width 207 height 19
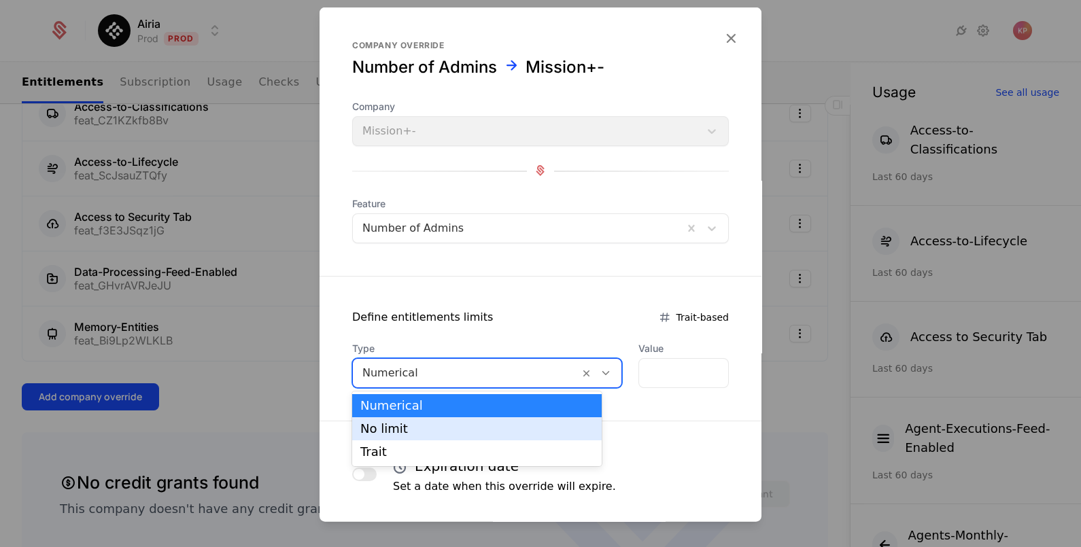
click at [466, 425] on div "No limit" at bounding box center [476, 429] width 233 height 12
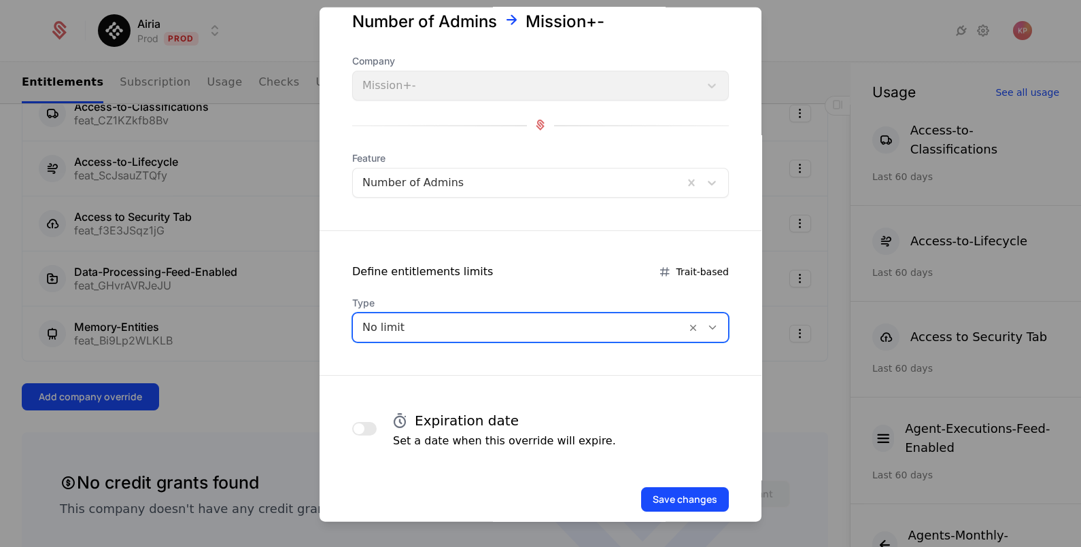
scroll to position [66, 0]
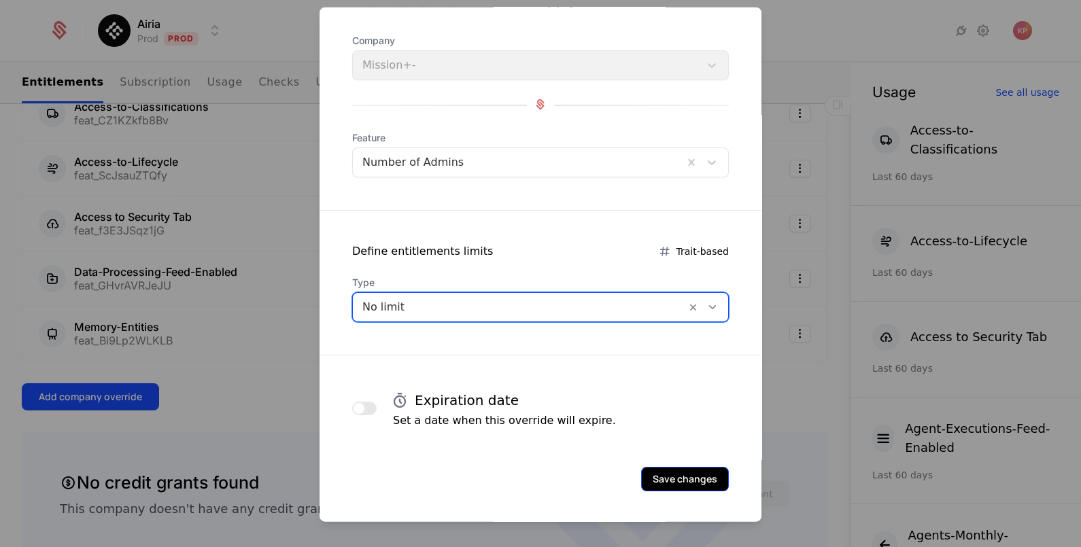
click at [646, 476] on button "Save changes" at bounding box center [685, 478] width 88 height 24
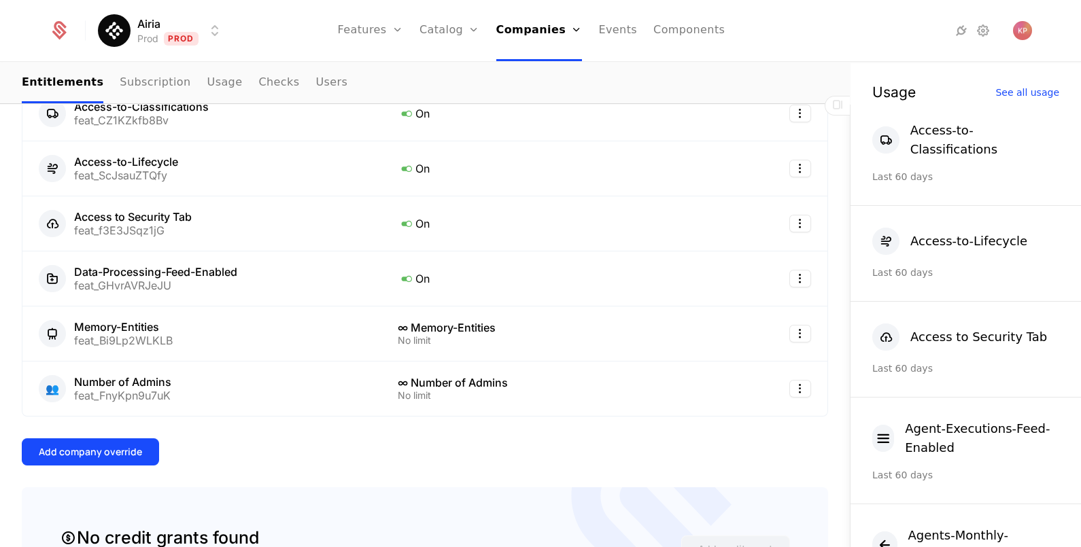
click at [24, 453] on button "Add company override" at bounding box center [90, 452] width 137 height 27
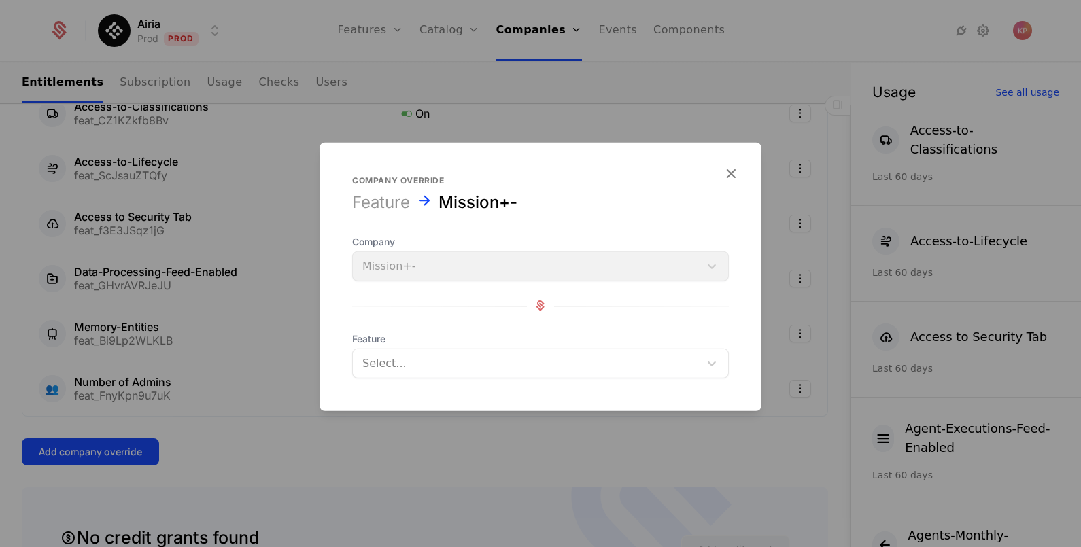
click at [428, 362] on div at bounding box center [526, 363] width 328 height 19
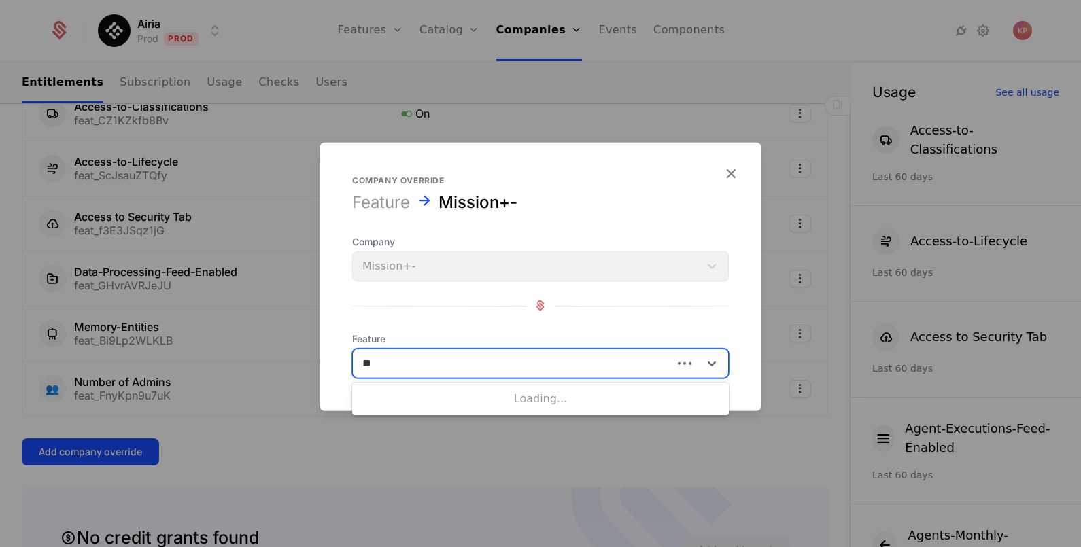
type input "***"
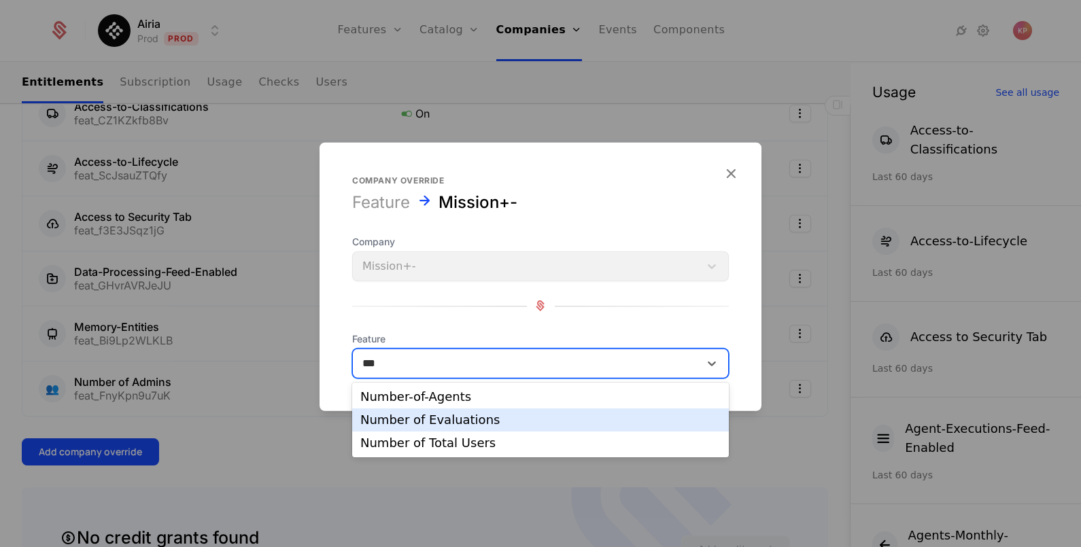
click at [452, 403] on div "Number-of-Agents" at bounding box center [540, 397] width 360 height 12
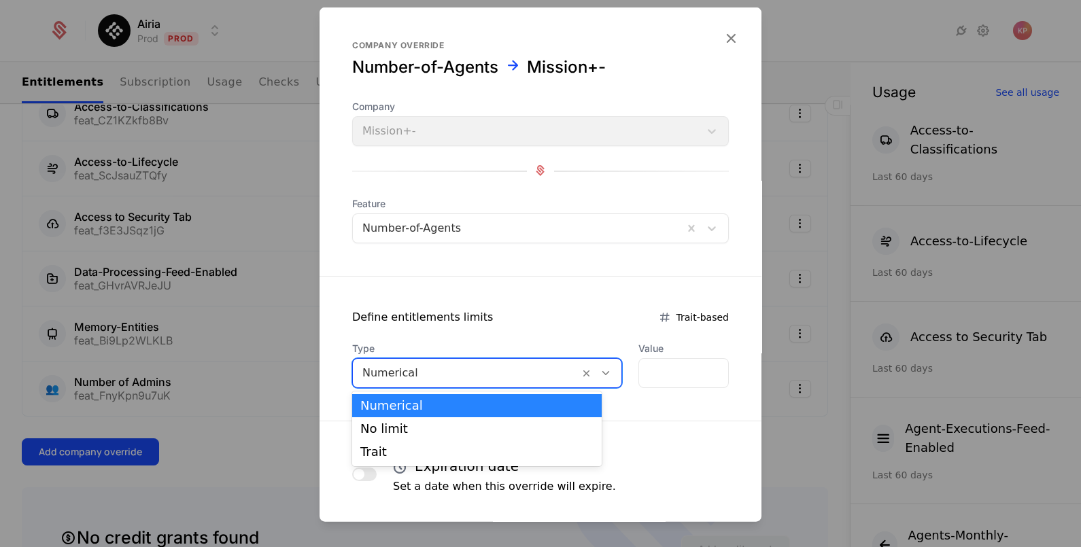
drag, startPoint x: 444, startPoint y: 381, endPoint x: 437, endPoint y: 411, distance: 30.8
click at [444, 381] on div "Numerical" at bounding box center [466, 372] width 226 height 24
drag, startPoint x: 435, startPoint y: 422, endPoint x: 446, endPoint y: 428, distance: 12.8
click at [435, 422] on div "No limit" at bounding box center [477, 429] width 250 height 23
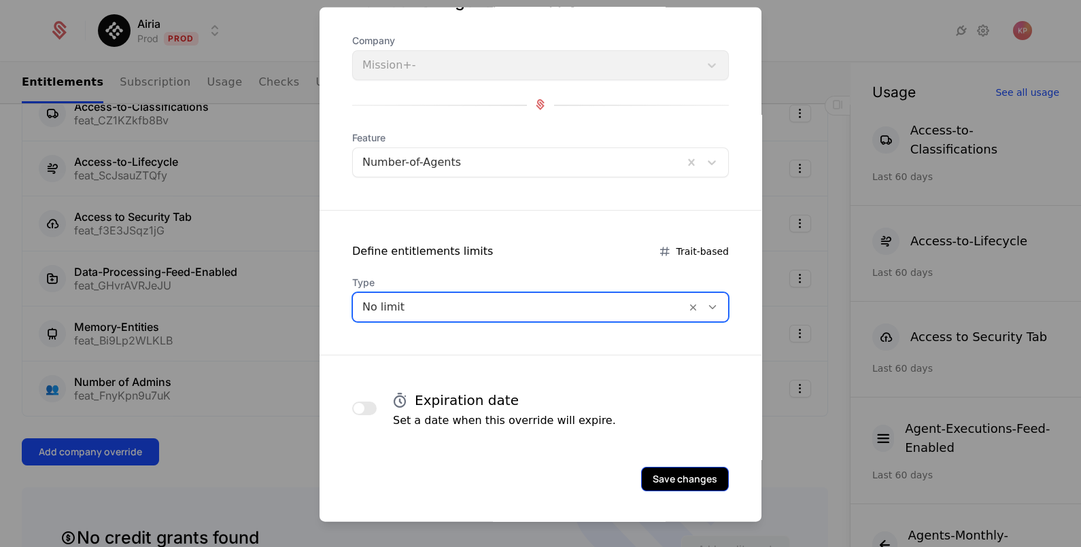
drag, startPoint x: 677, startPoint y: 460, endPoint x: 668, endPoint y: 466, distance: 10.8
click at [675, 462] on div "Save changes" at bounding box center [541, 459] width 442 height 63
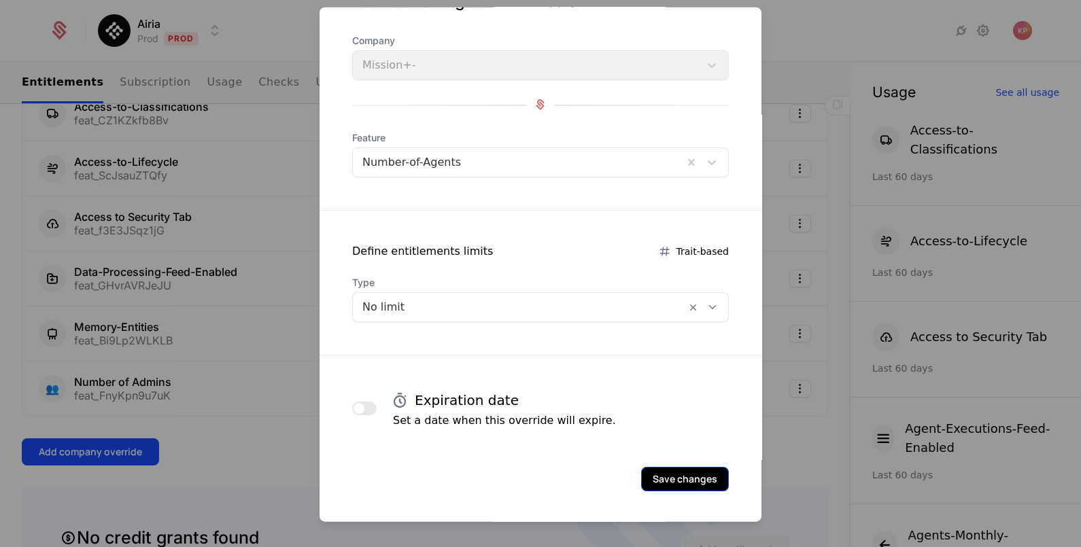
click at [643, 475] on button "Save changes" at bounding box center [685, 478] width 88 height 24
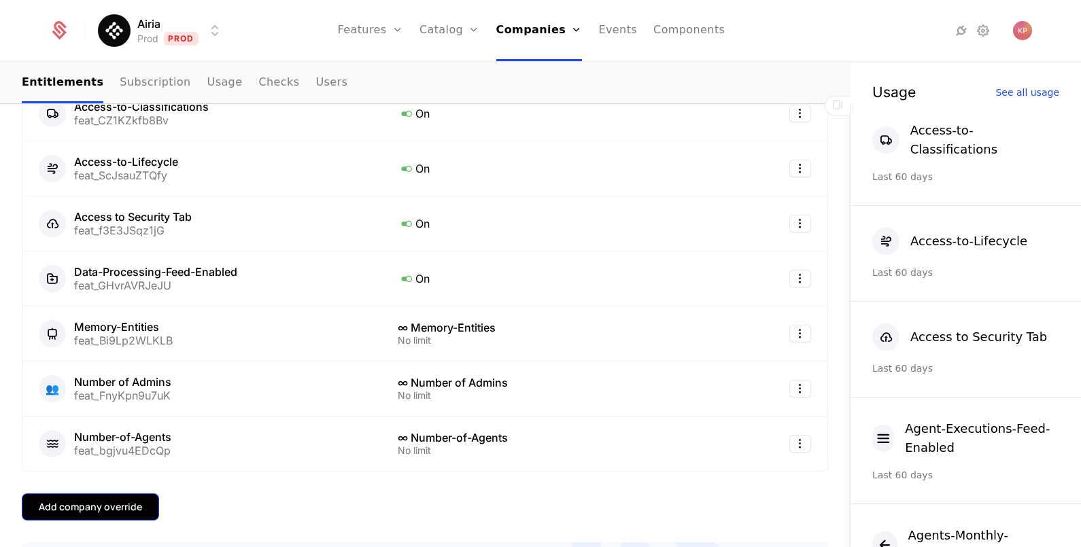
click at [99, 500] on div "Add company override" at bounding box center [90, 507] width 103 height 14
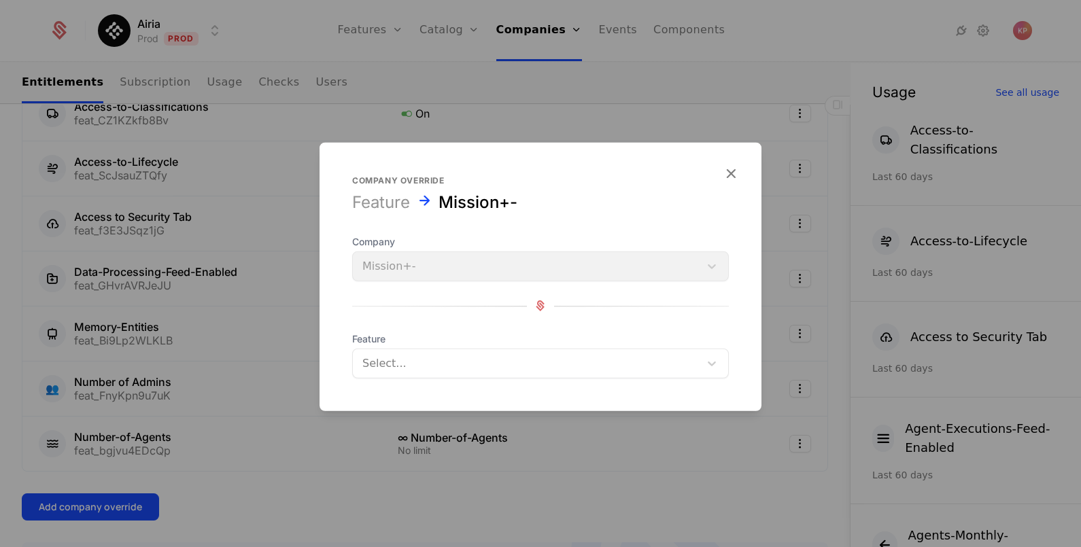
drag, startPoint x: 393, startPoint y: 362, endPoint x: 397, endPoint y: 374, distance: 12.3
click at [394, 363] on div at bounding box center [526, 363] width 328 height 19
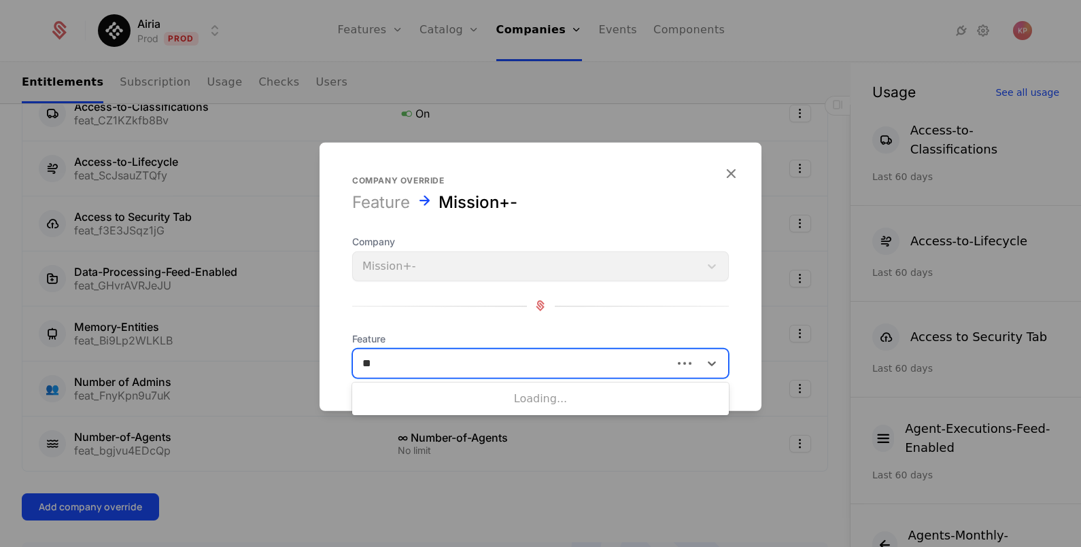
type input "***"
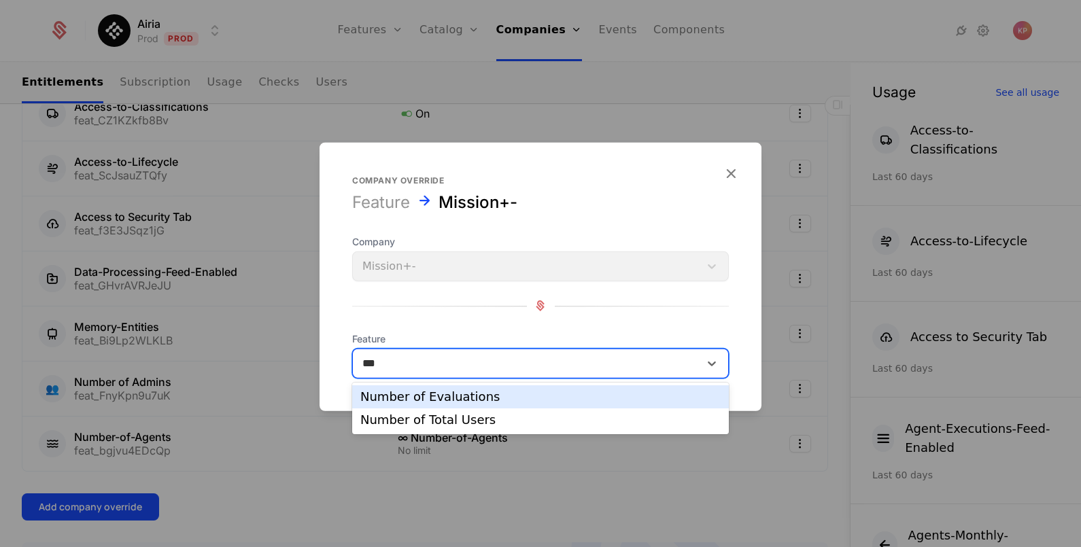
click at [418, 400] on div "Number of Evaluations" at bounding box center [540, 397] width 360 height 12
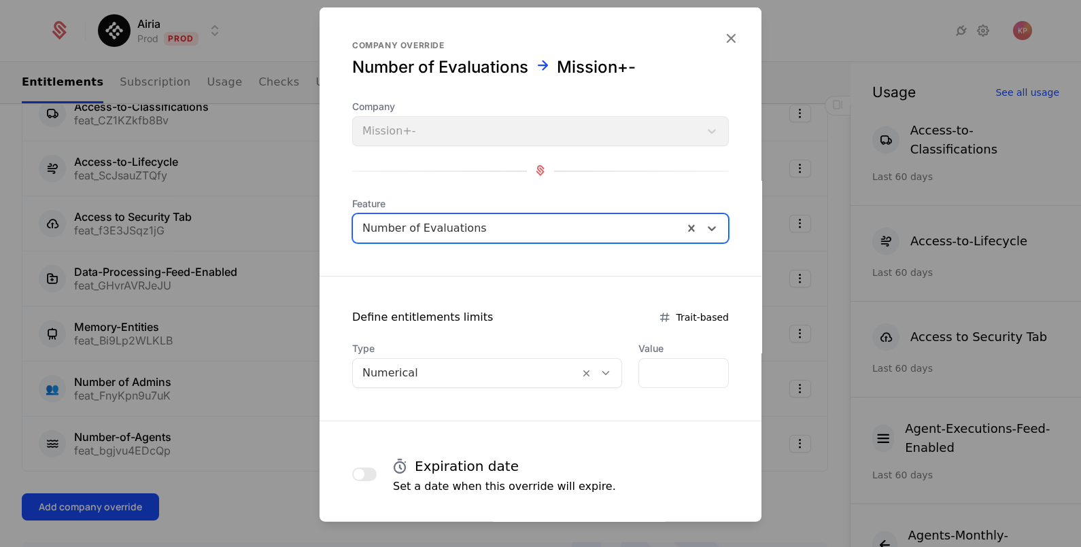
click at [415, 377] on div at bounding box center [465, 372] width 207 height 19
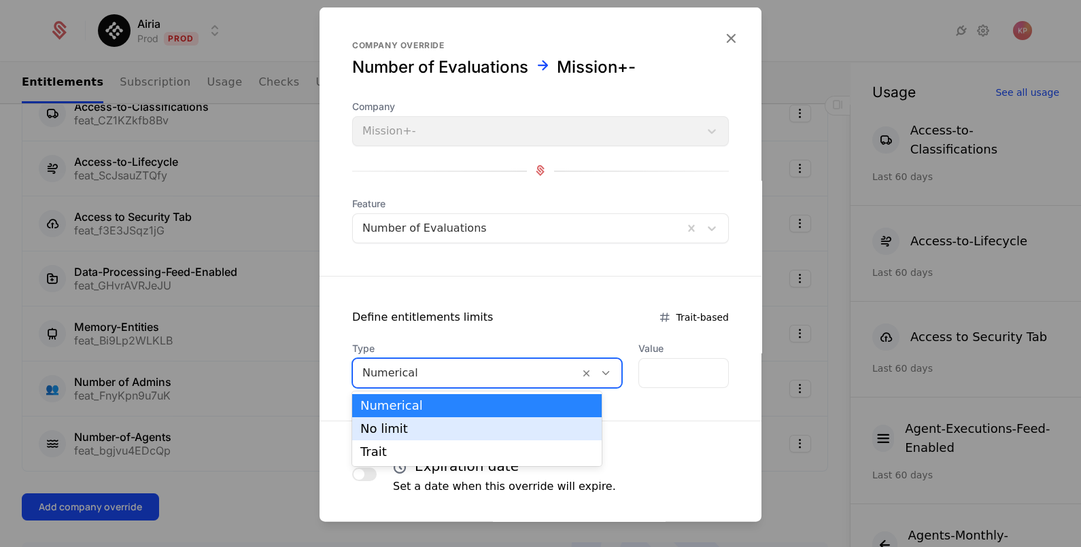
click at [413, 424] on div "No limit" at bounding box center [476, 429] width 233 height 12
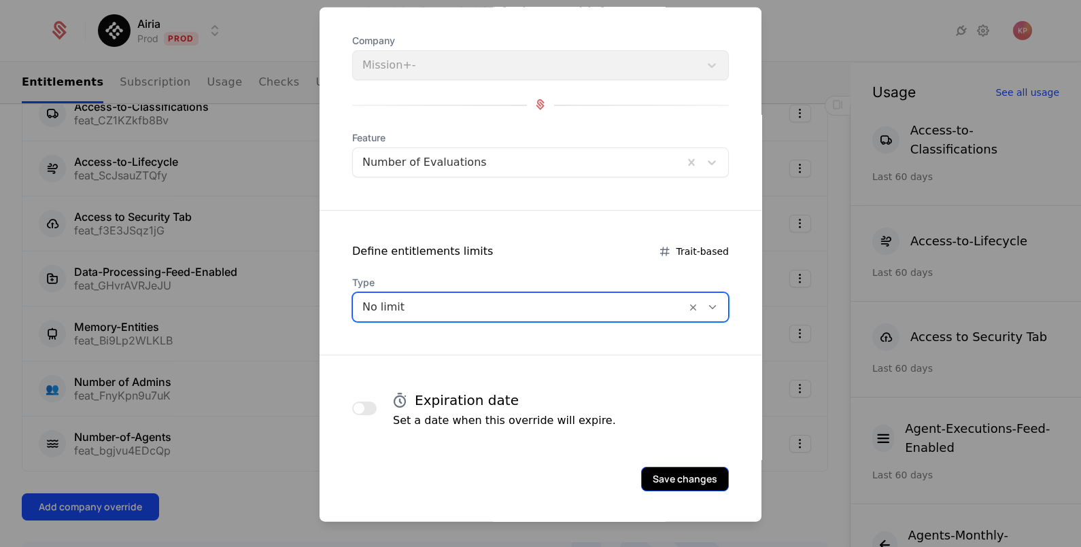
click at [668, 476] on button "Save changes" at bounding box center [685, 478] width 88 height 24
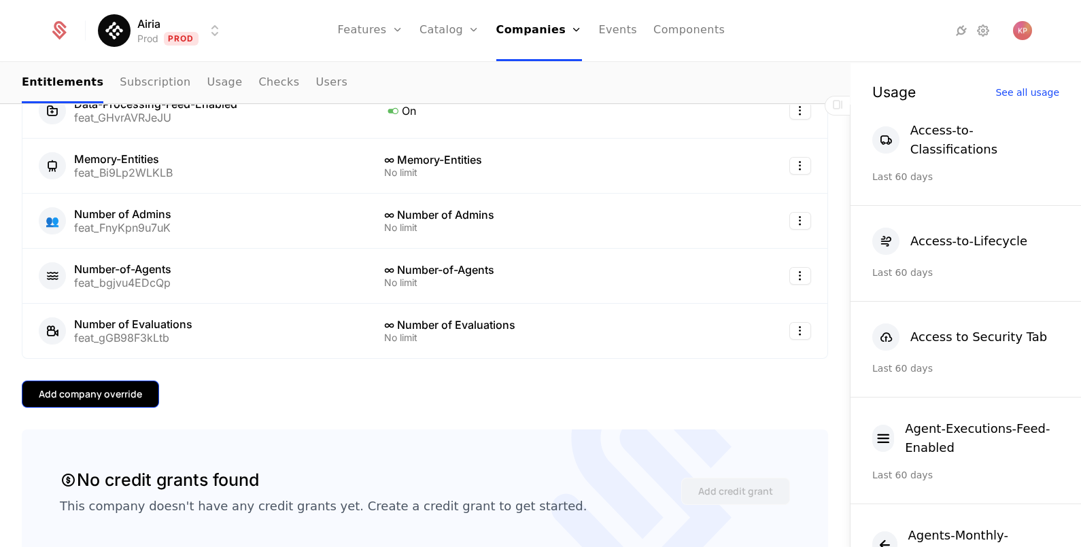
scroll to position [594, 0]
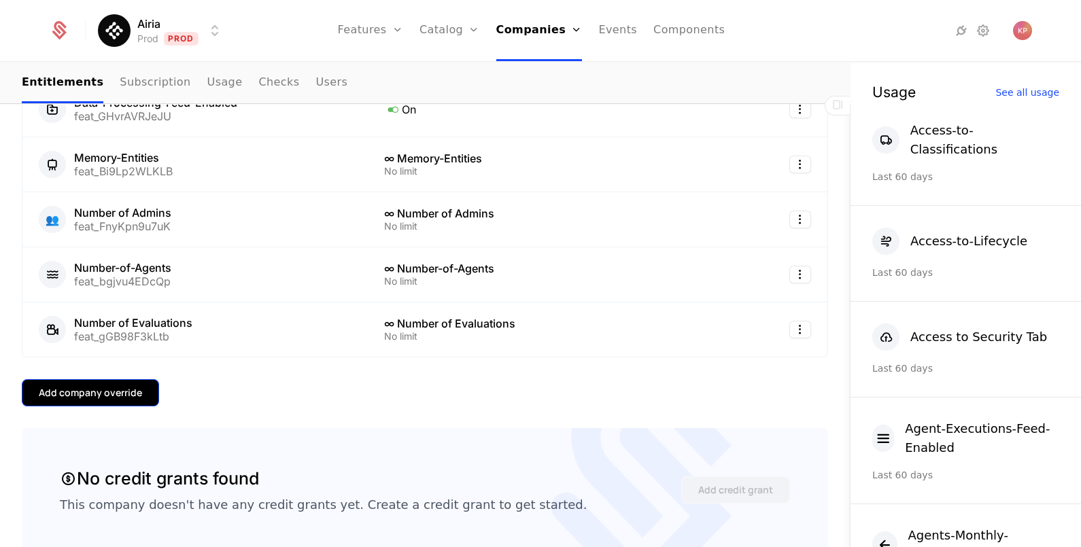
click at [116, 390] on div "Add company override" at bounding box center [90, 393] width 103 height 14
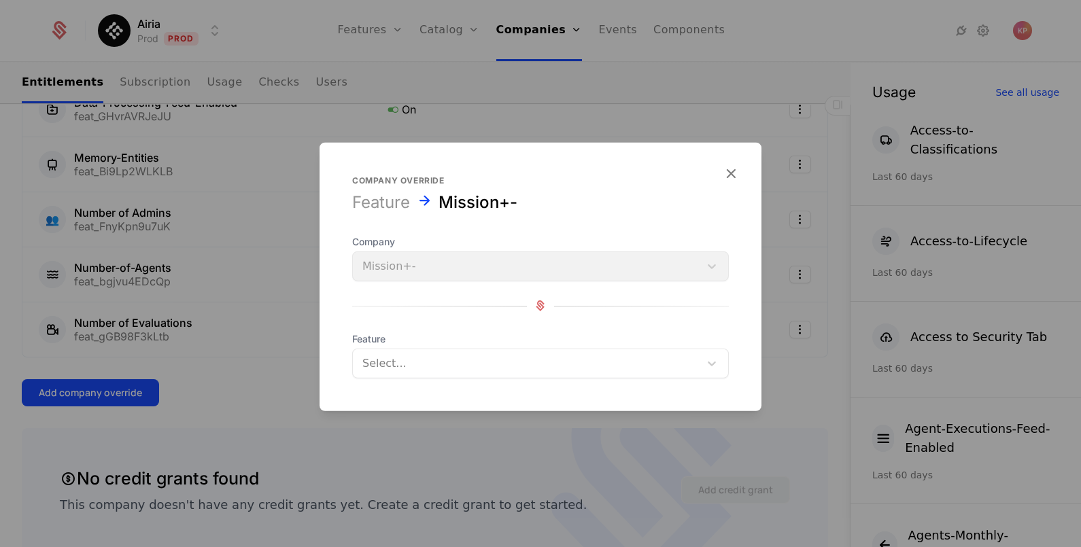
click at [517, 367] on div at bounding box center [526, 363] width 328 height 19
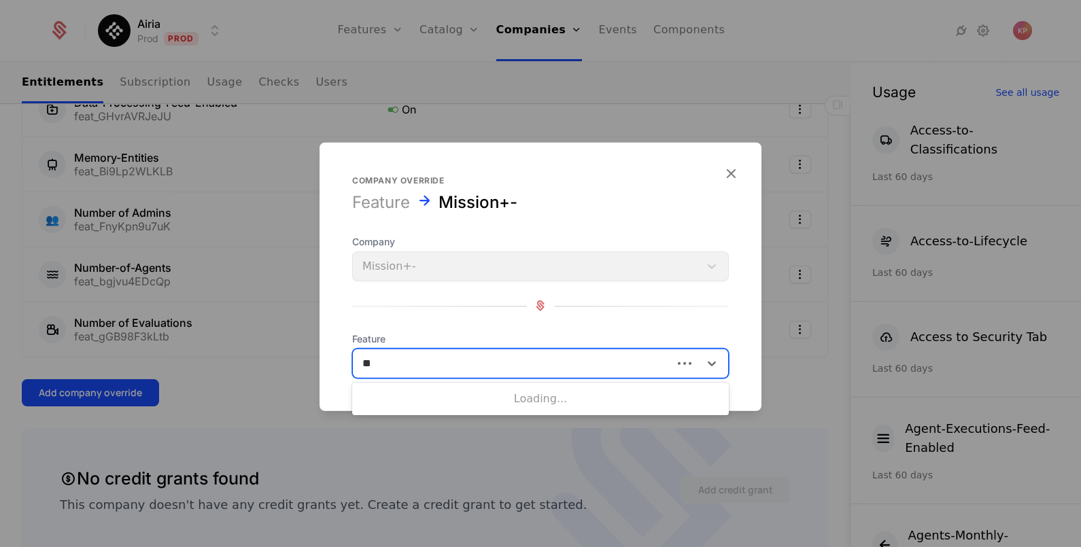
type input "***"
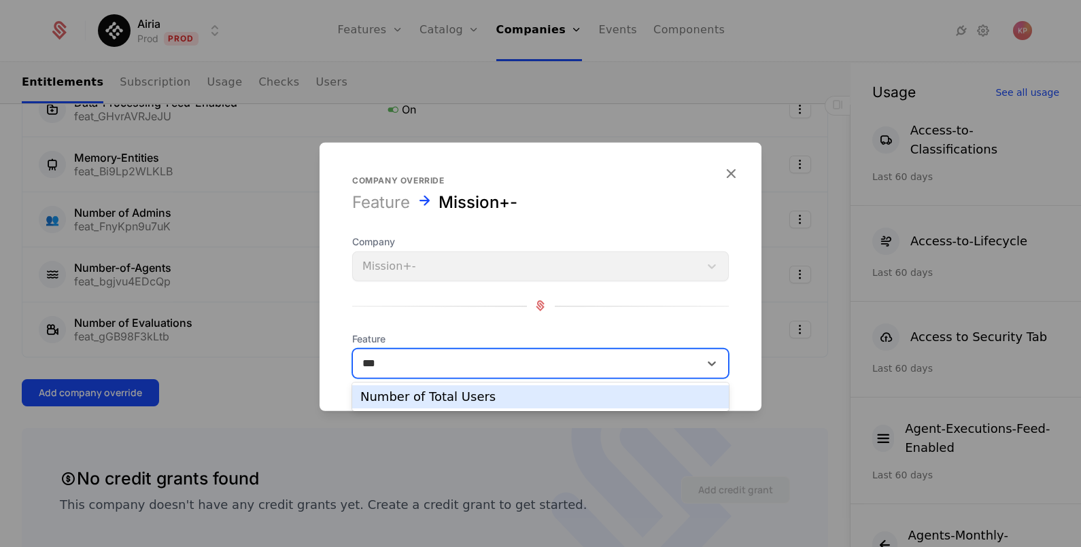
click at [447, 391] on div "Number of Total Users" at bounding box center [540, 397] width 360 height 12
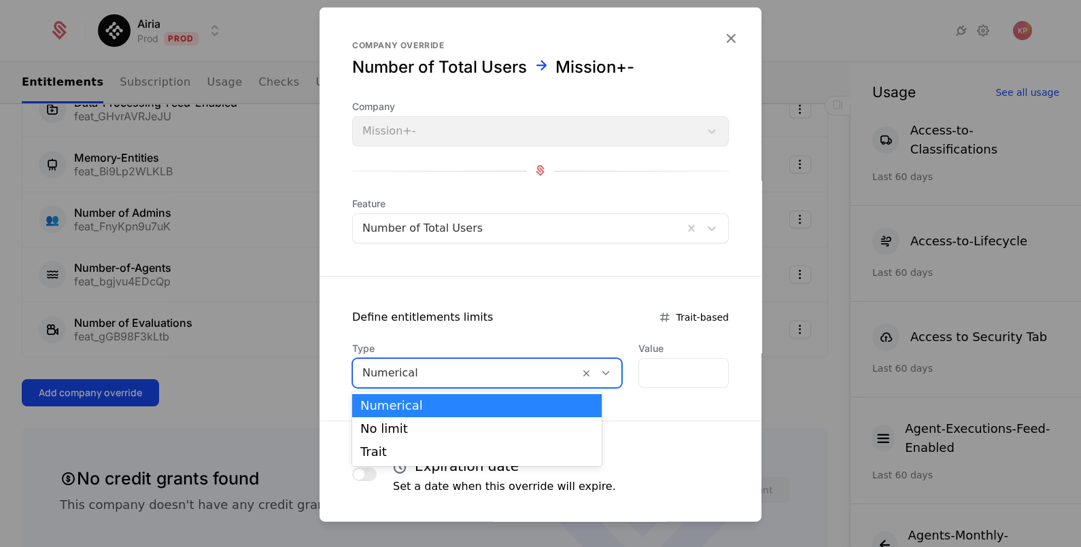
drag, startPoint x: 435, startPoint y: 377, endPoint x: 420, endPoint y: 408, distance: 34.1
click at [434, 379] on div at bounding box center [465, 372] width 207 height 19
drag, startPoint x: 421, startPoint y: 421, endPoint x: 449, endPoint y: 428, distance: 28.9
click at [421, 422] on div "No limit" at bounding box center [477, 429] width 250 height 23
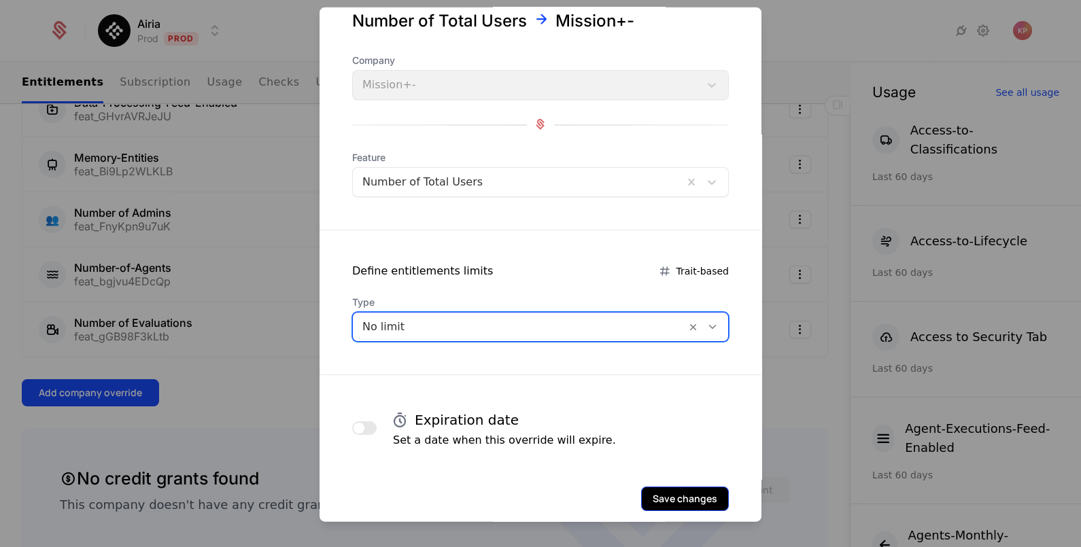
scroll to position [66, 0]
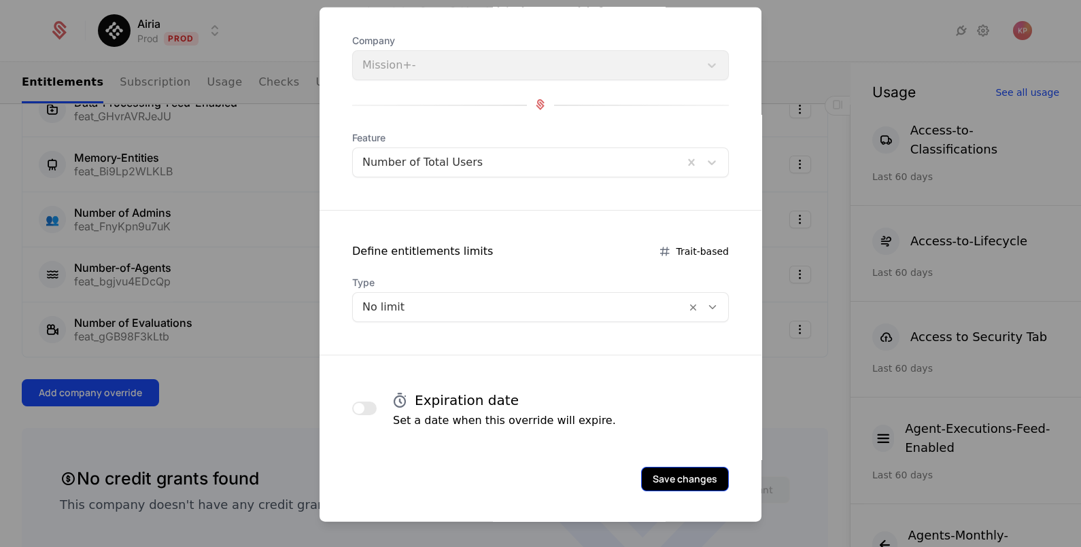
click at [658, 481] on button "Save changes" at bounding box center [685, 478] width 88 height 24
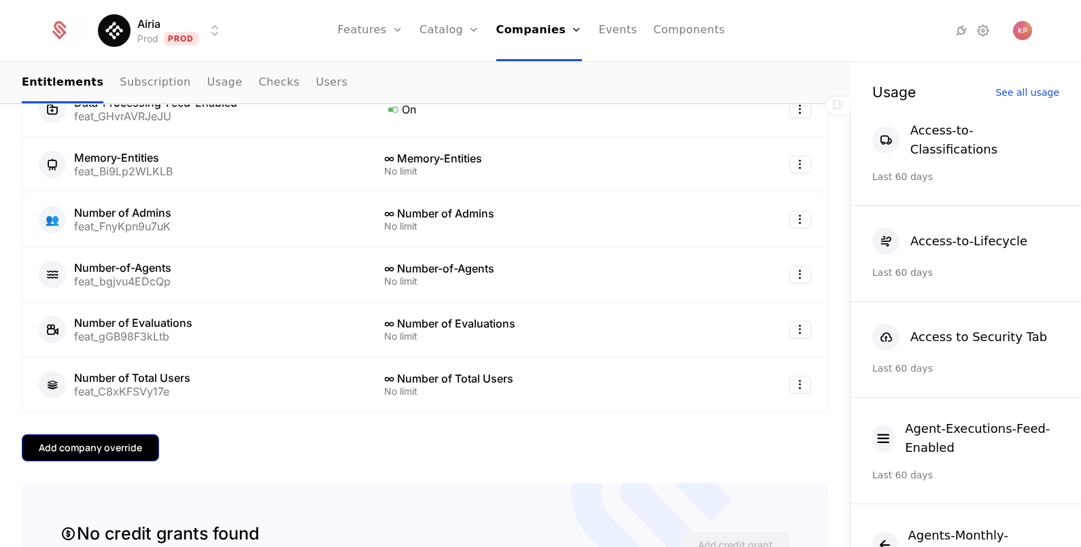
click at [98, 441] on div "Add company override" at bounding box center [90, 448] width 103 height 14
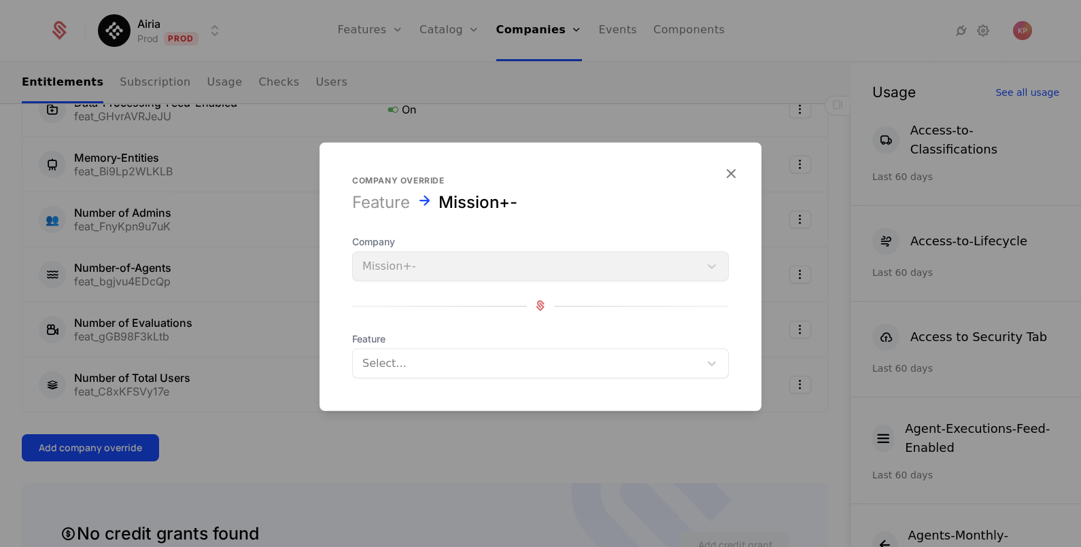
click at [462, 364] on div at bounding box center [526, 363] width 328 height 19
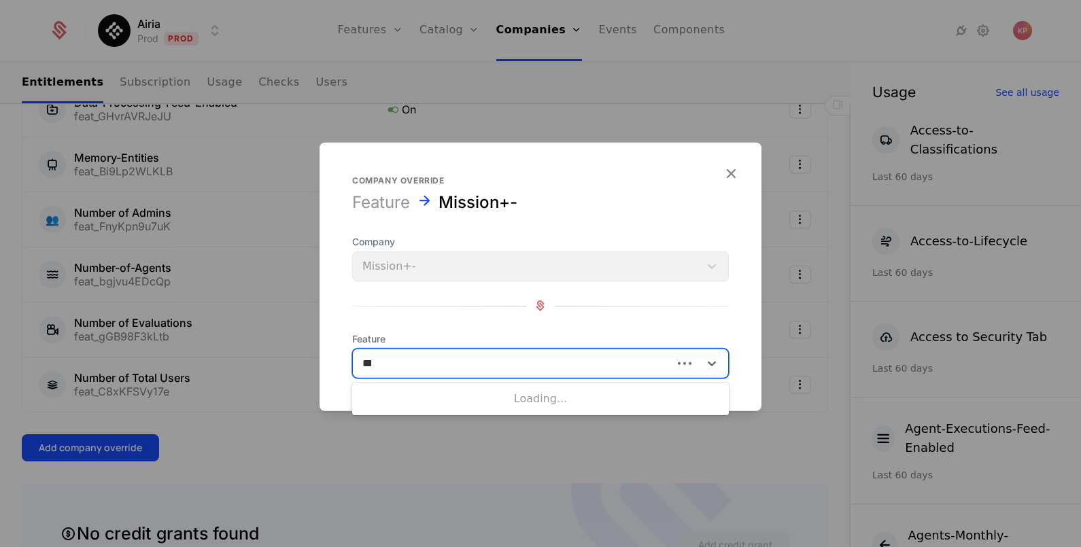
type input "****"
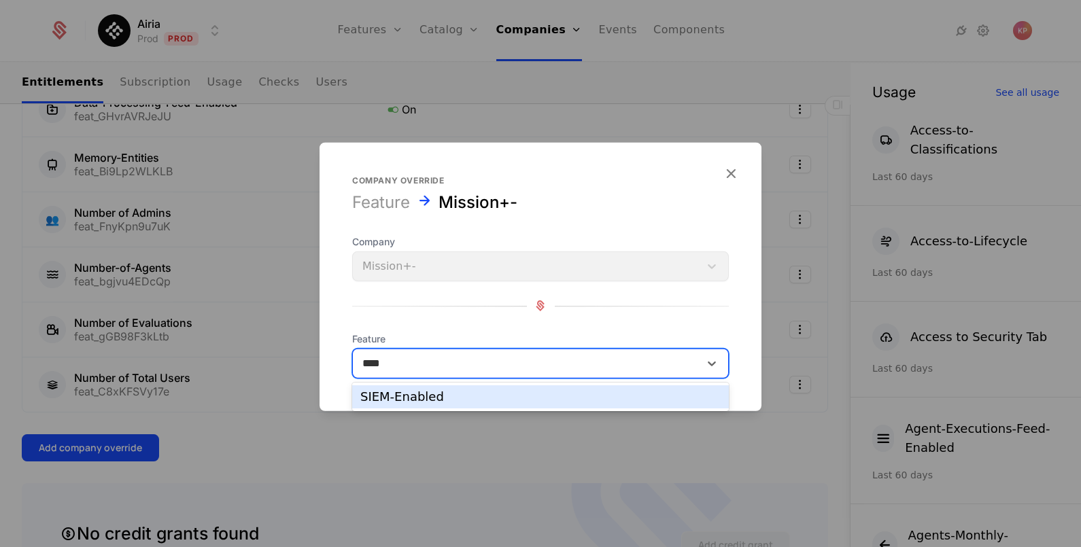
click at [426, 401] on div "SIEM-Enabled" at bounding box center [540, 397] width 360 height 12
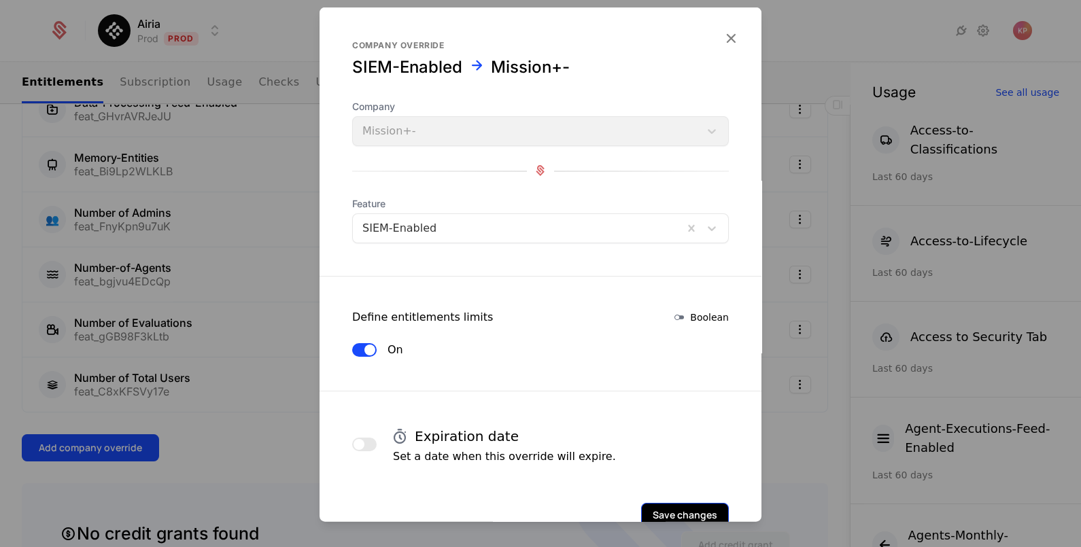
click at [700, 513] on button "Save changes" at bounding box center [685, 515] width 88 height 24
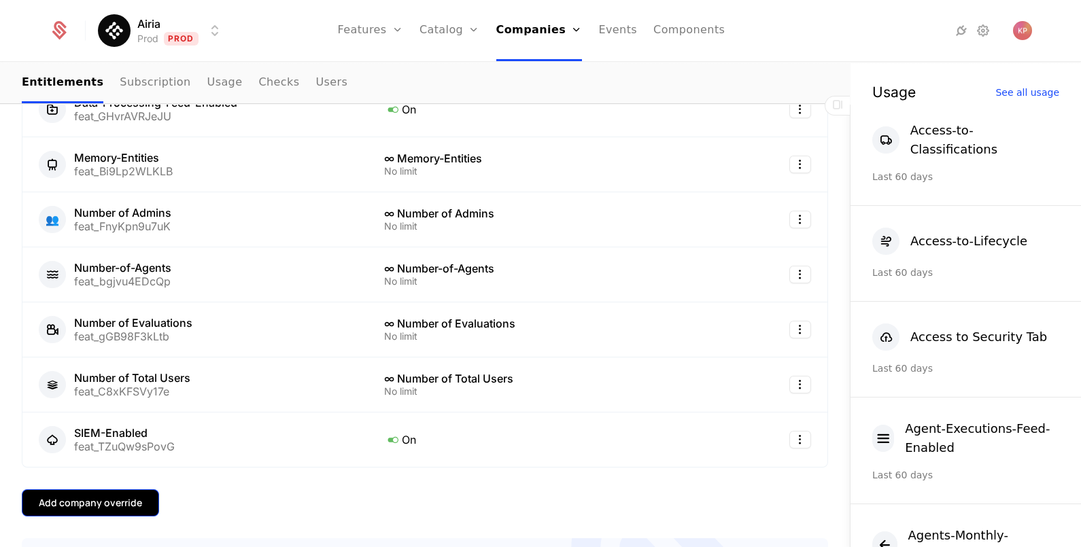
click at [108, 496] on div "Add company override" at bounding box center [90, 503] width 103 height 14
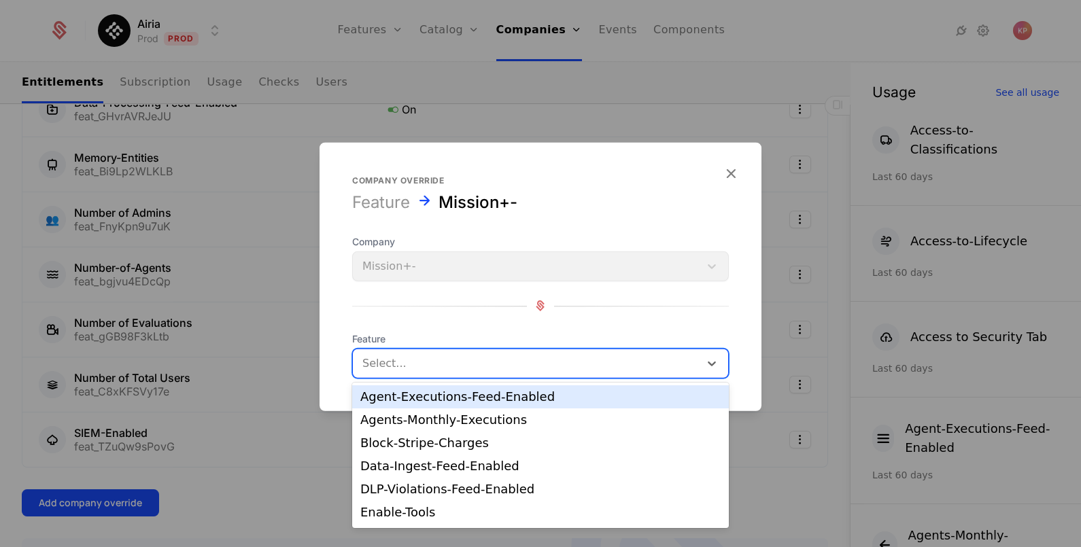
click at [454, 365] on div at bounding box center [526, 363] width 328 height 19
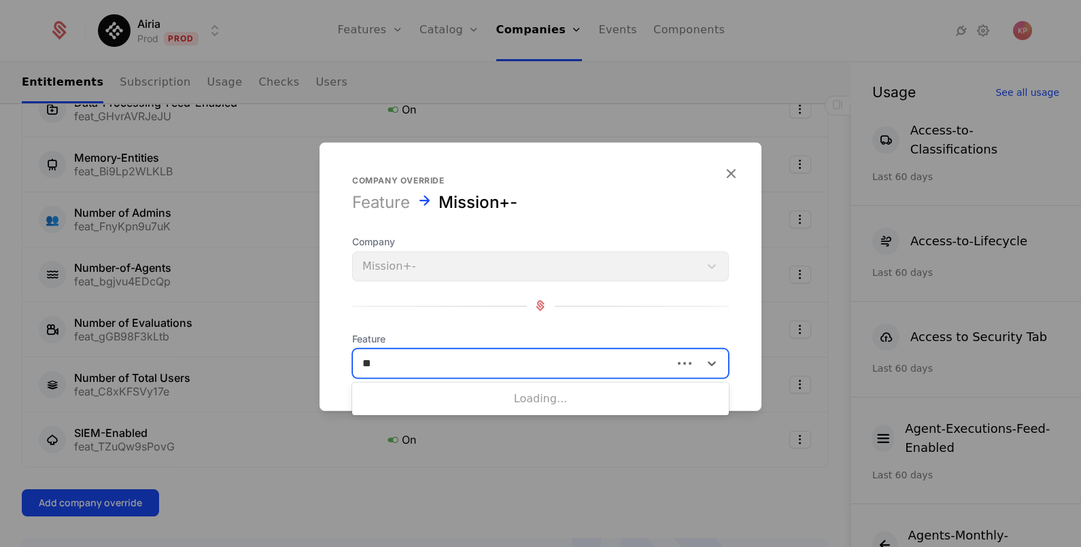
type input "***"
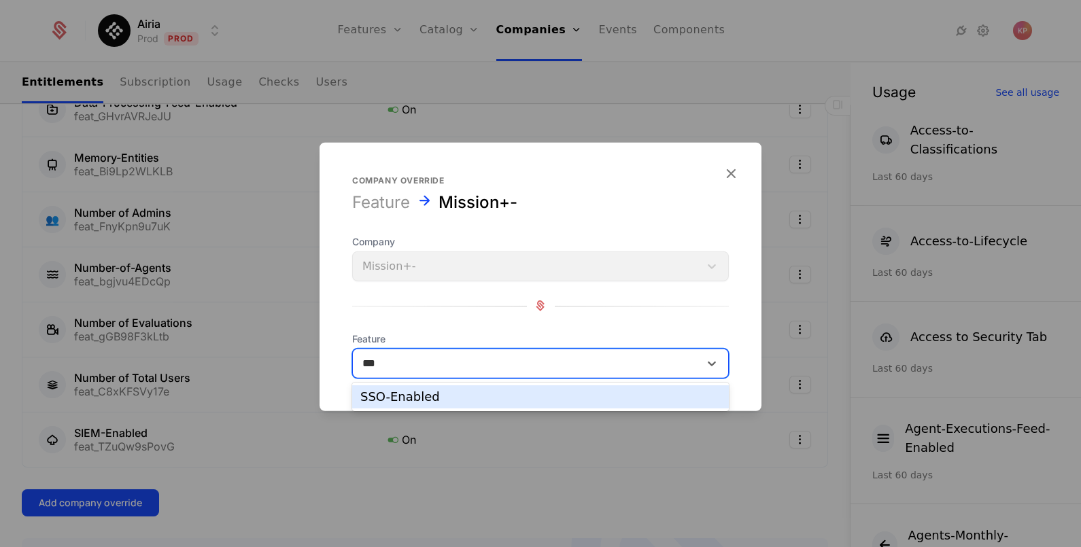
click at [457, 403] on div "SSO-Enabled" at bounding box center [540, 397] width 360 height 12
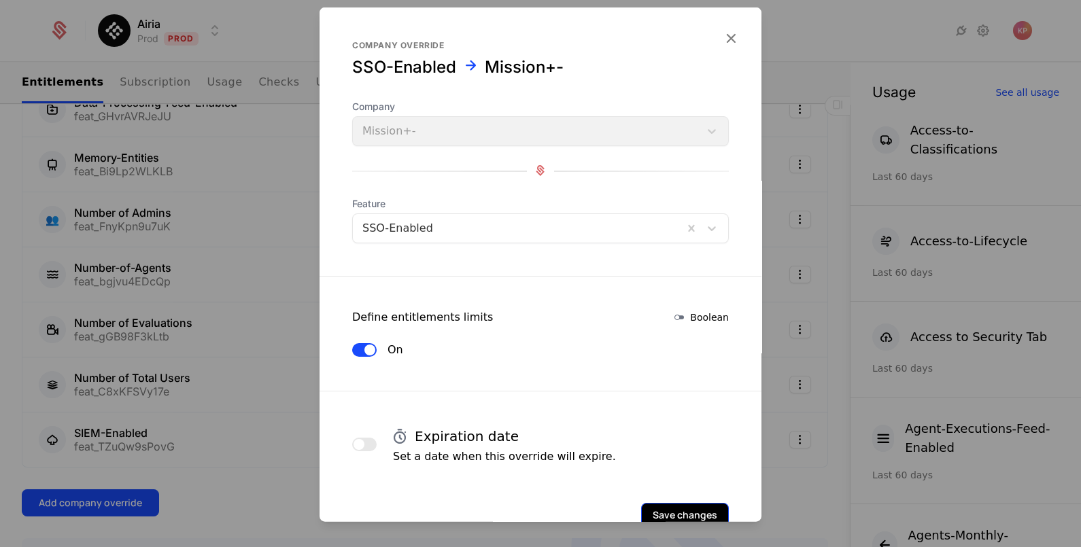
click at [686, 511] on button "Save changes" at bounding box center [685, 515] width 88 height 24
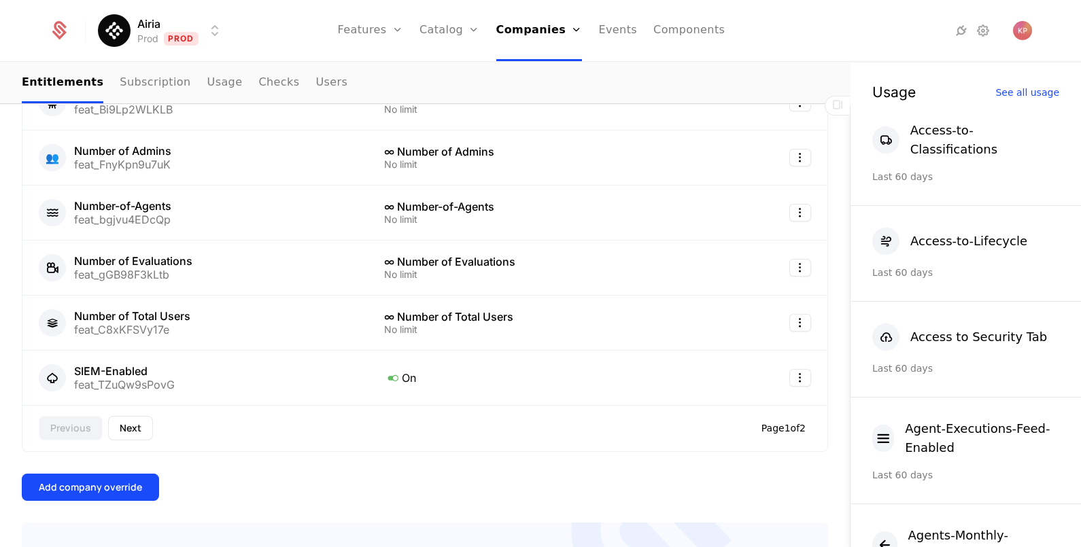
scroll to position [679, 0]
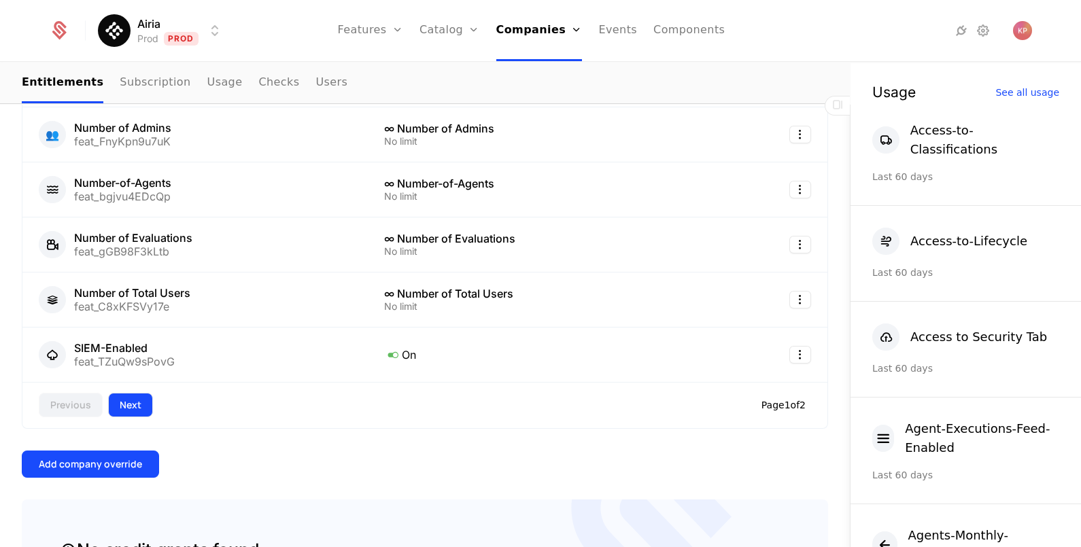
click at [114, 405] on button "Next" at bounding box center [130, 405] width 45 height 24
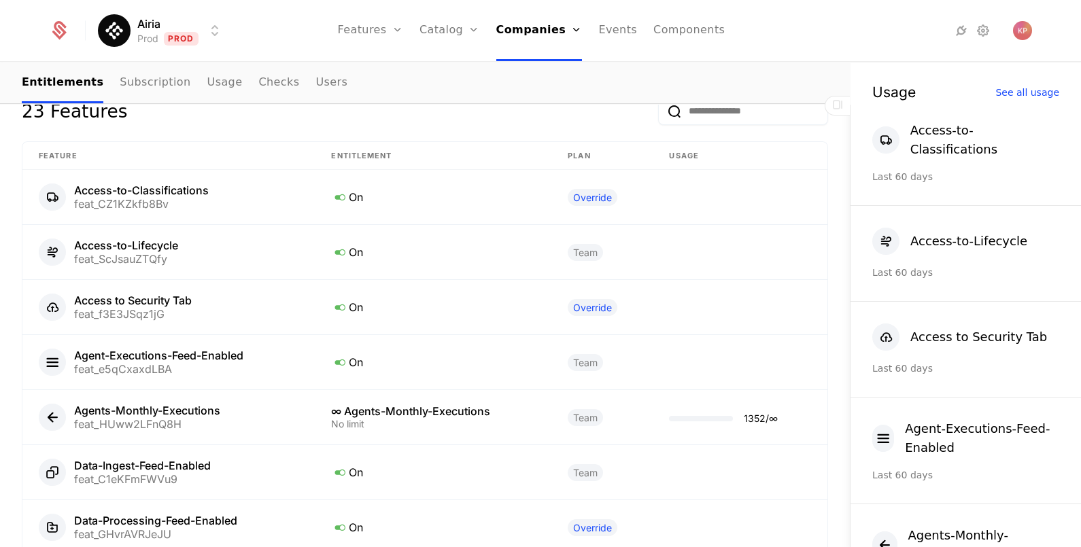
scroll to position [702, 0]
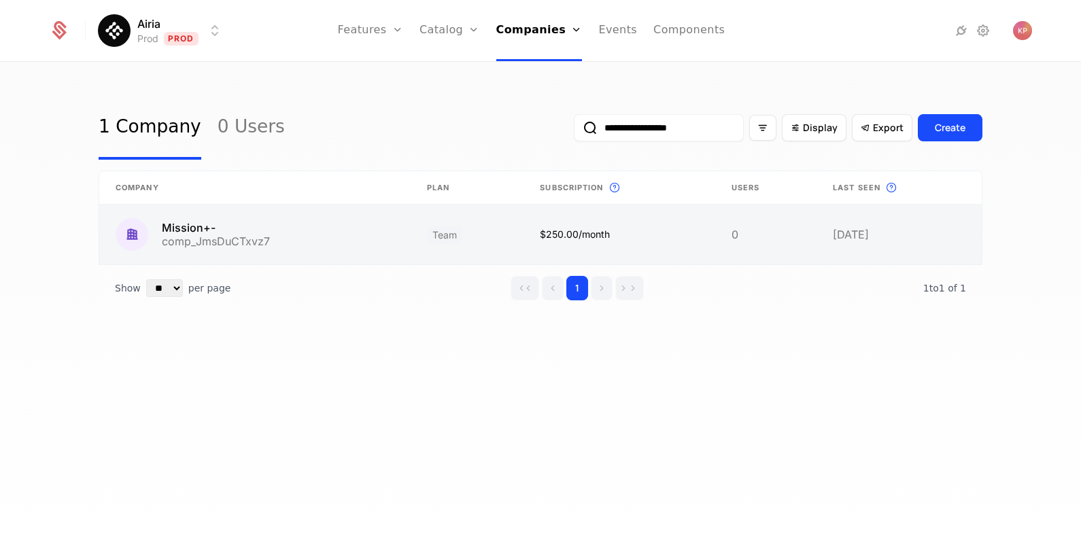
click at [264, 235] on link at bounding box center [254, 235] width 311 height 60
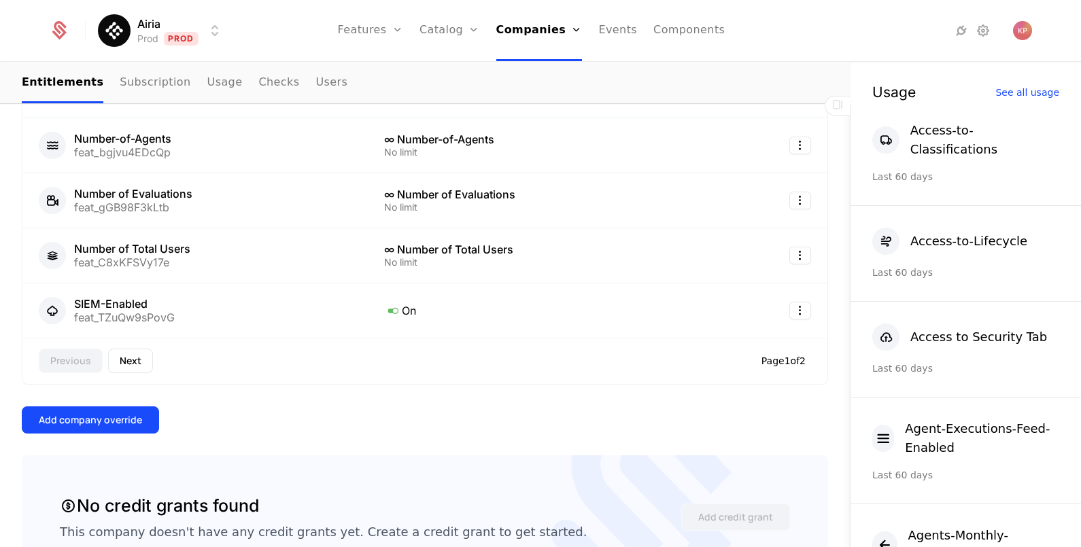
scroll to position [850, 0]
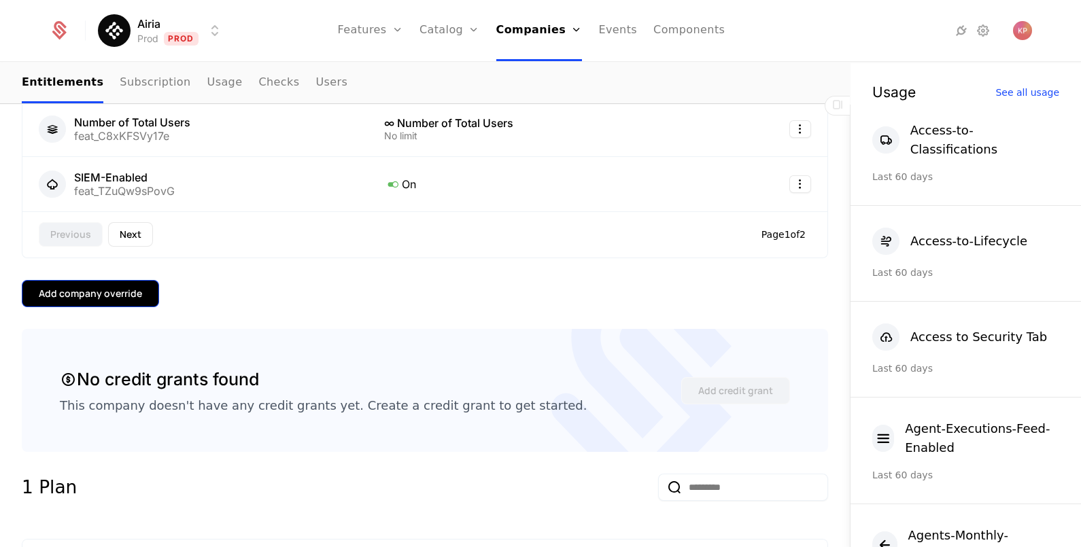
click at [101, 288] on div "Add company override" at bounding box center [90, 294] width 103 height 14
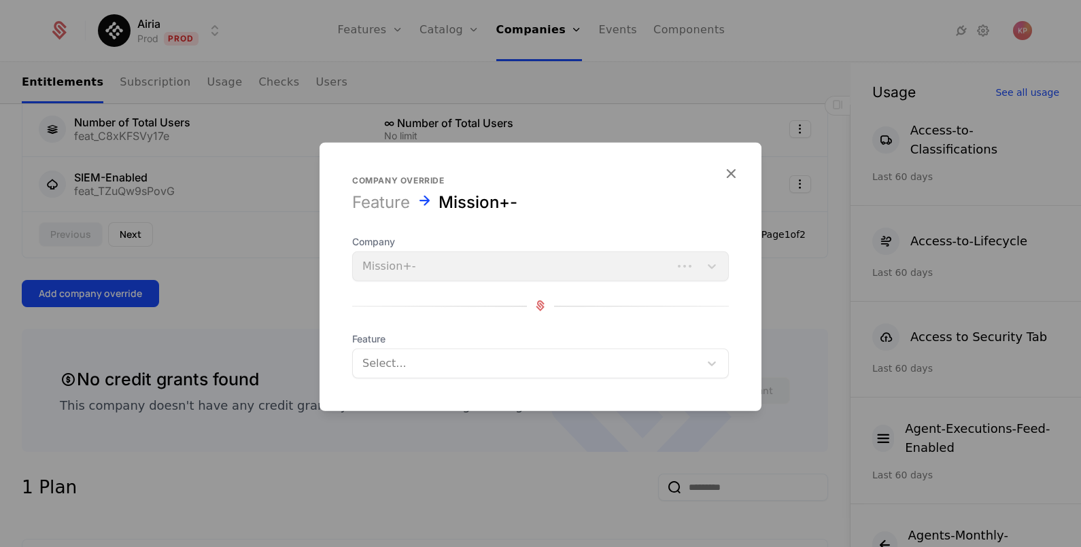
click at [511, 371] on div at bounding box center [526, 363] width 328 height 19
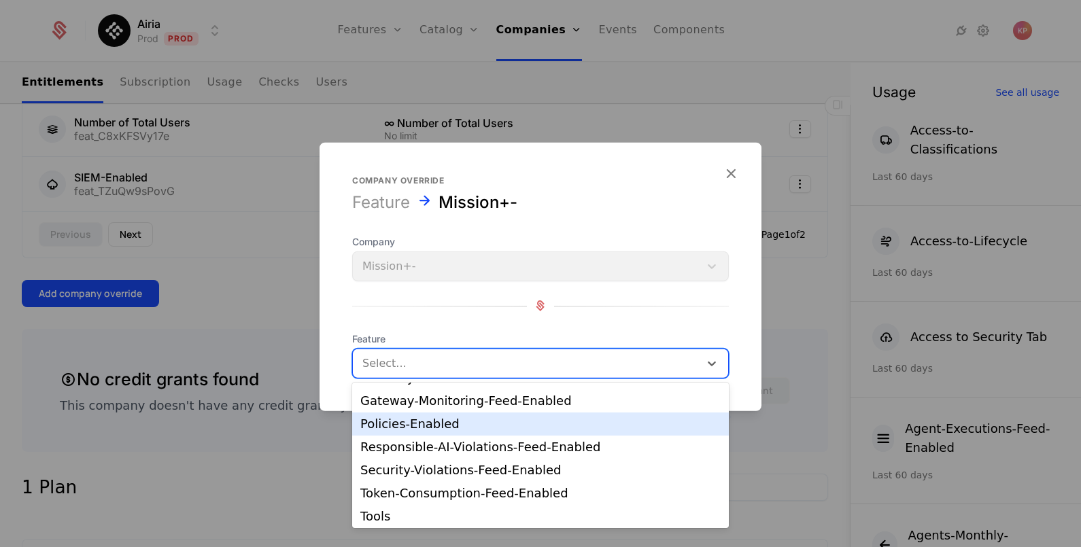
scroll to position [160, 0]
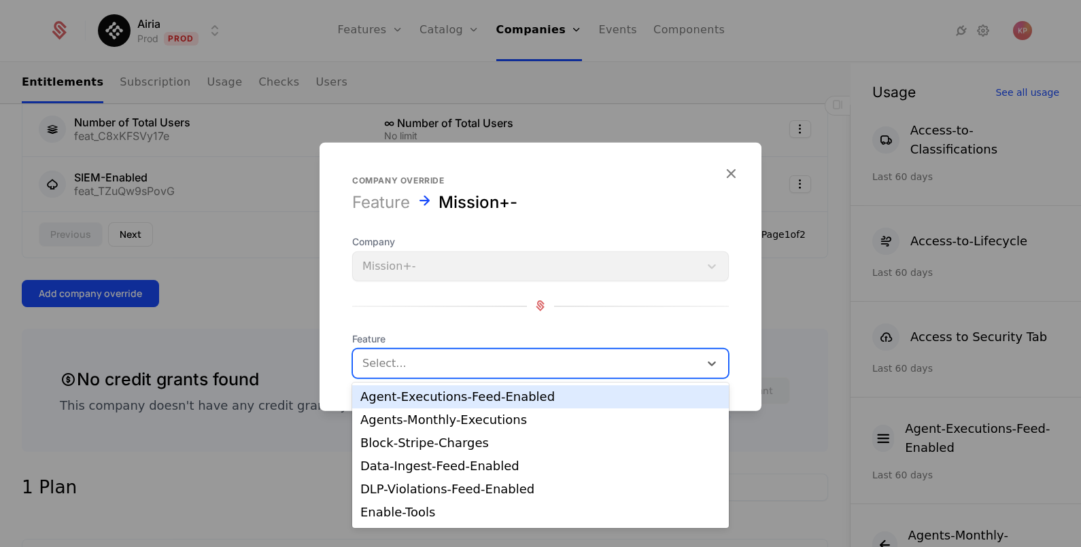
click at [487, 357] on div at bounding box center [526, 363] width 328 height 19
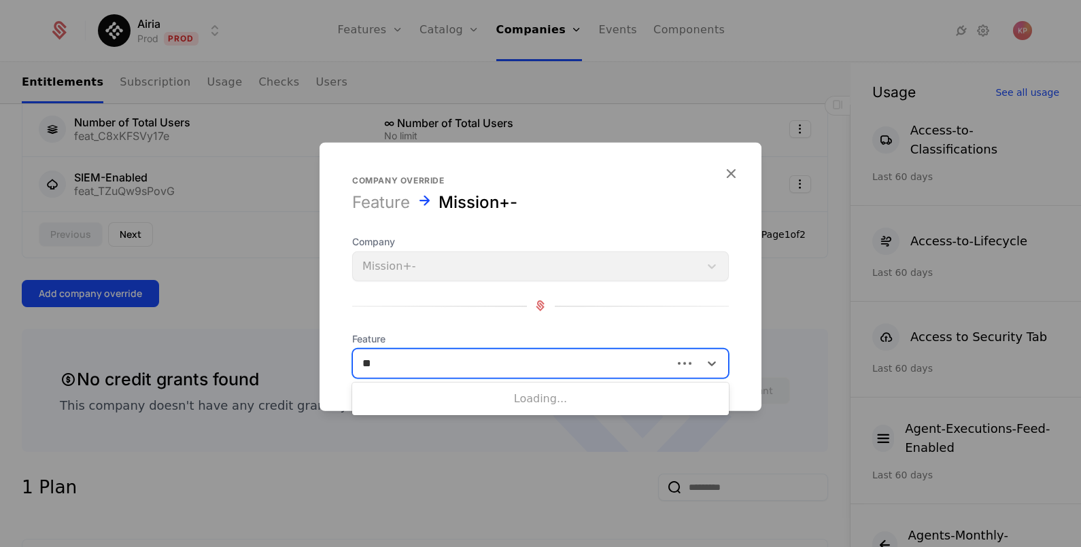
type input "***"
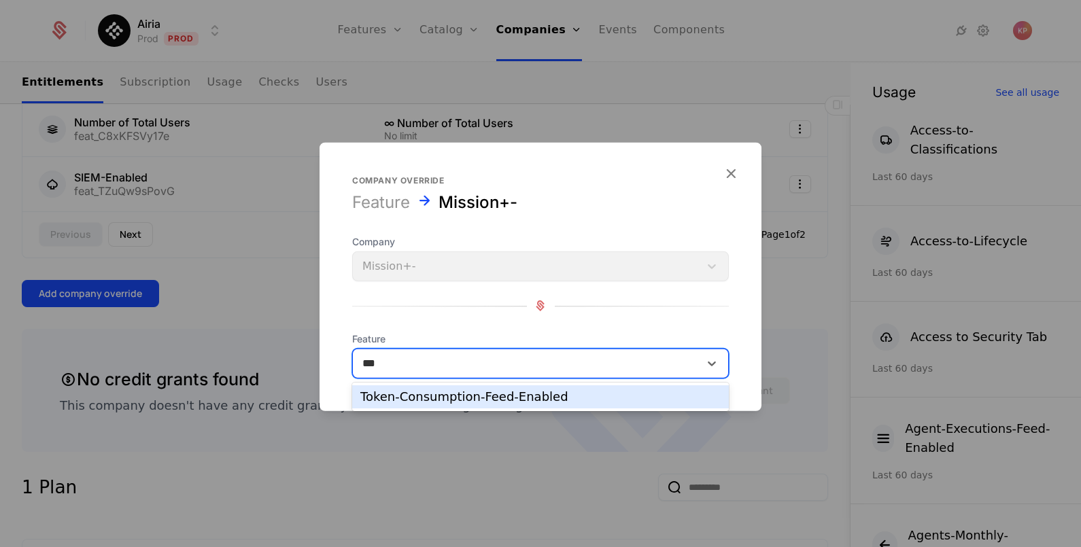
click at [428, 388] on div "Token-Consumption-Feed-Enabled" at bounding box center [540, 397] width 377 height 23
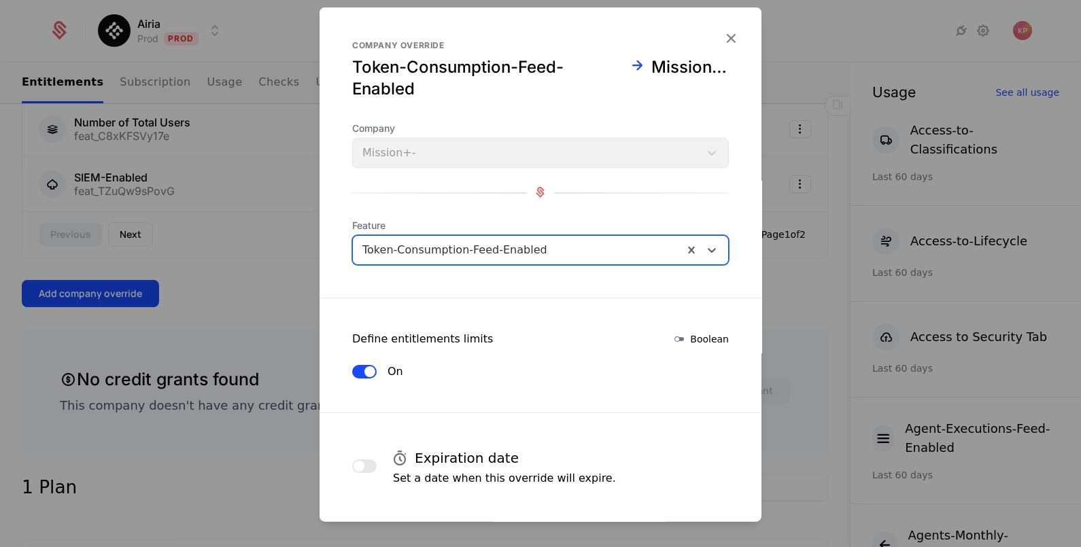
scroll to position [58, 0]
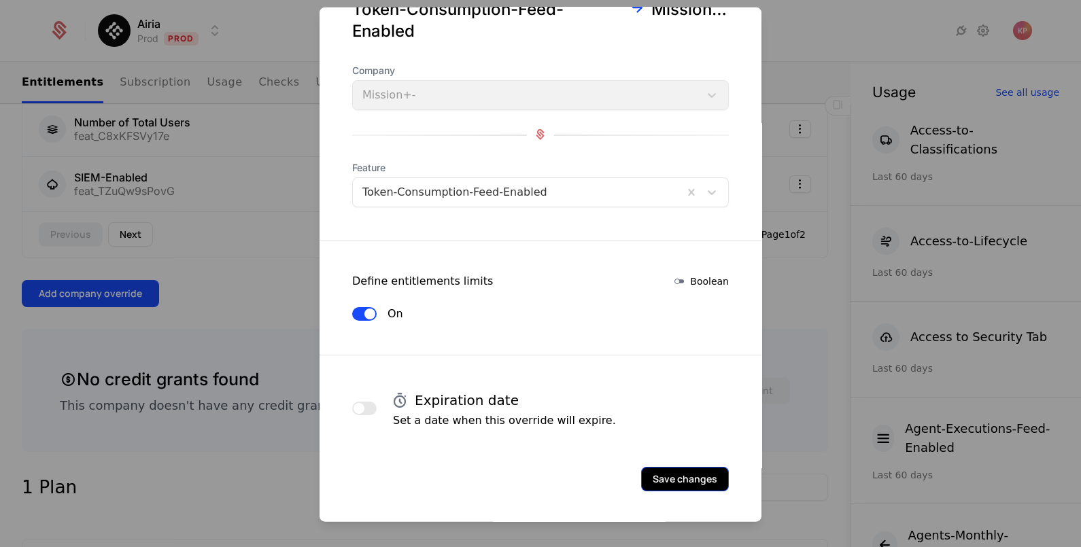
click at [663, 475] on button "Save changes" at bounding box center [685, 478] width 88 height 24
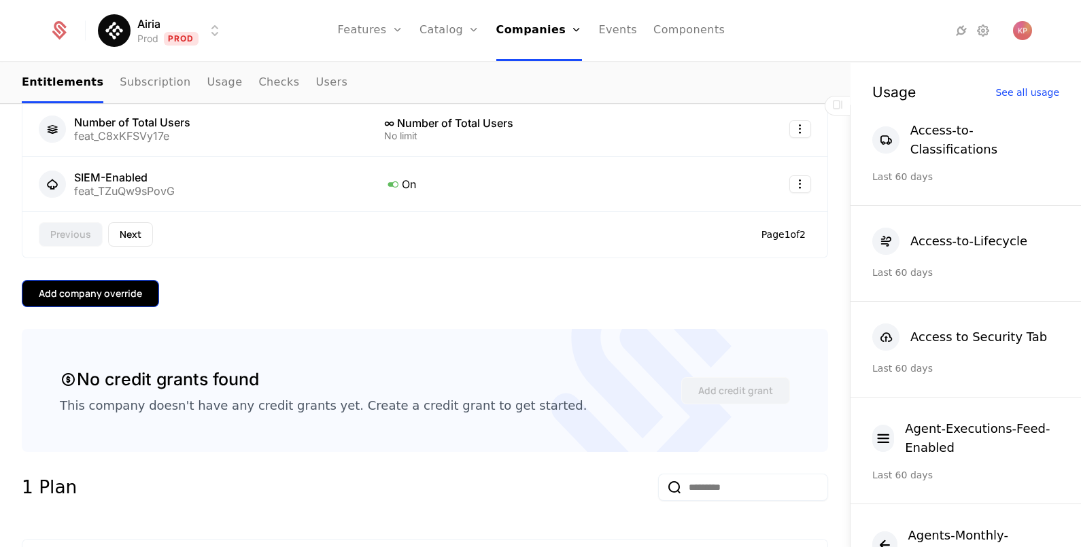
click at [115, 294] on div "Add company override" at bounding box center [90, 294] width 103 height 14
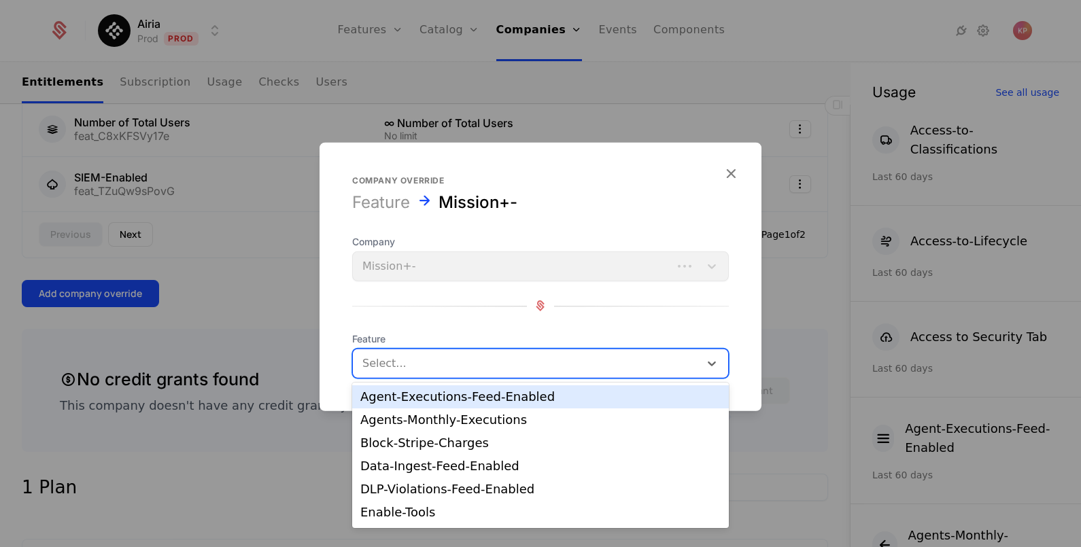
click at [418, 351] on div "Select..." at bounding box center [526, 363] width 347 height 24
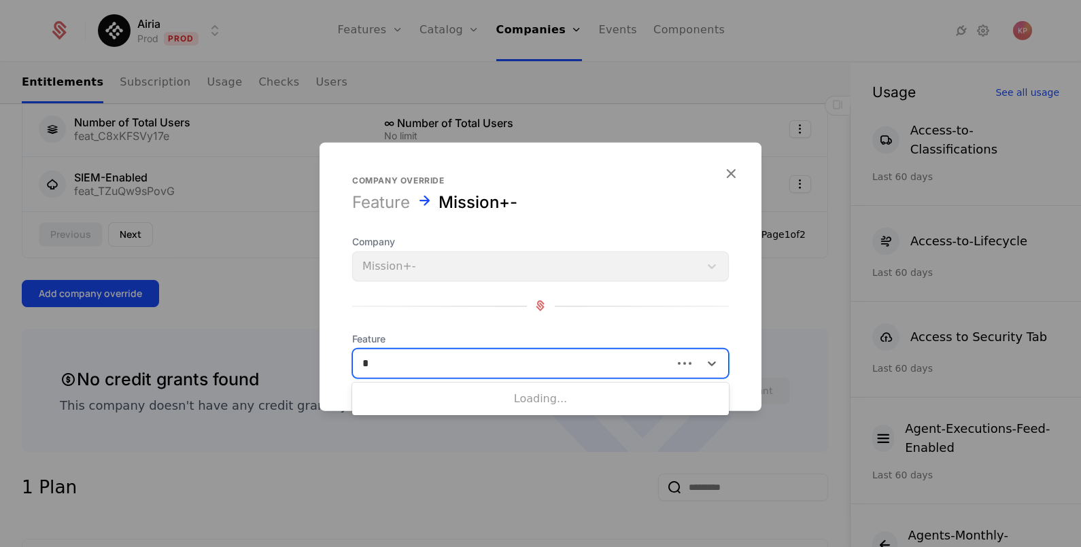
type input "**"
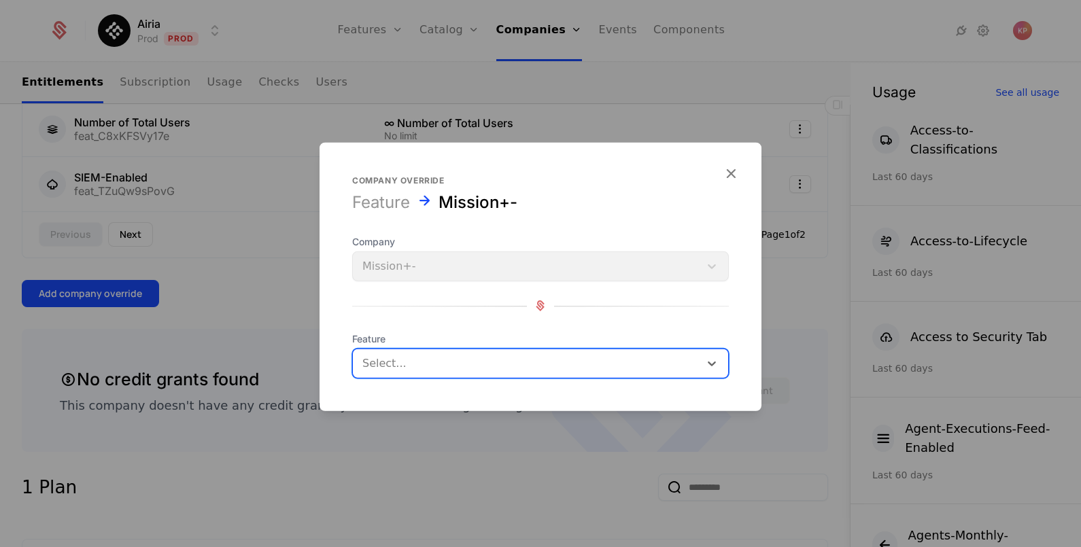
drag, startPoint x: 401, startPoint y: 358, endPoint x: 367, endPoint y: 363, distance: 35.1
click at [367, 363] on div at bounding box center [526, 363] width 328 height 19
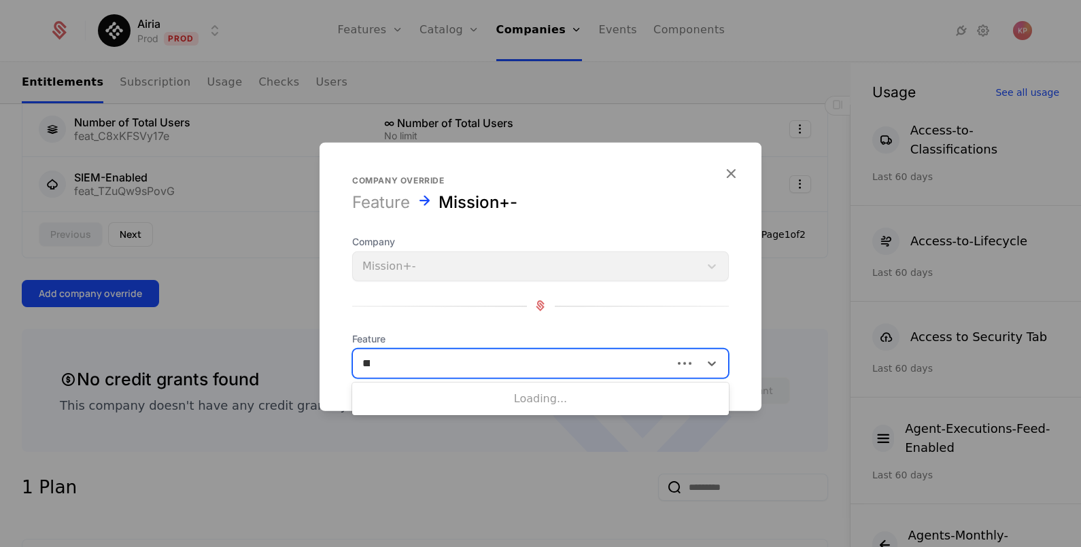
type input "****"
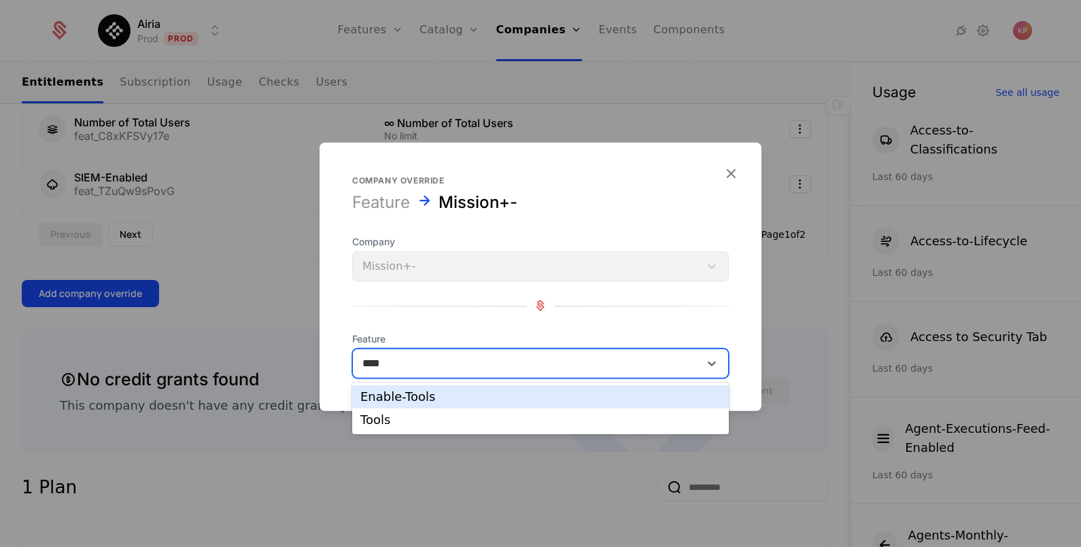
click at [445, 390] on div "Enable-Tools" at bounding box center [540, 397] width 377 height 23
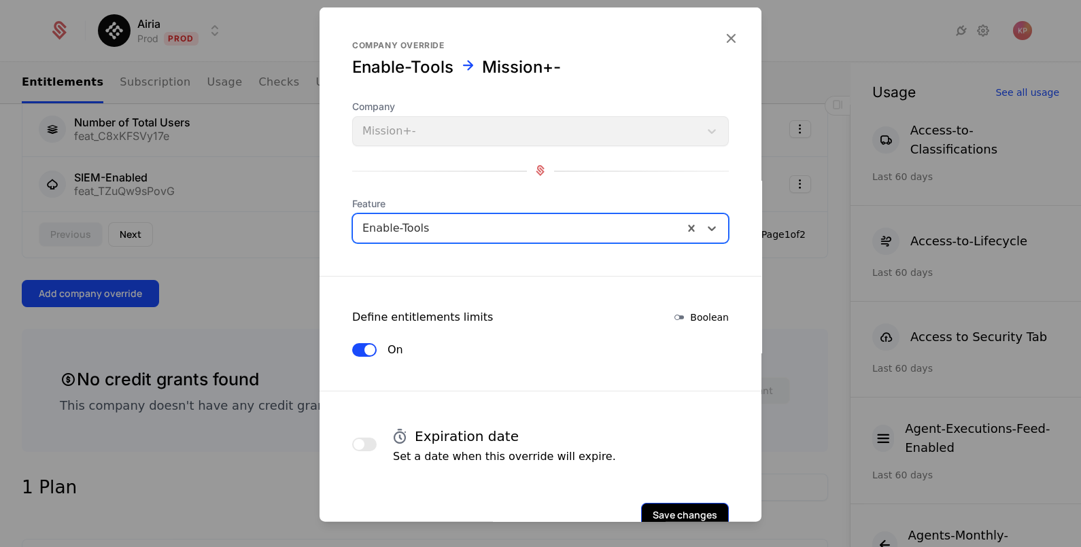
click at [649, 506] on button "Save changes" at bounding box center [685, 515] width 88 height 24
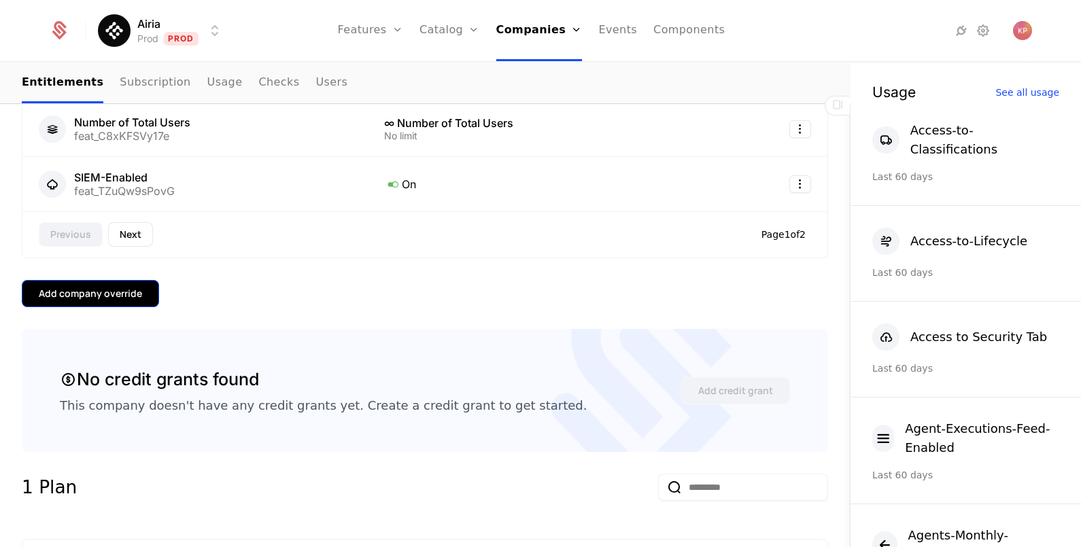
click at [104, 294] on div "Add company override" at bounding box center [90, 294] width 103 height 14
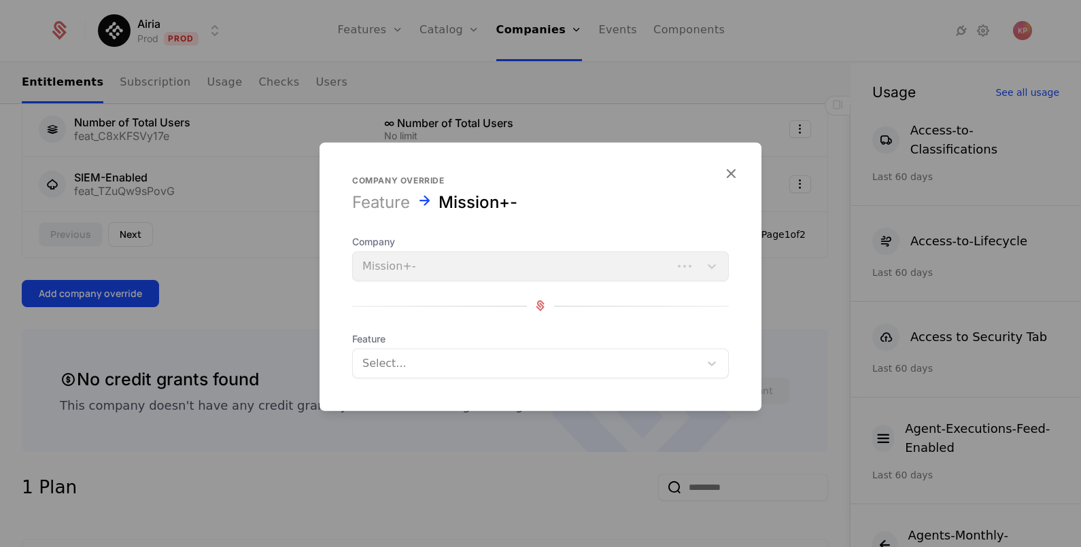
click at [466, 360] on div at bounding box center [526, 363] width 328 height 19
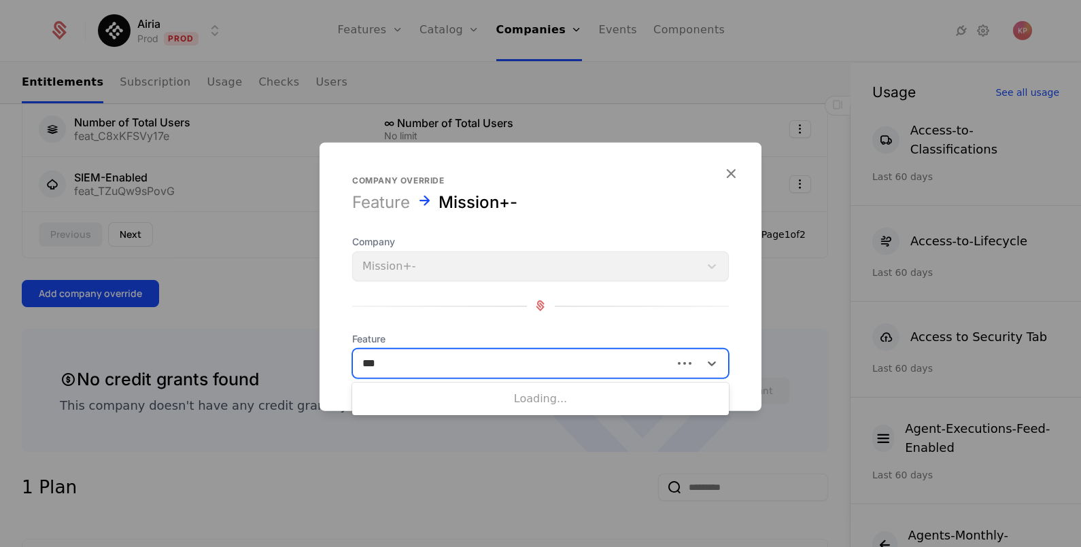
type input "****"
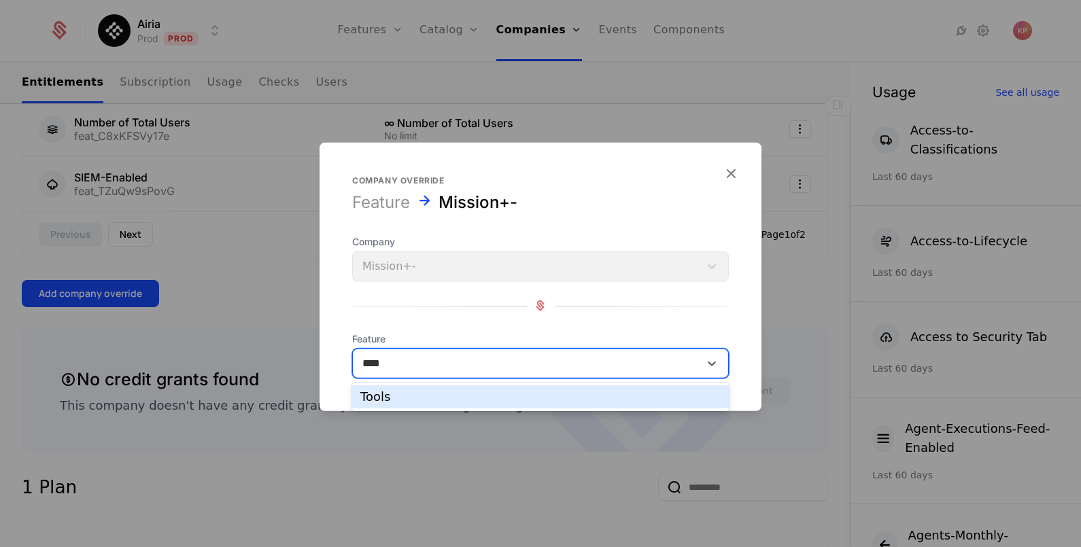
click at [458, 396] on div "Tools" at bounding box center [540, 397] width 360 height 12
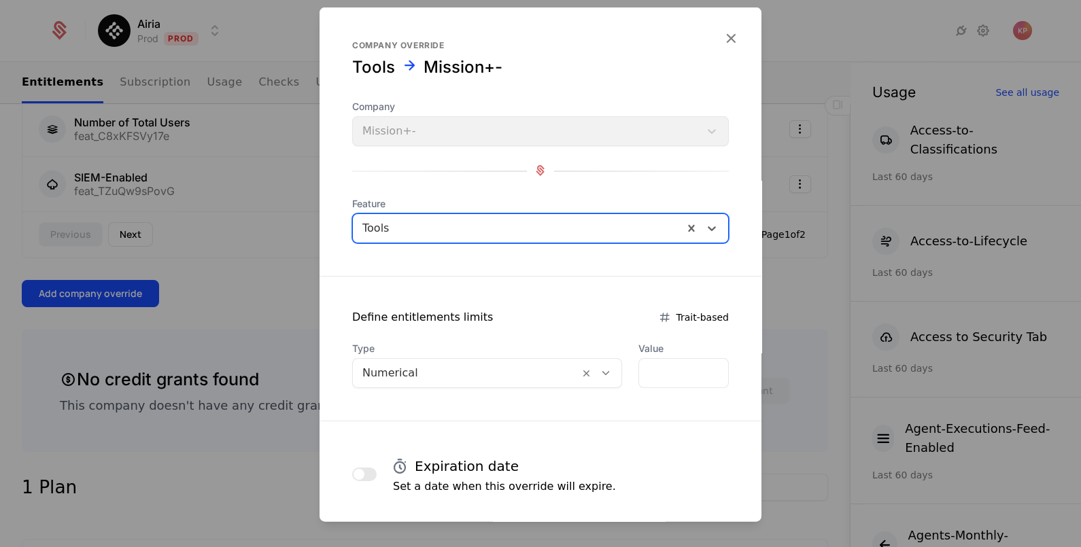
click at [424, 373] on div at bounding box center [465, 372] width 207 height 19
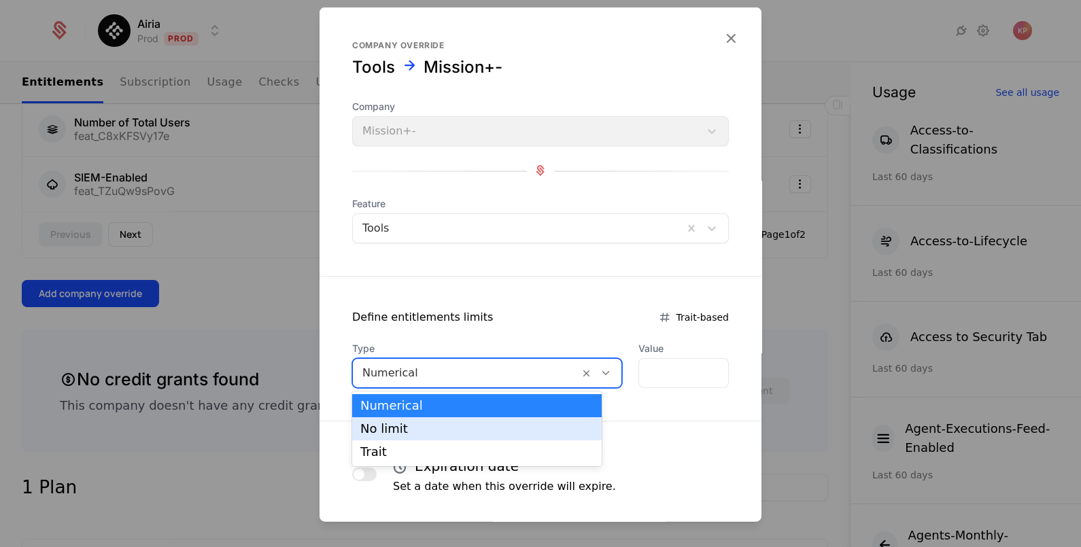
click at [425, 420] on div "No limit" at bounding box center [477, 429] width 250 height 23
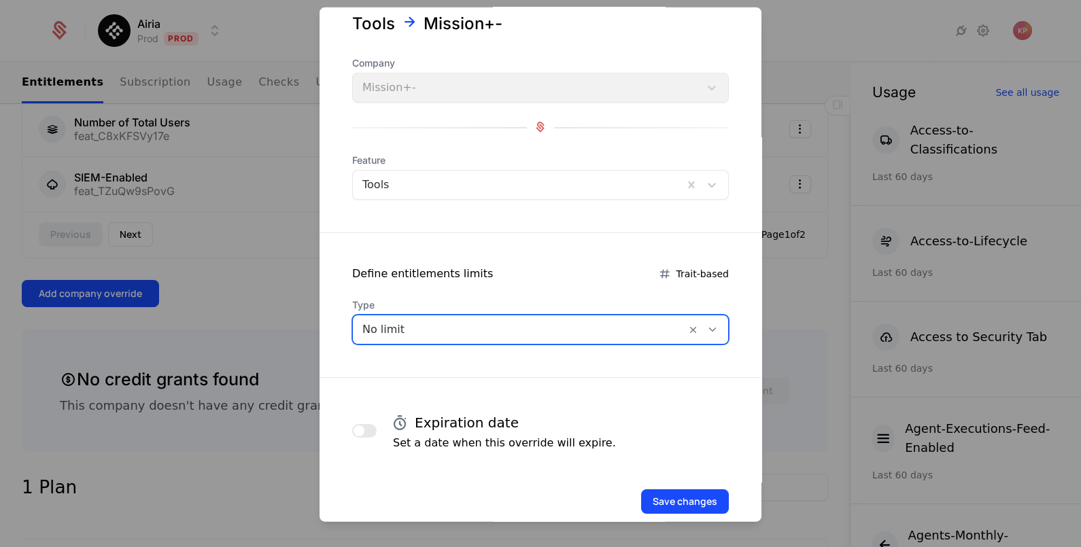
scroll to position [66, 0]
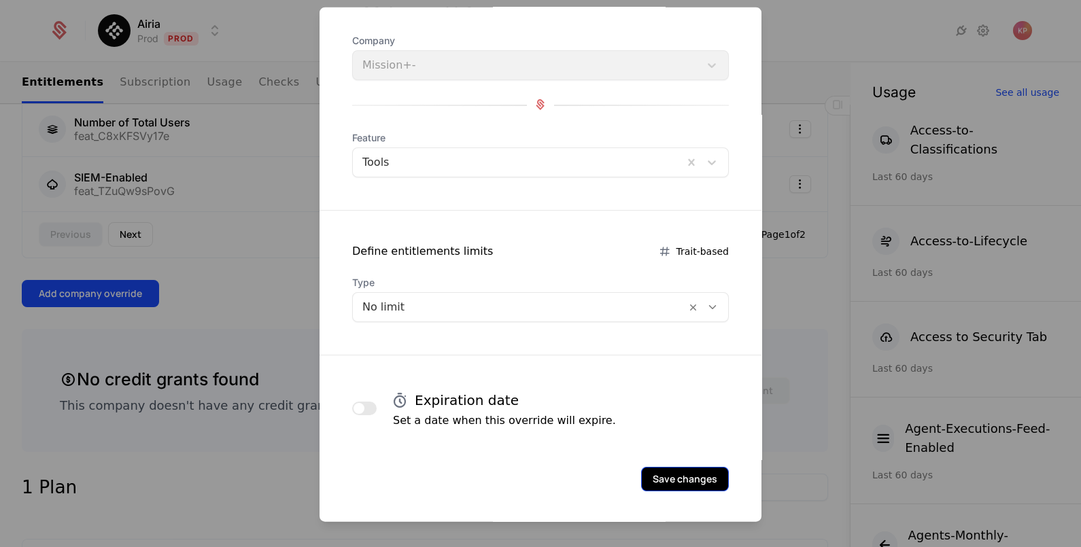
click at [658, 473] on button "Save changes" at bounding box center [685, 478] width 88 height 24
